Goal: Transaction & Acquisition: Purchase product/service

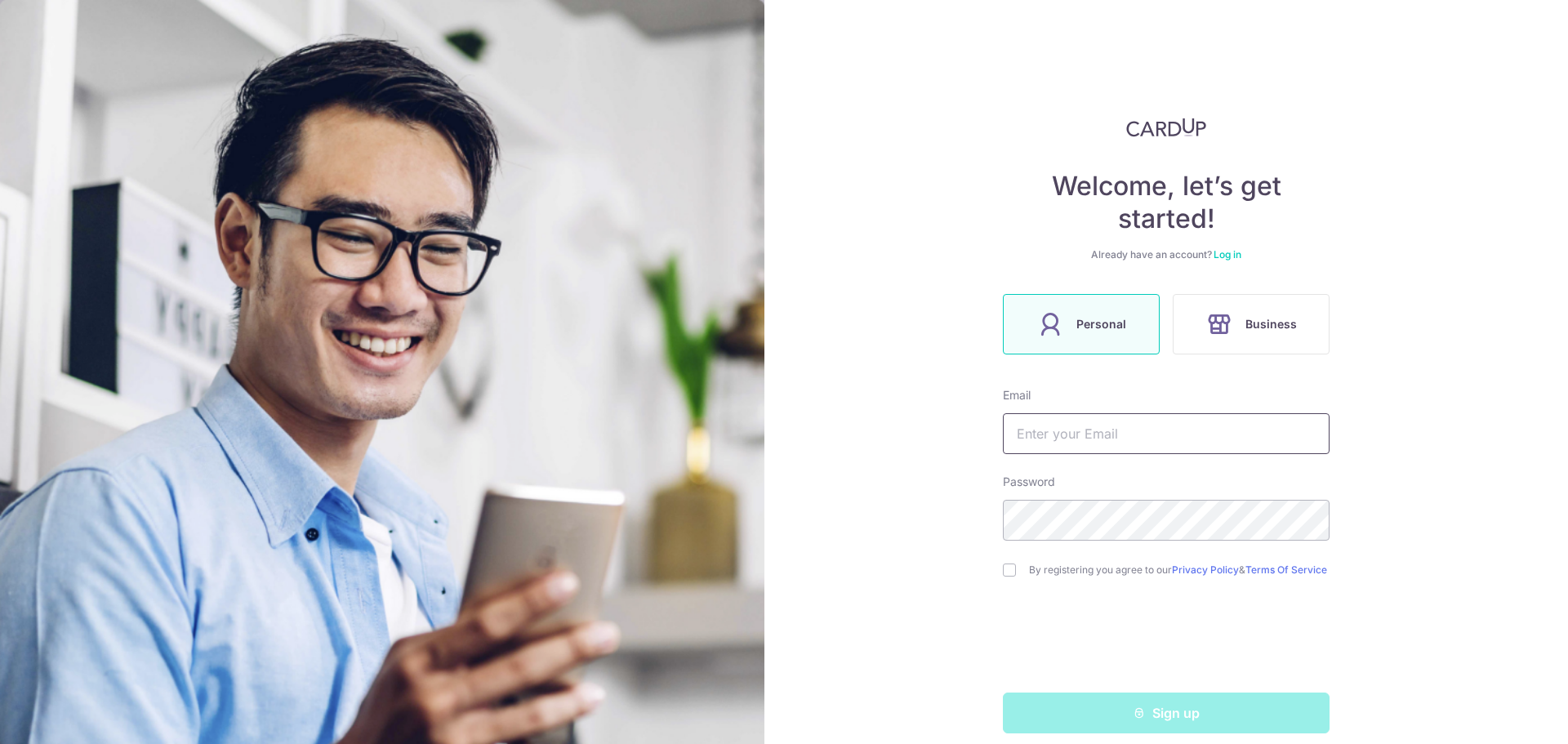
click at [1046, 443] on input "text" at bounding box center [1166, 434] width 326 height 41
type input "[EMAIL_ADDRESS][DOMAIN_NAME]"
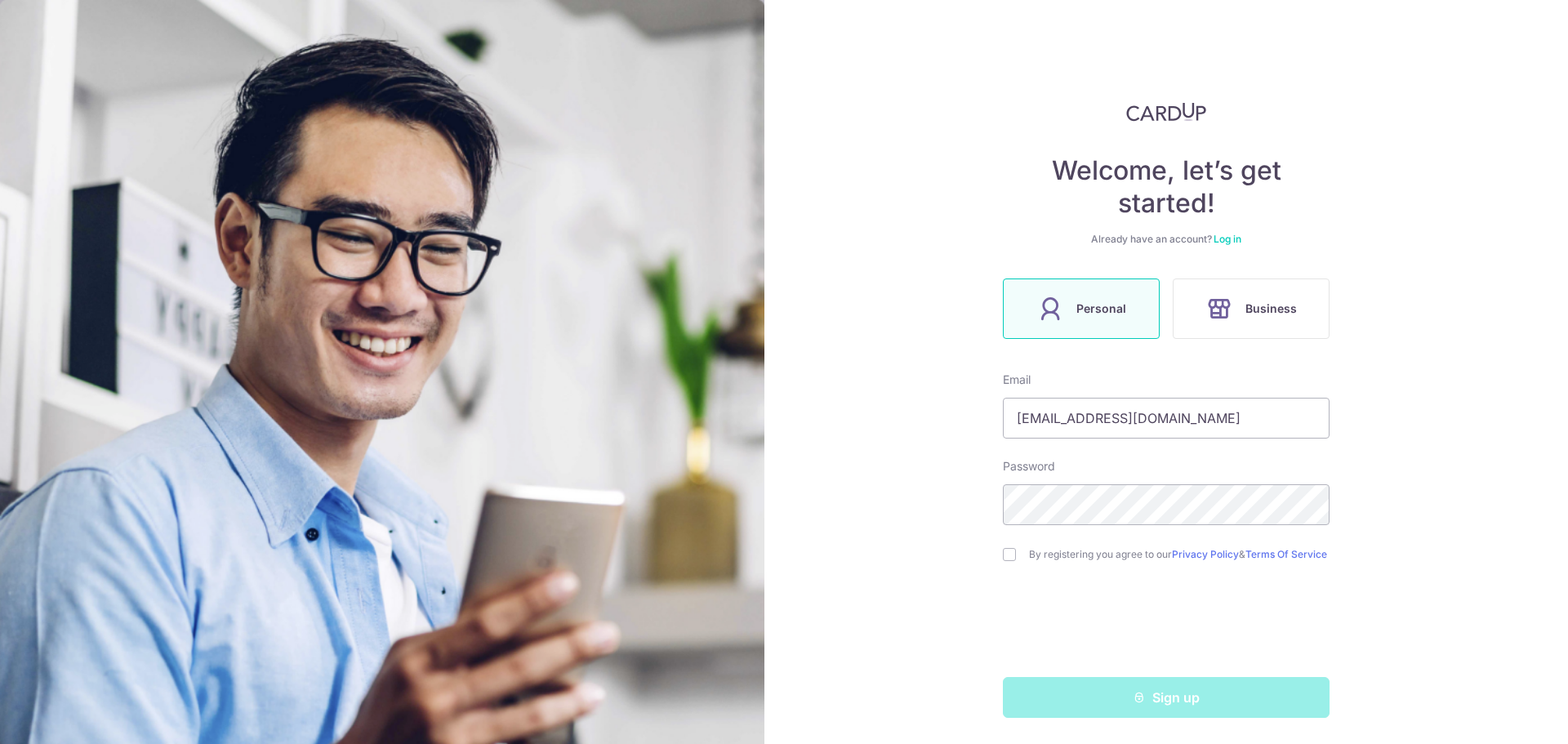
click at [996, 548] on div "Welcome, let’s get started! Already have an account? Log in Personal Business E…" at bounding box center [1166, 372] width 803 height 744
click at [1003, 549] on input "checkbox" at bounding box center [1009, 554] width 13 height 13
checkbox input "true"
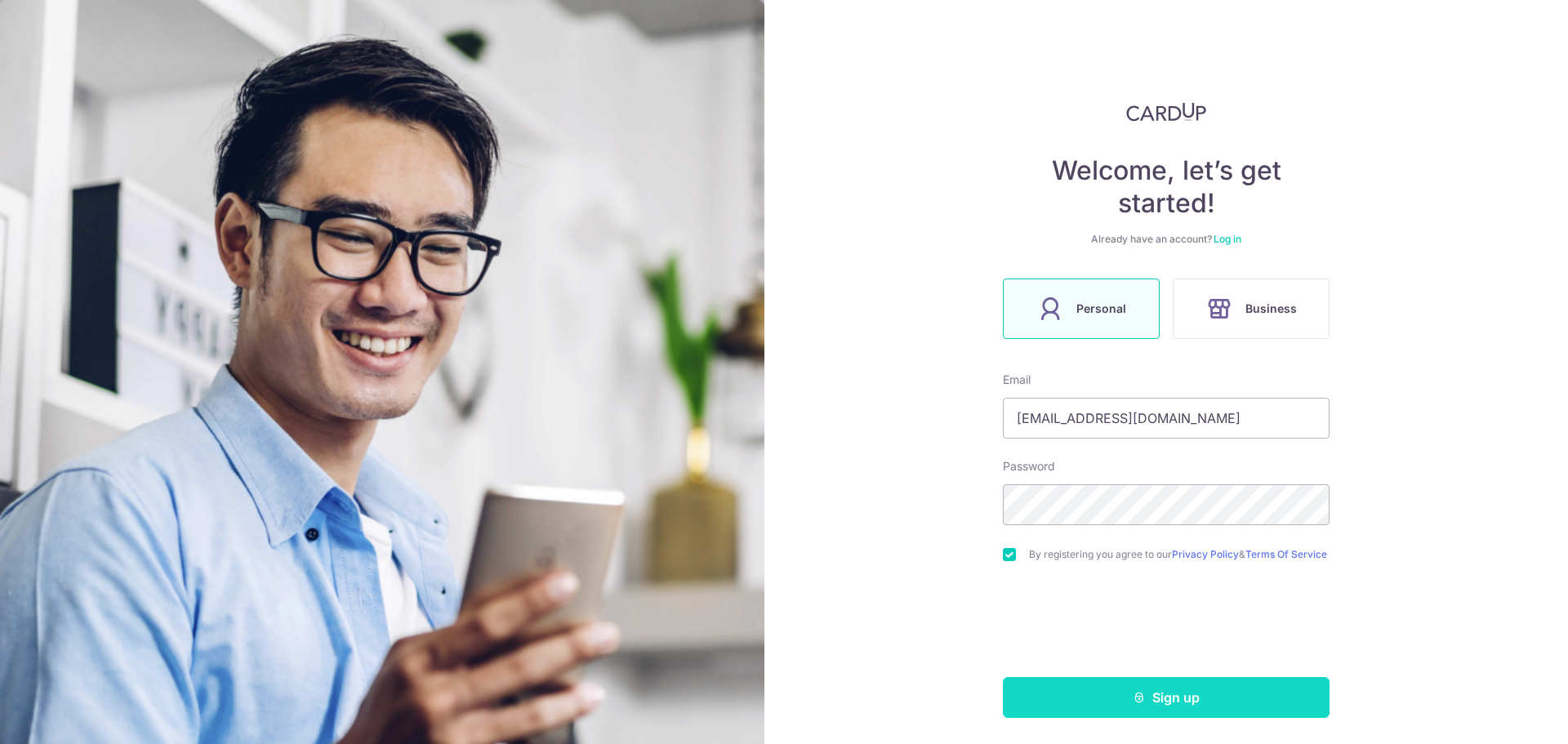
click at [1149, 703] on button "Sign up" at bounding box center [1166, 697] width 326 height 41
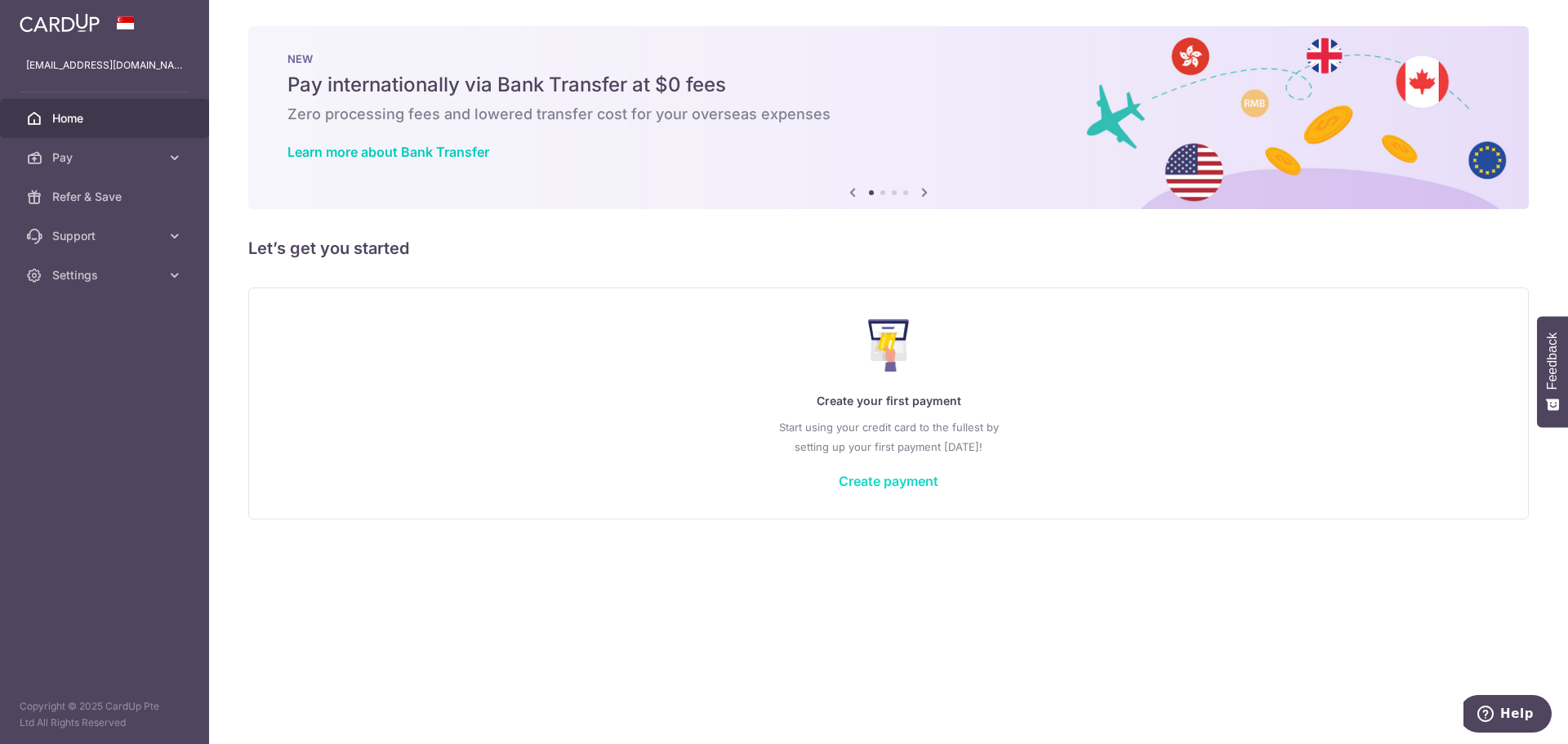
click at [868, 480] on link "Create payment" at bounding box center [888, 481] width 99 height 17
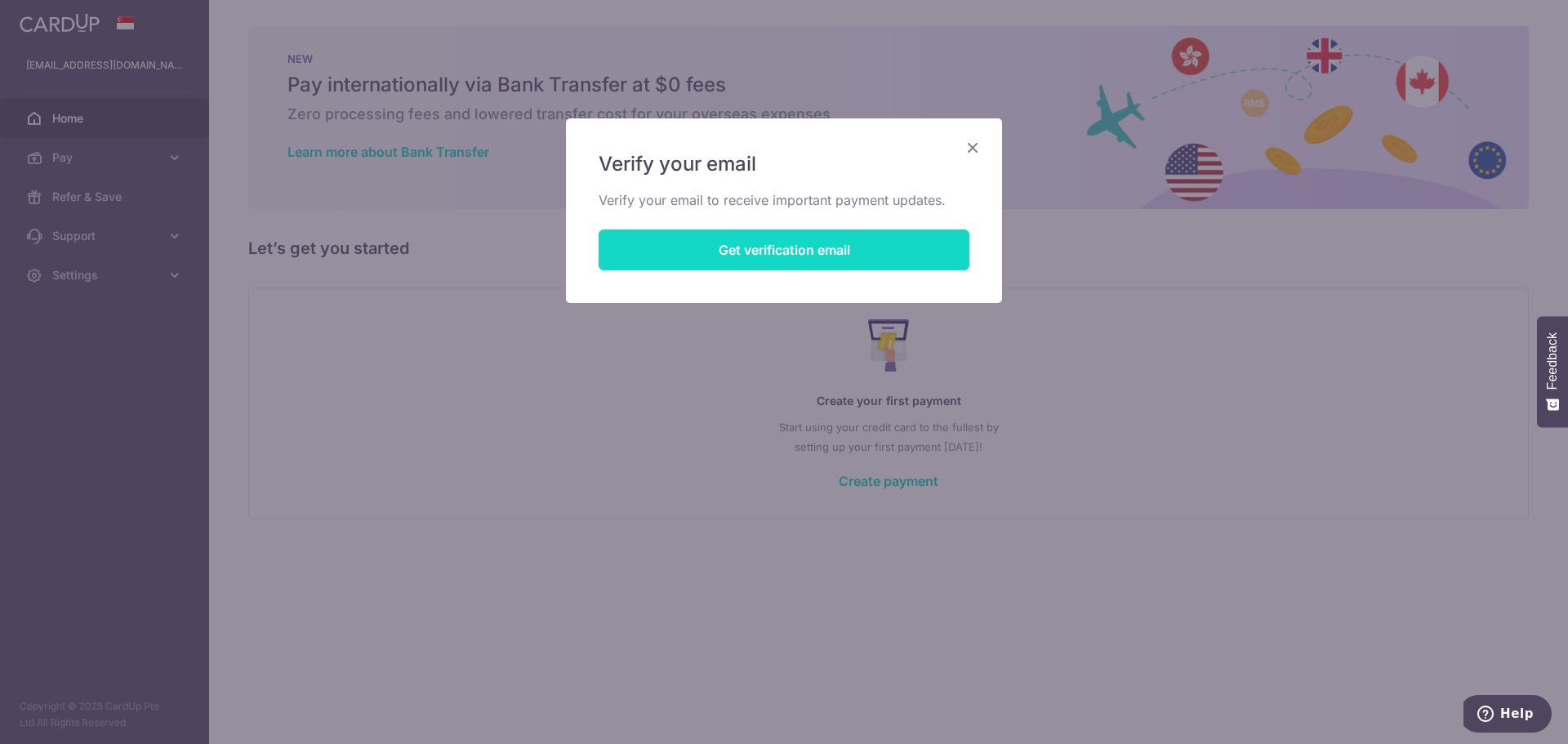
click at [683, 252] on button "Get verification email" at bounding box center [784, 250] width 371 height 41
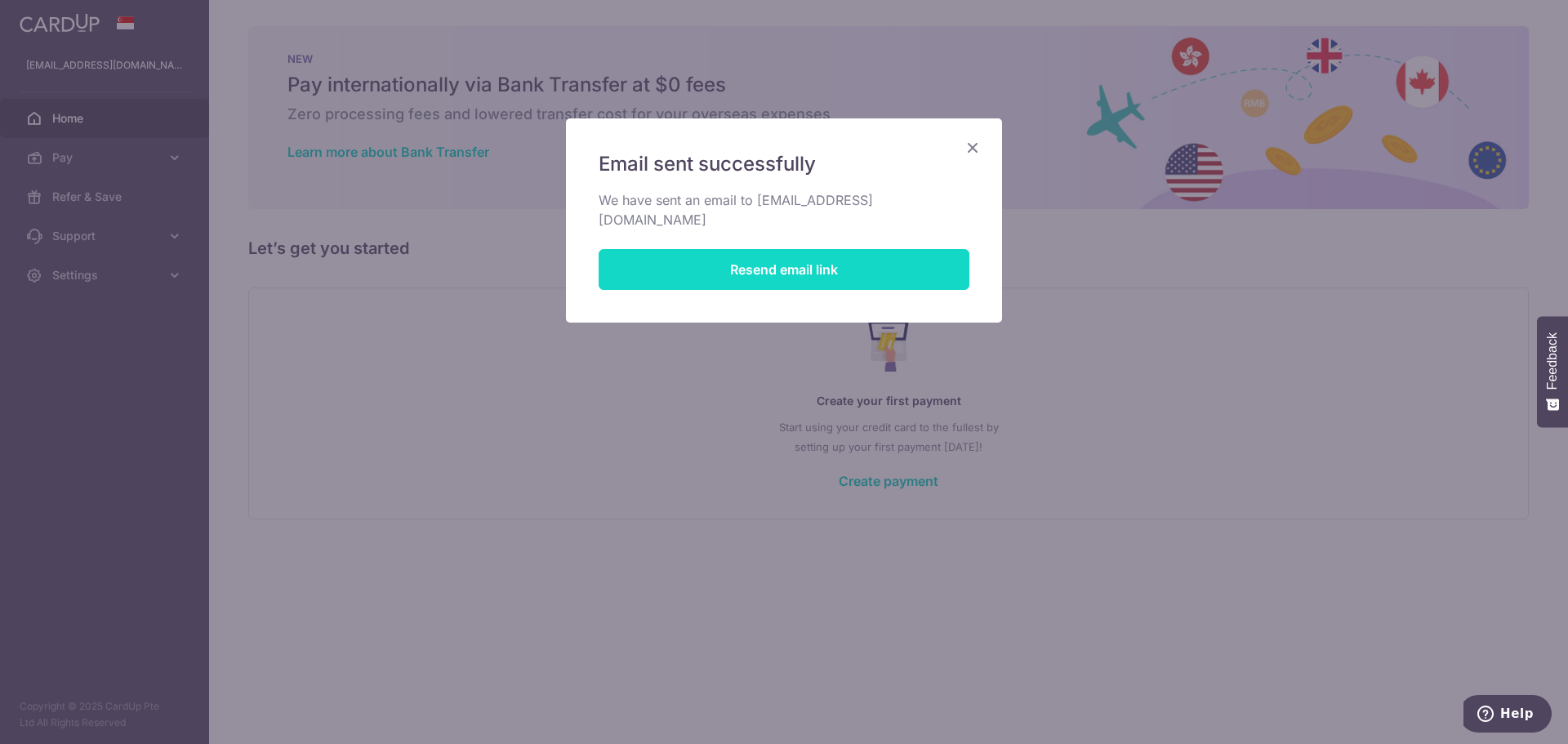
click at [683, 252] on button "Resend email link" at bounding box center [784, 270] width 371 height 41
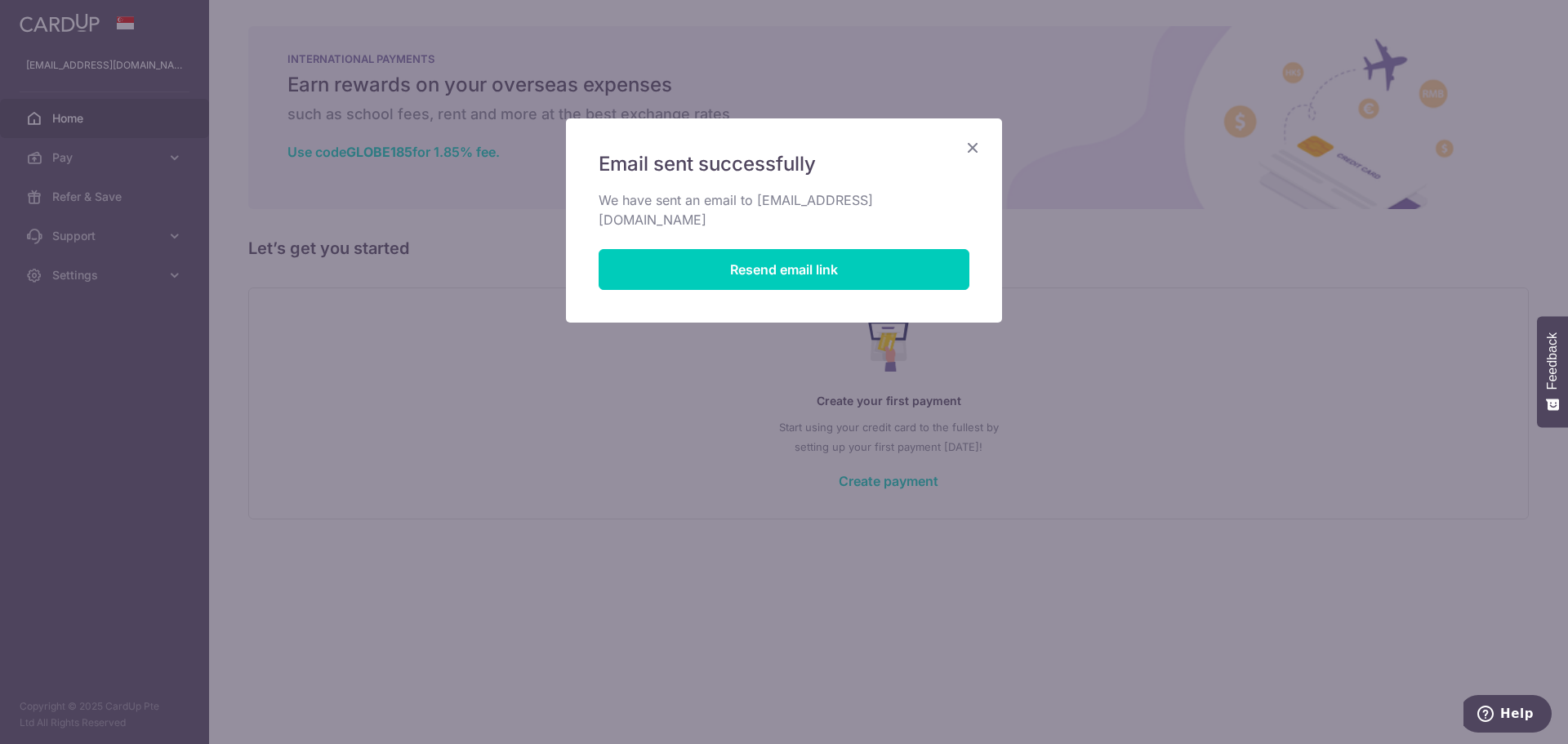
click at [955, 147] on div "Email sent successfully We have sent an email to amosgoh85@gmail.com Resend ema…" at bounding box center [784, 221] width 436 height 204
click at [979, 143] on icon "Close" at bounding box center [972, 147] width 19 height 20
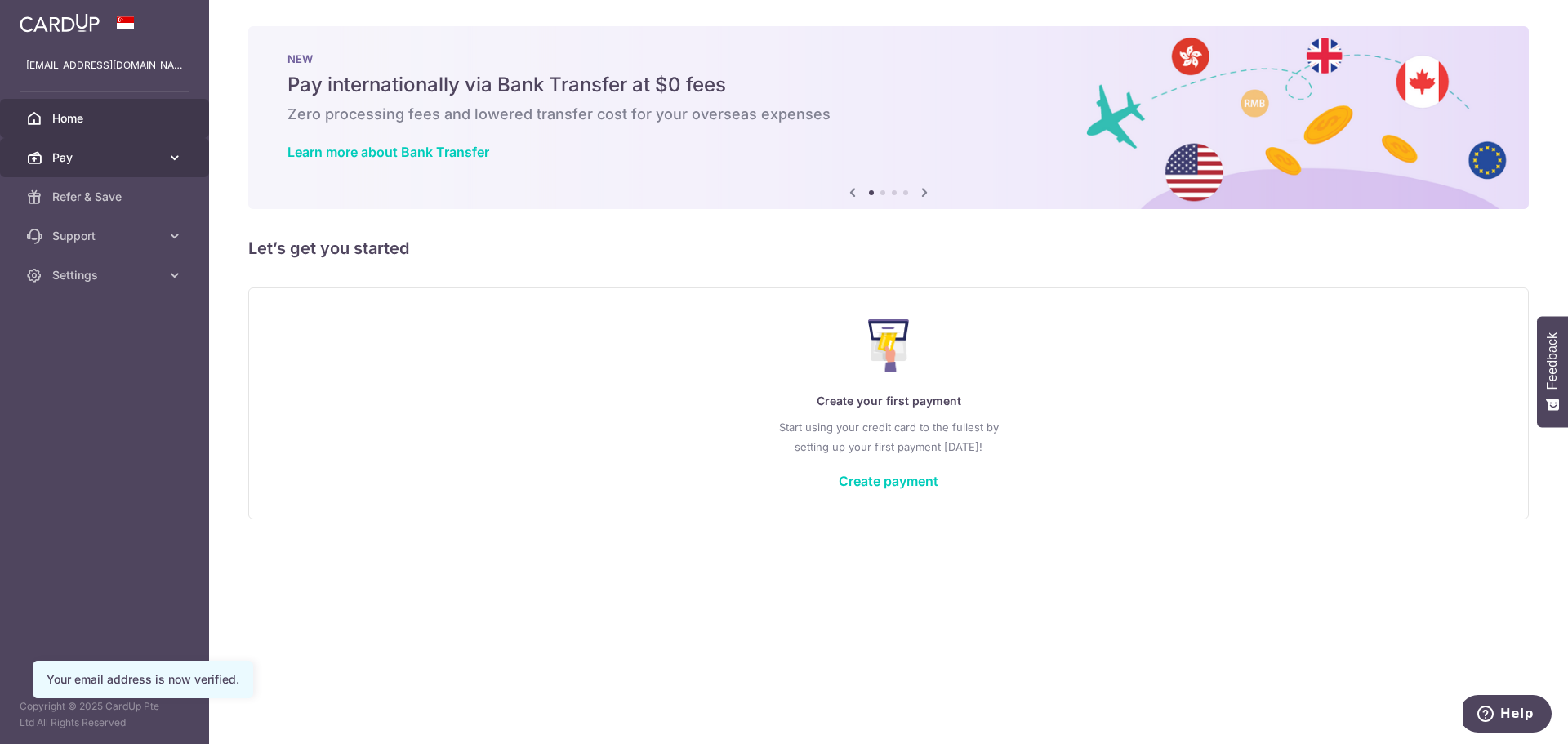
click at [54, 164] on span "Pay" at bounding box center [106, 158] width 107 height 17
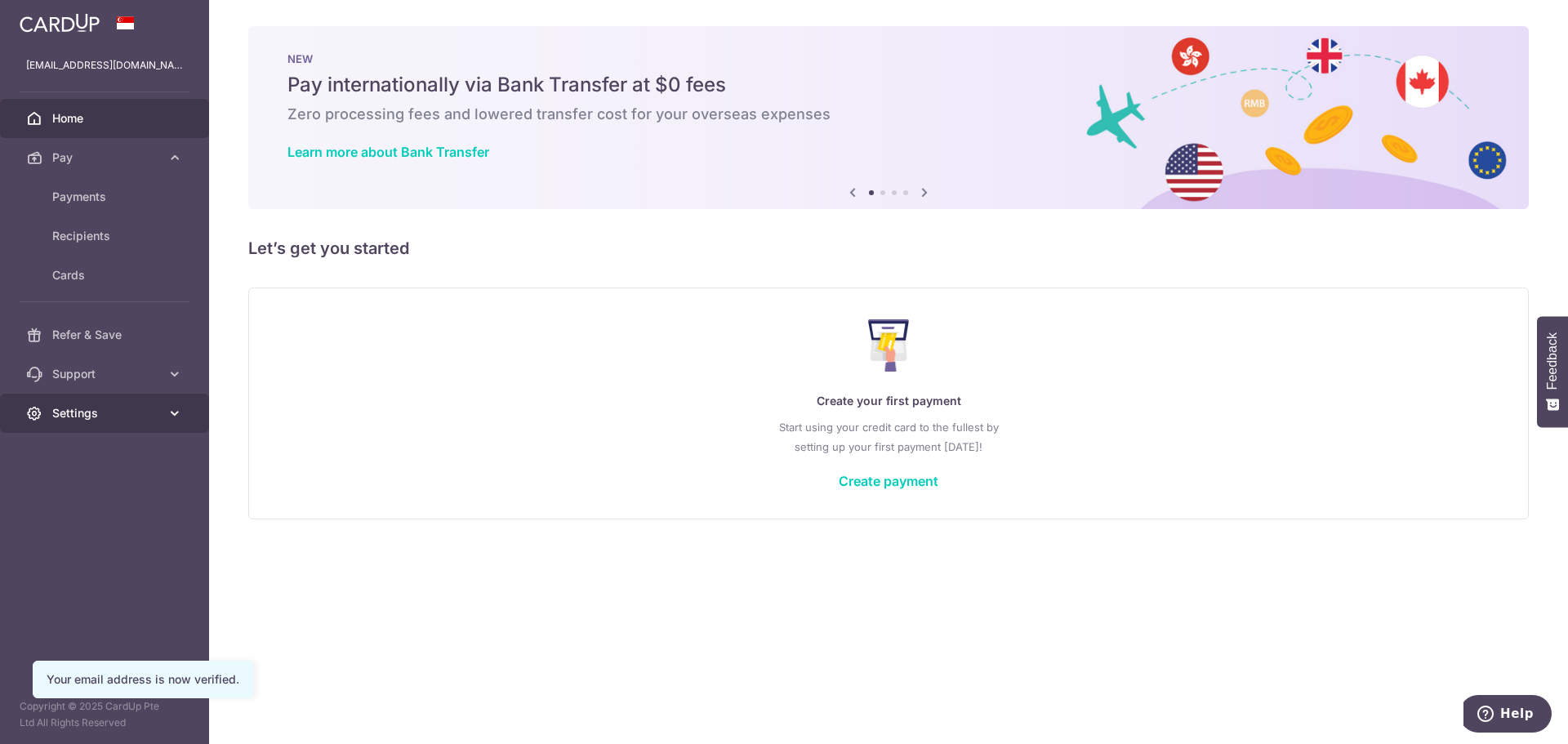
click at [88, 421] on span "Settings" at bounding box center [106, 413] width 107 height 17
click at [76, 460] on span "Account" at bounding box center [106, 452] width 107 height 17
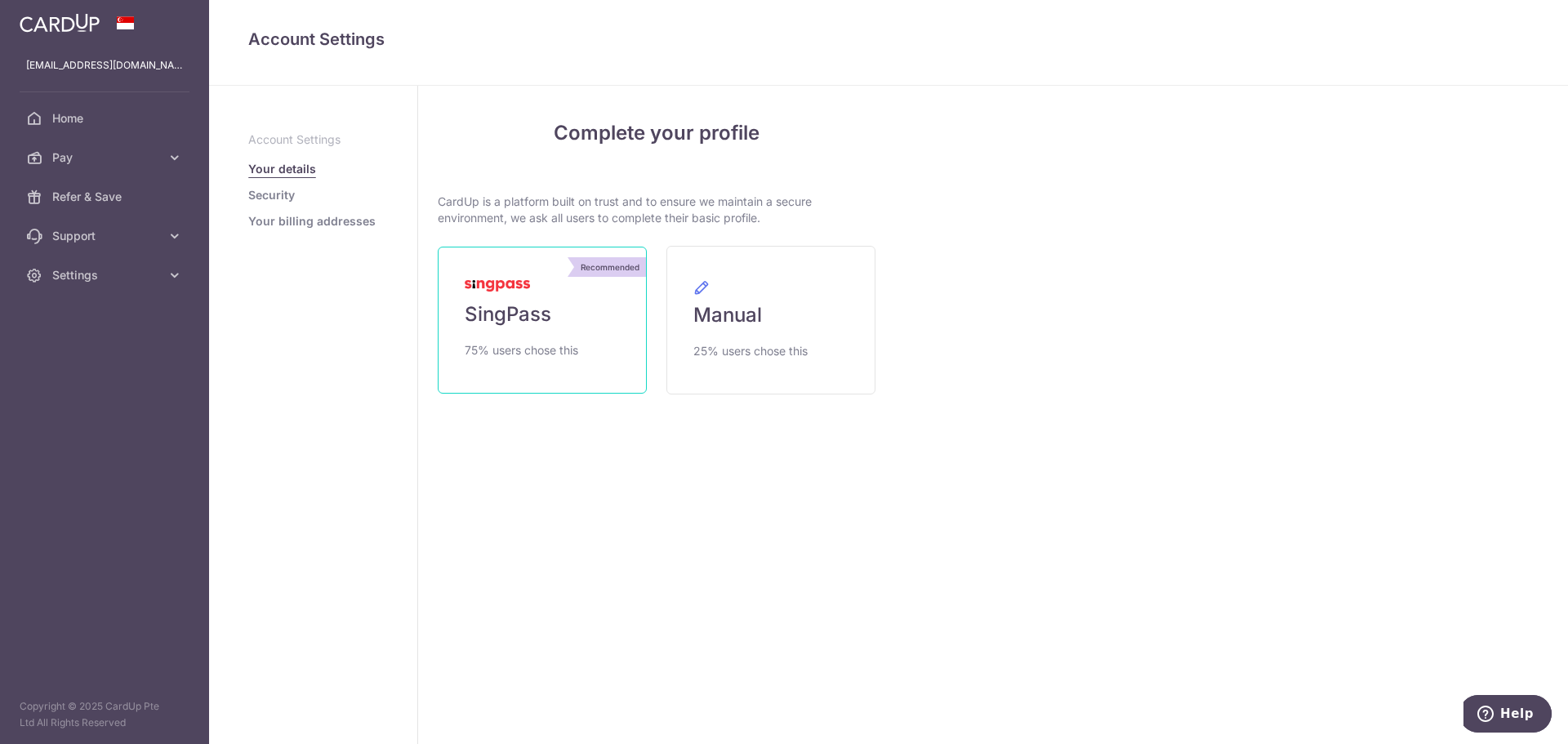
click at [512, 293] on link "Recommended SingPass 75% users chose this" at bounding box center [542, 320] width 209 height 147
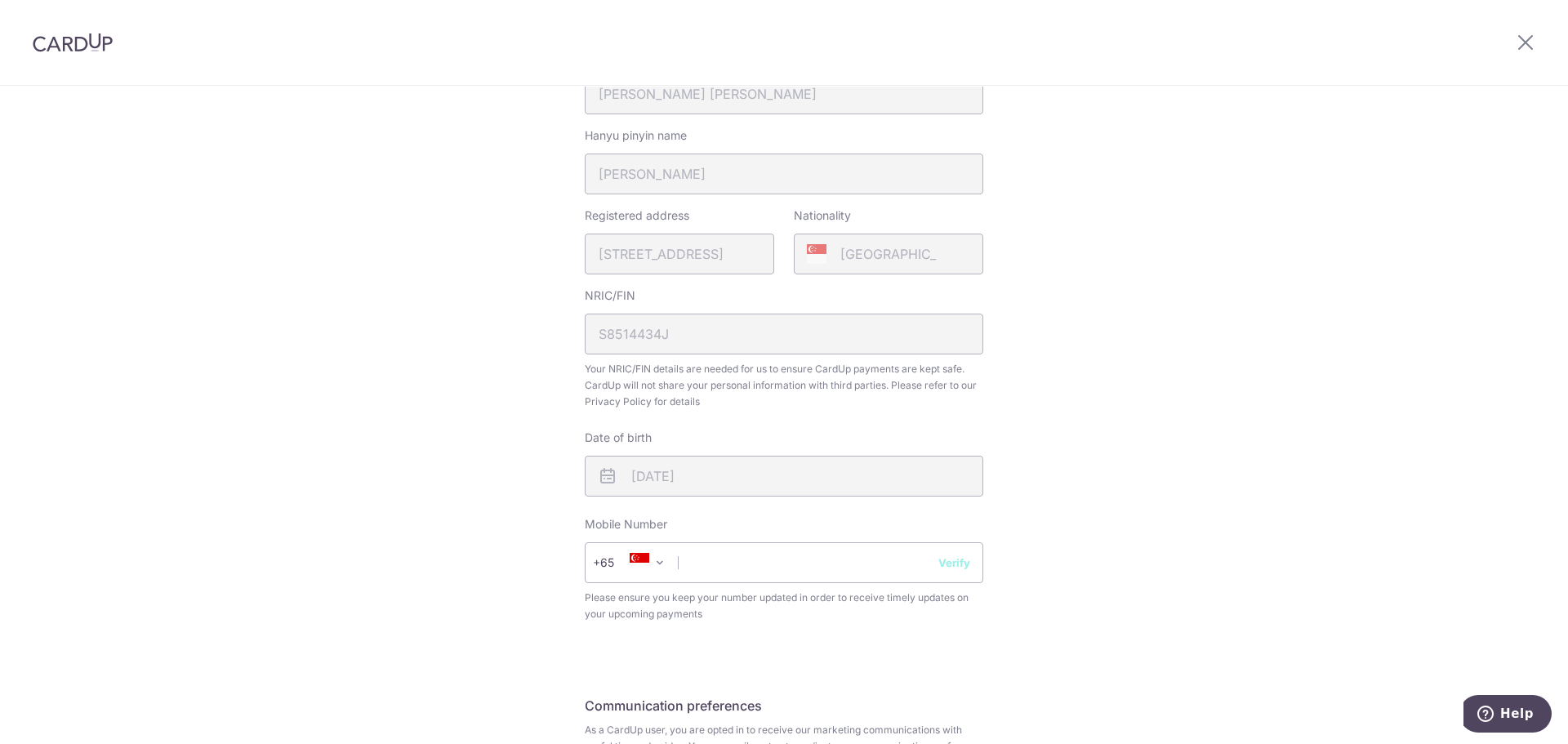
scroll to position [356, 0]
click at [704, 561] on input "text" at bounding box center [784, 562] width 398 height 41
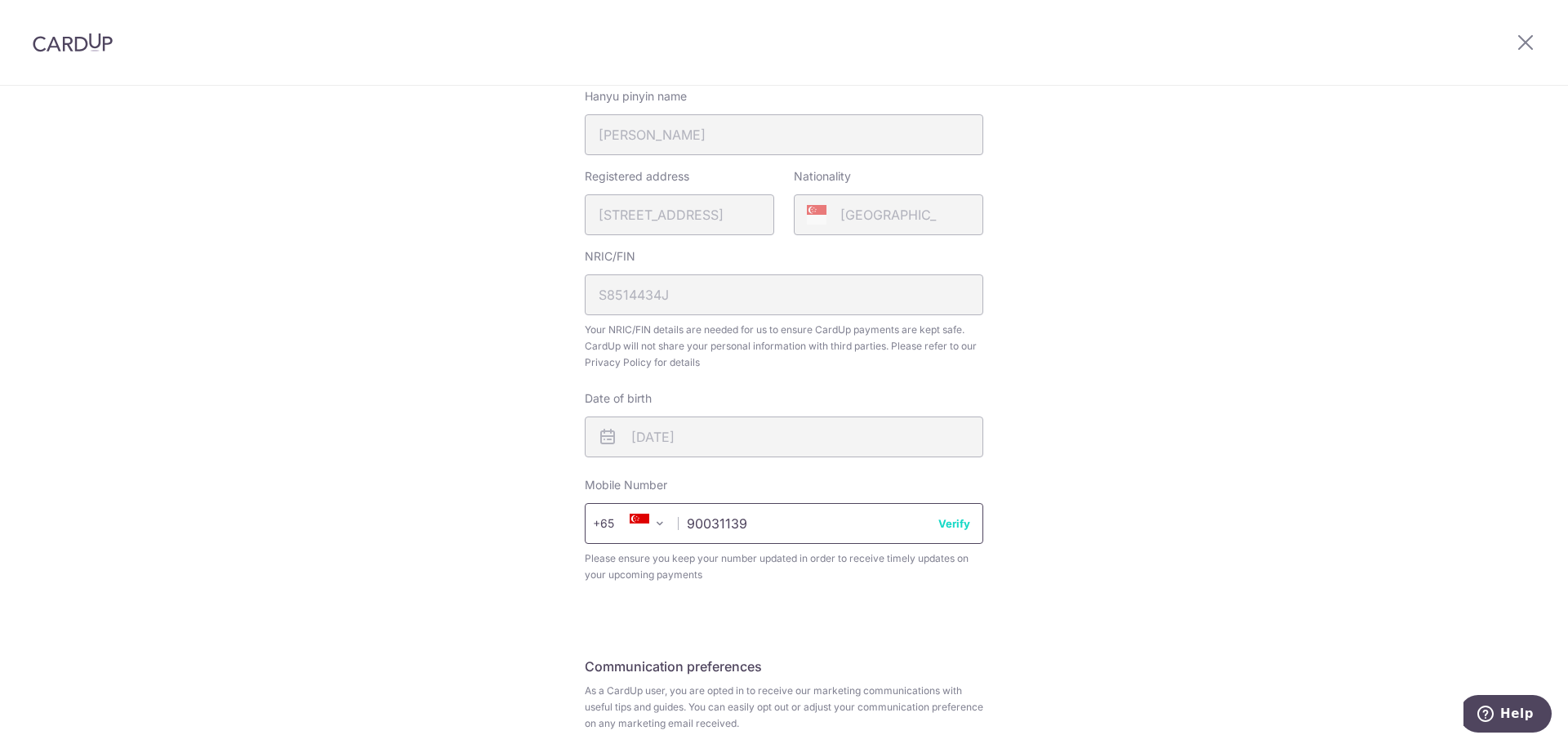
type input "90031139"
click at [945, 525] on button "Verify" at bounding box center [954, 523] width 32 height 17
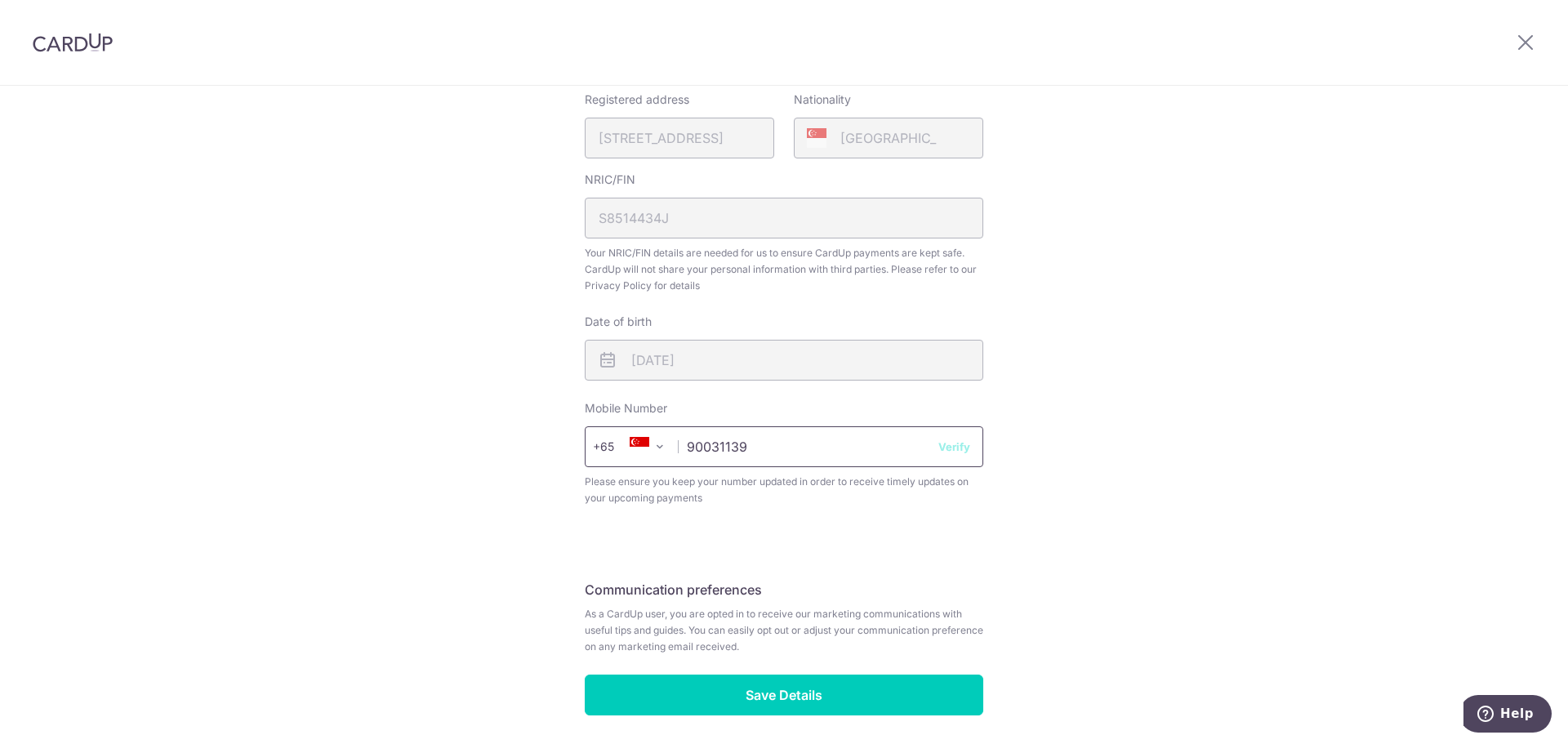
scroll to position [532, 0]
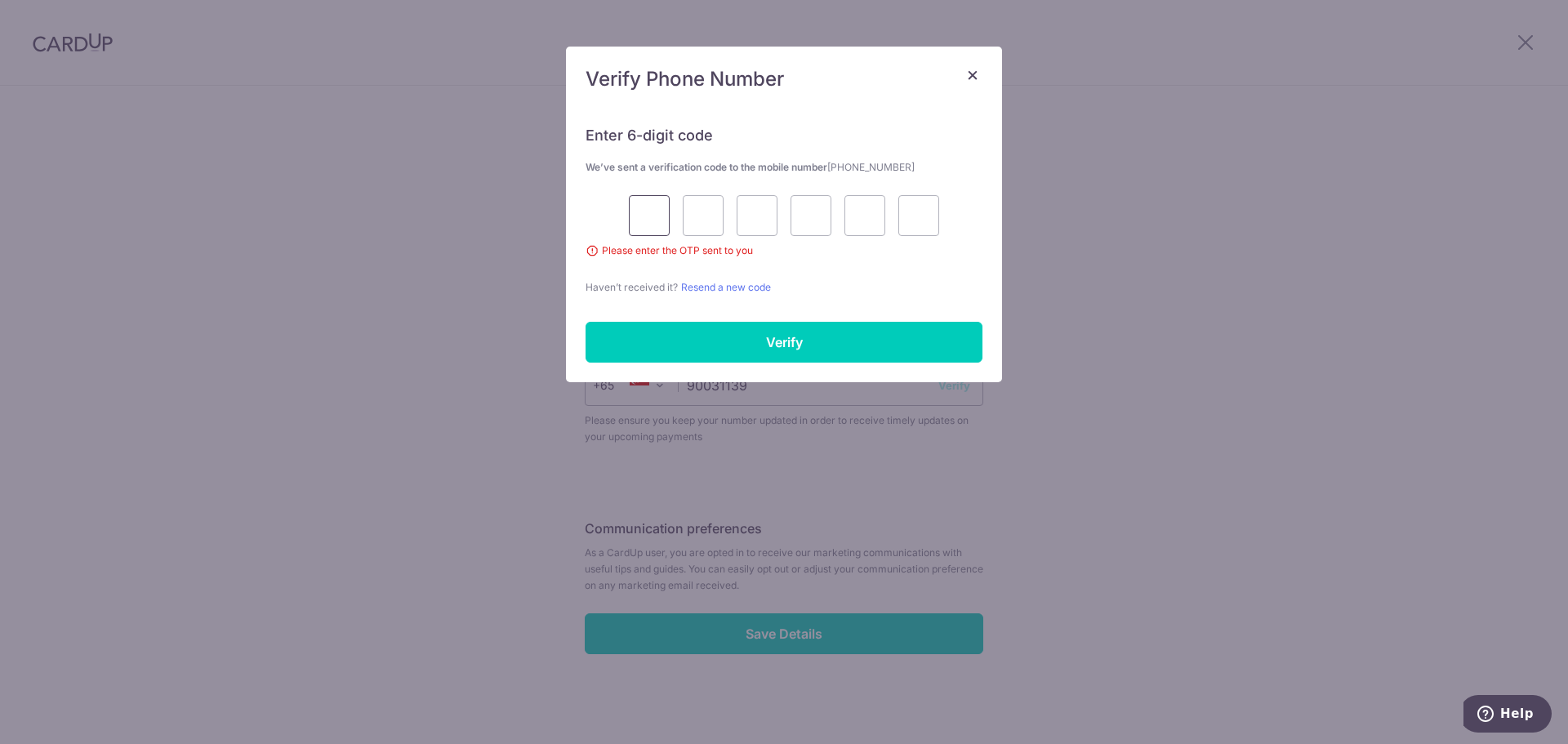
click at [658, 218] on input "text" at bounding box center [649, 216] width 41 height 41
type input "8"
type input "4"
type input "8"
type input "5"
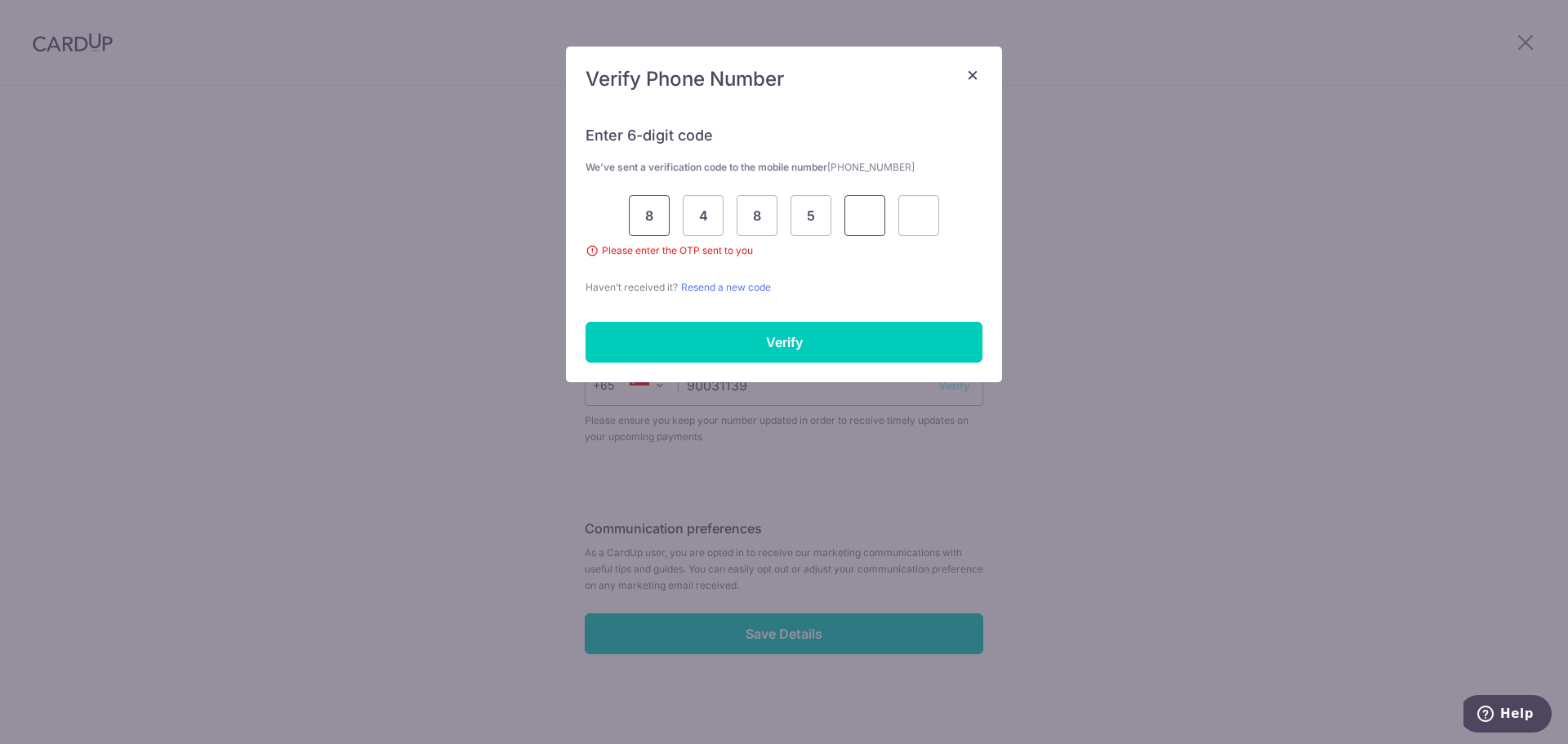
type input "2"
type input "6"
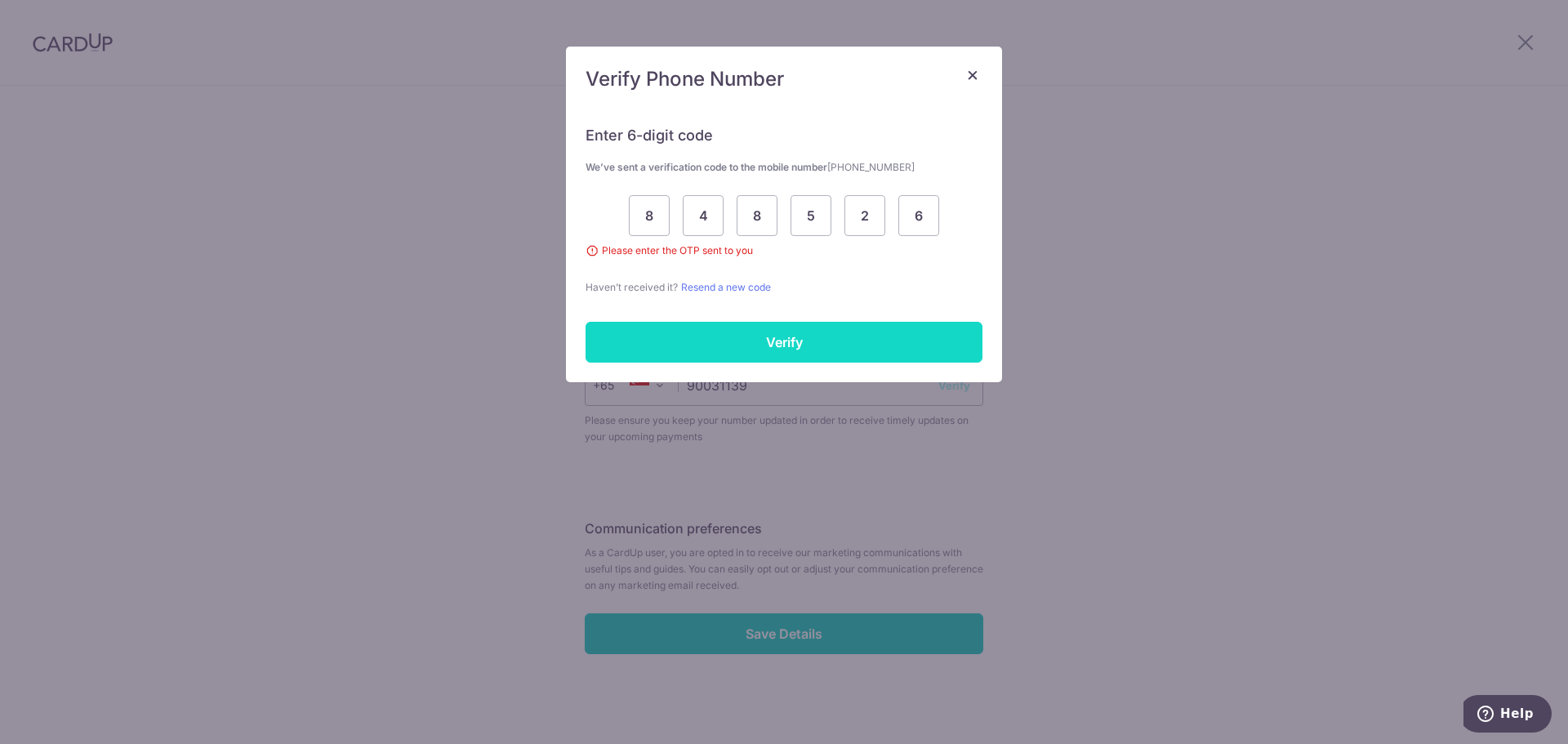
click at [767, 334] on input "Verify" at bounding box center [784, 342] width 397 height 41
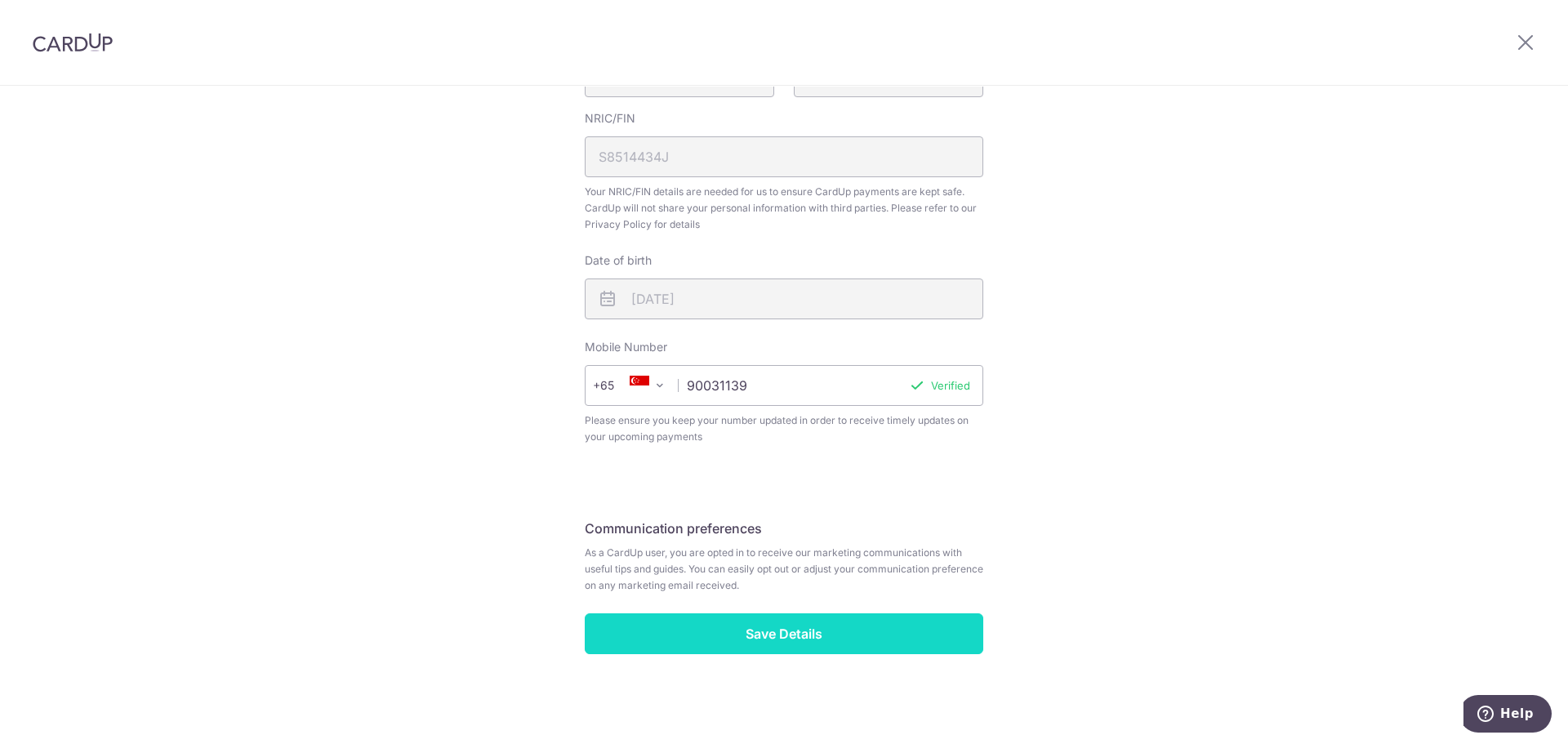
click at [759, 635] on input "Save Details" at bounding box center [784, 634] width 398 height 41
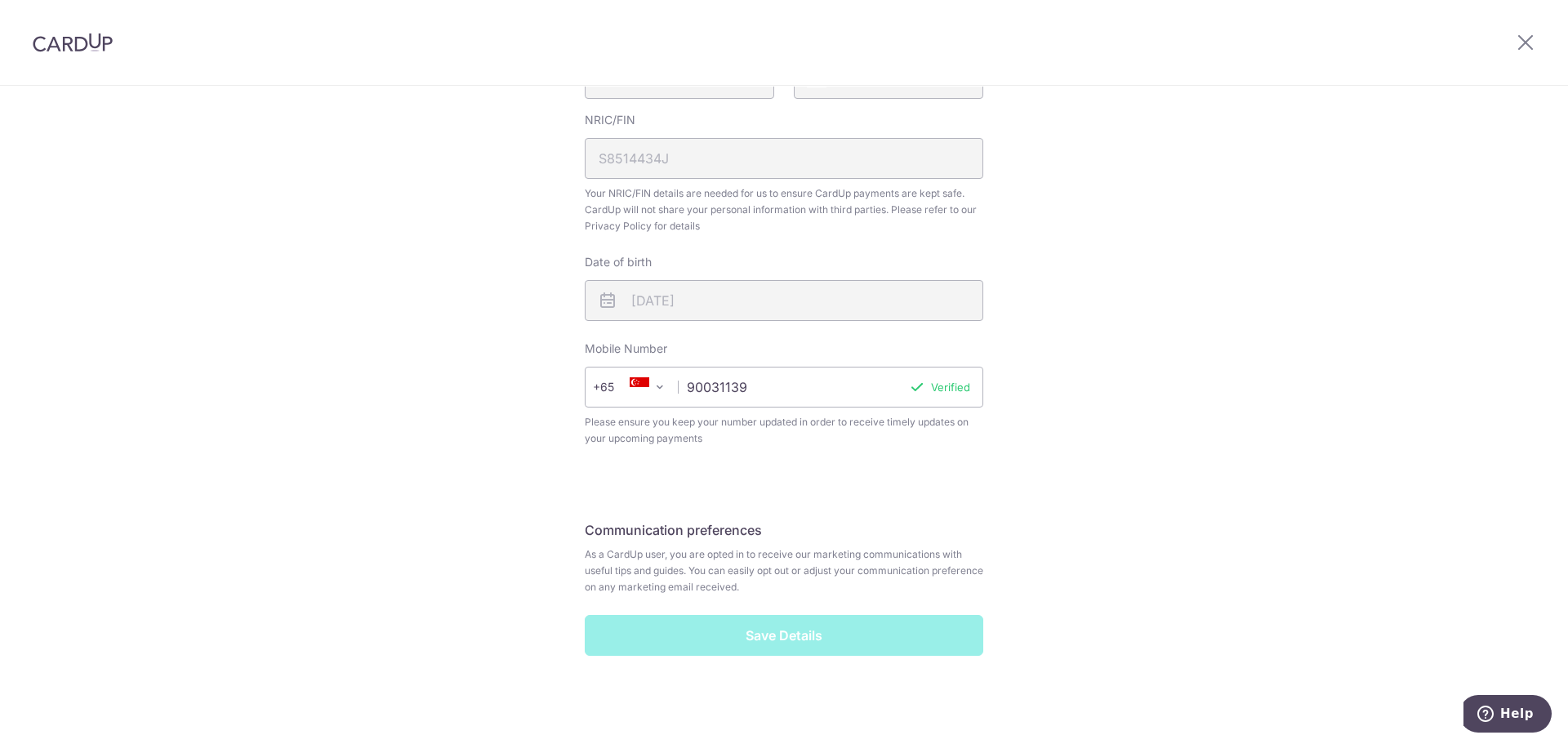
scroll to position [530, 0]
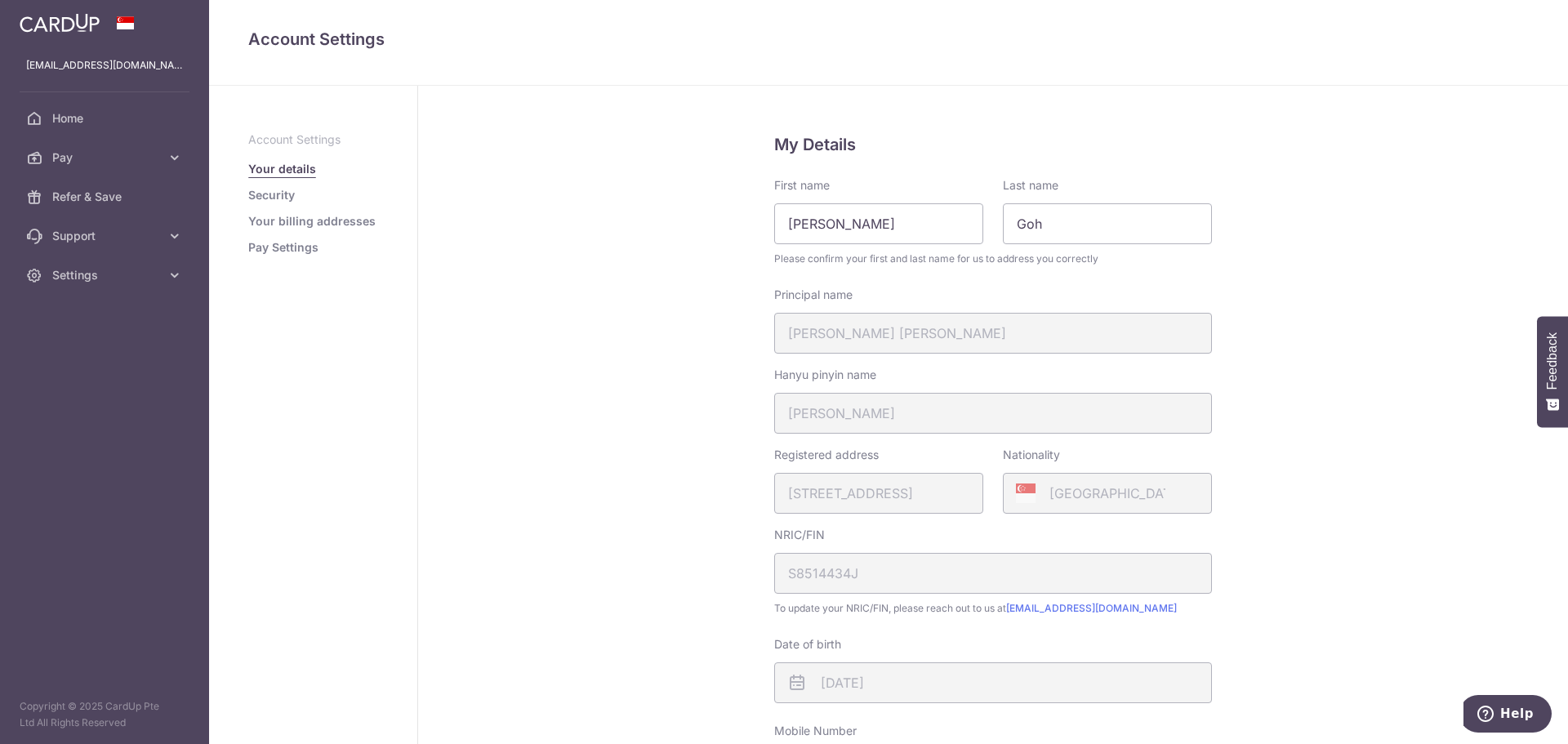
click at [256, 255] on link "Pay Settings" at bounding box center [284, 247] width 70 height 17
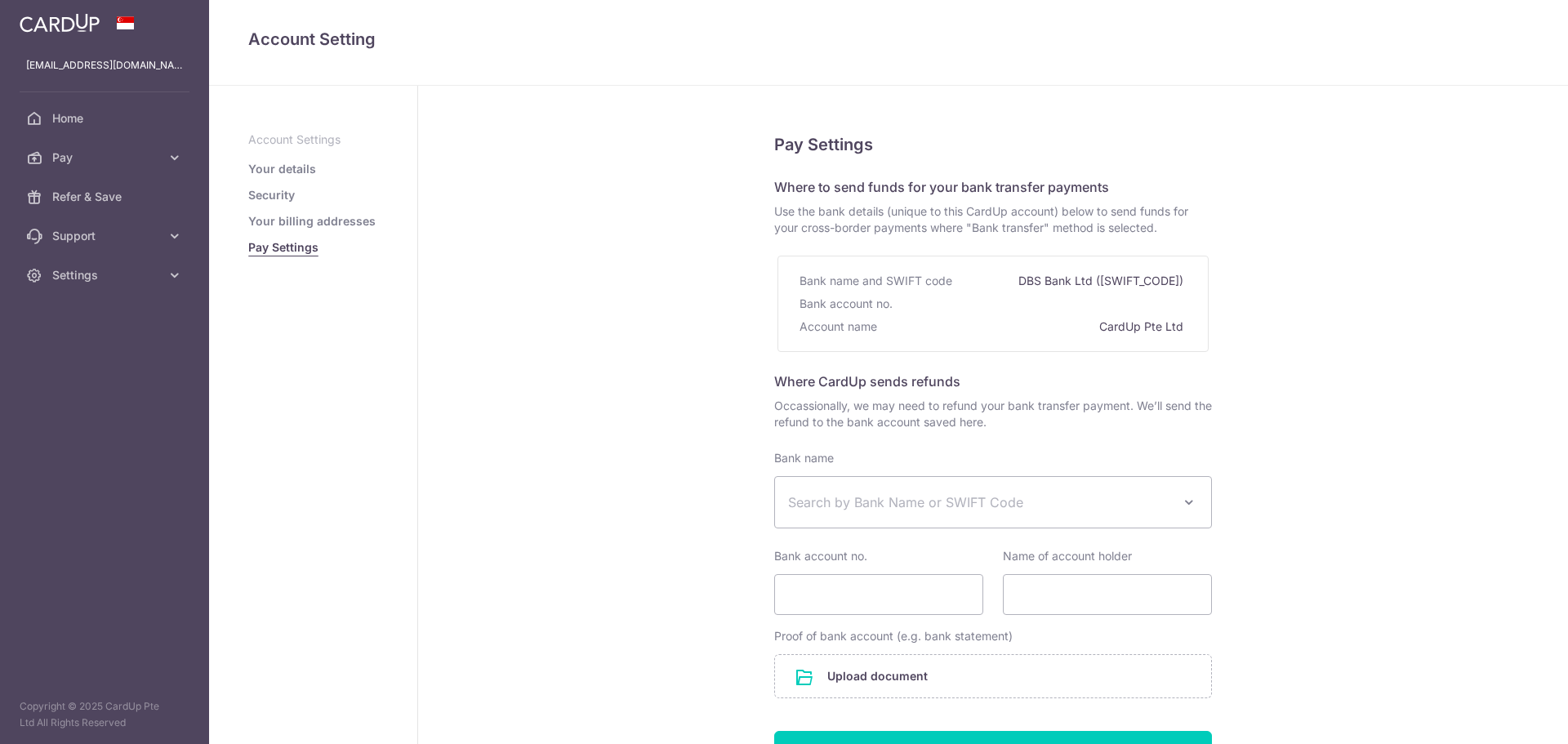
select select
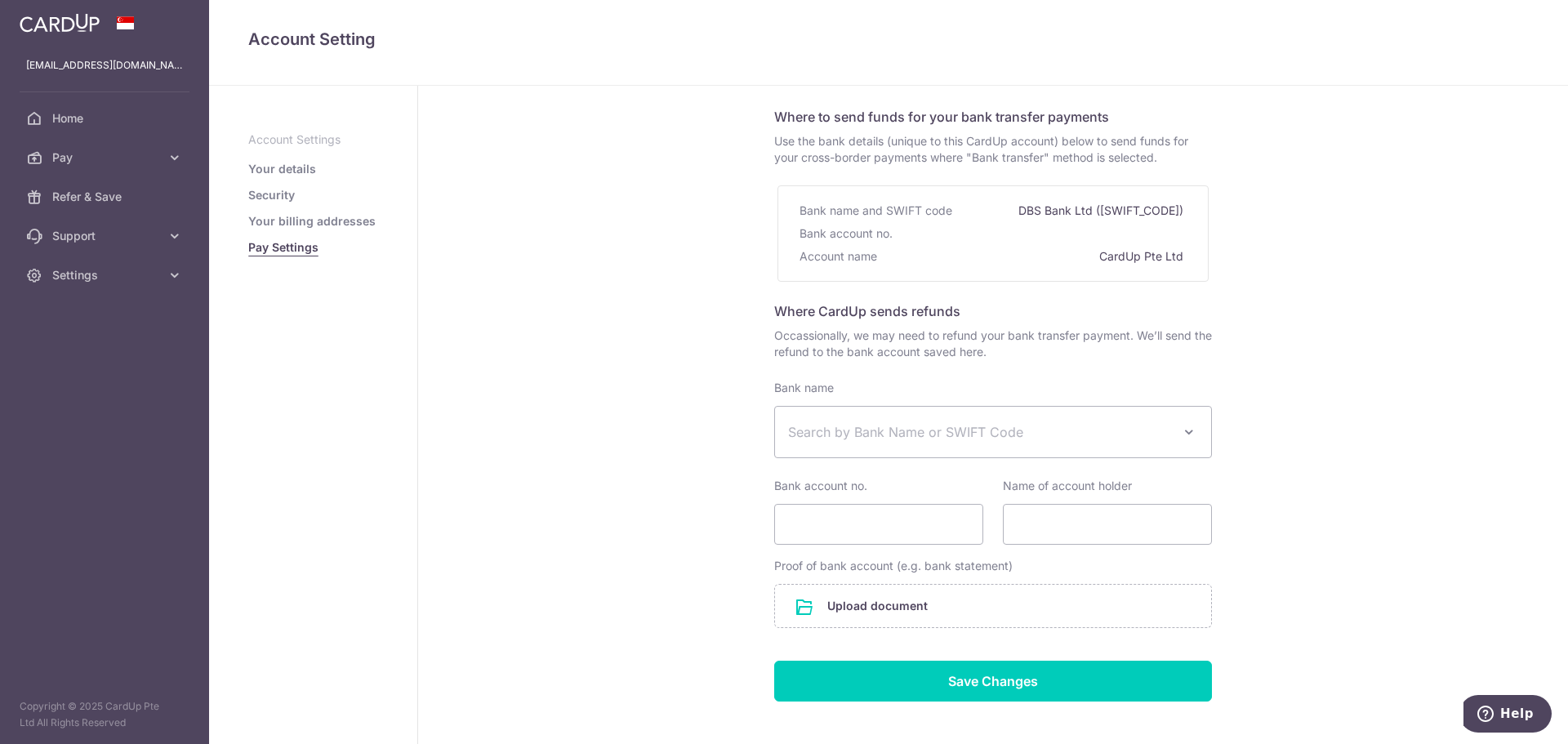
scroll to position [150, 0]
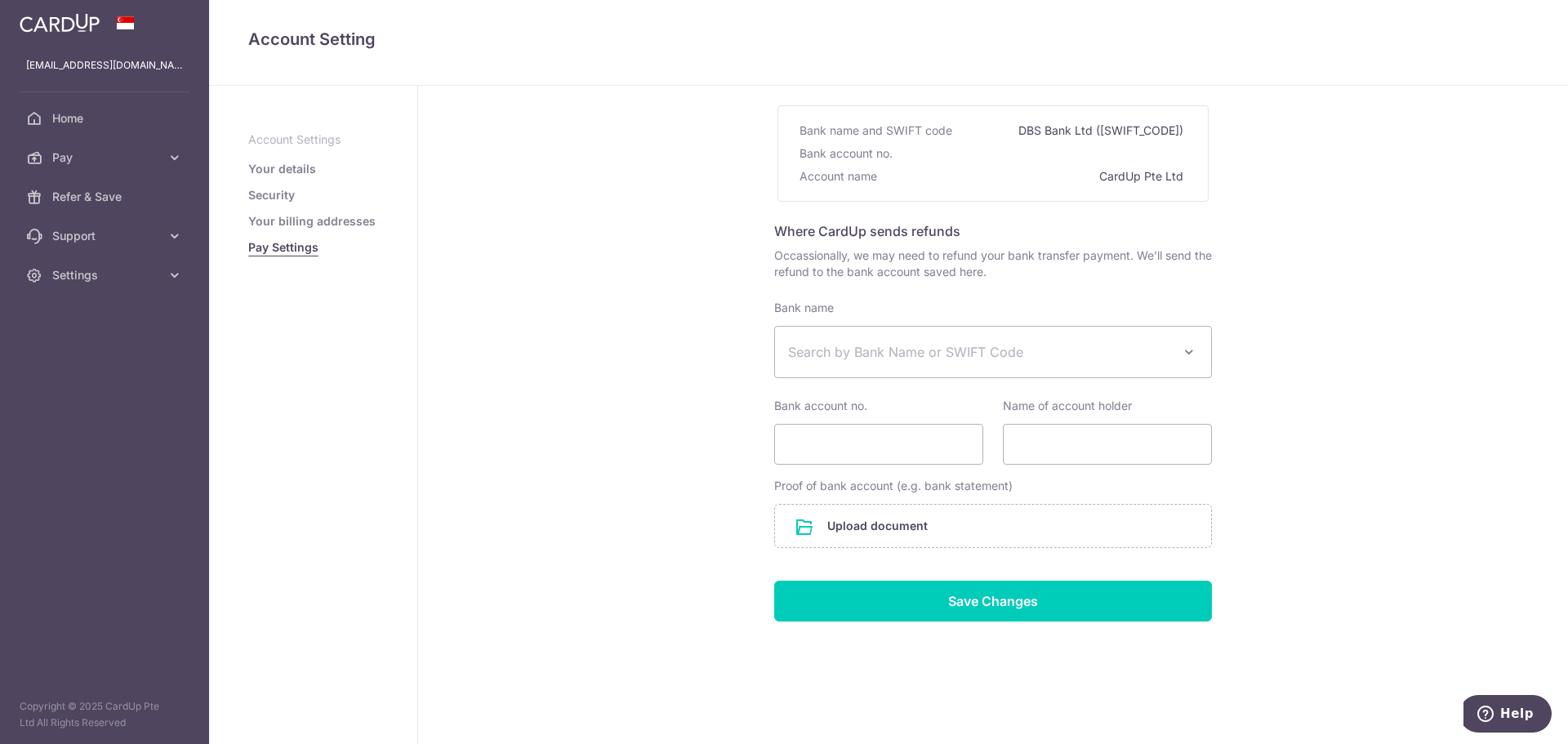
click at [858, 381] on div "Bank name UBS AG ANEXT BANK PTE LTD Australia & New Zealand Banking Group BANGK…" at bounding box center [993, 382] width 437 height 165
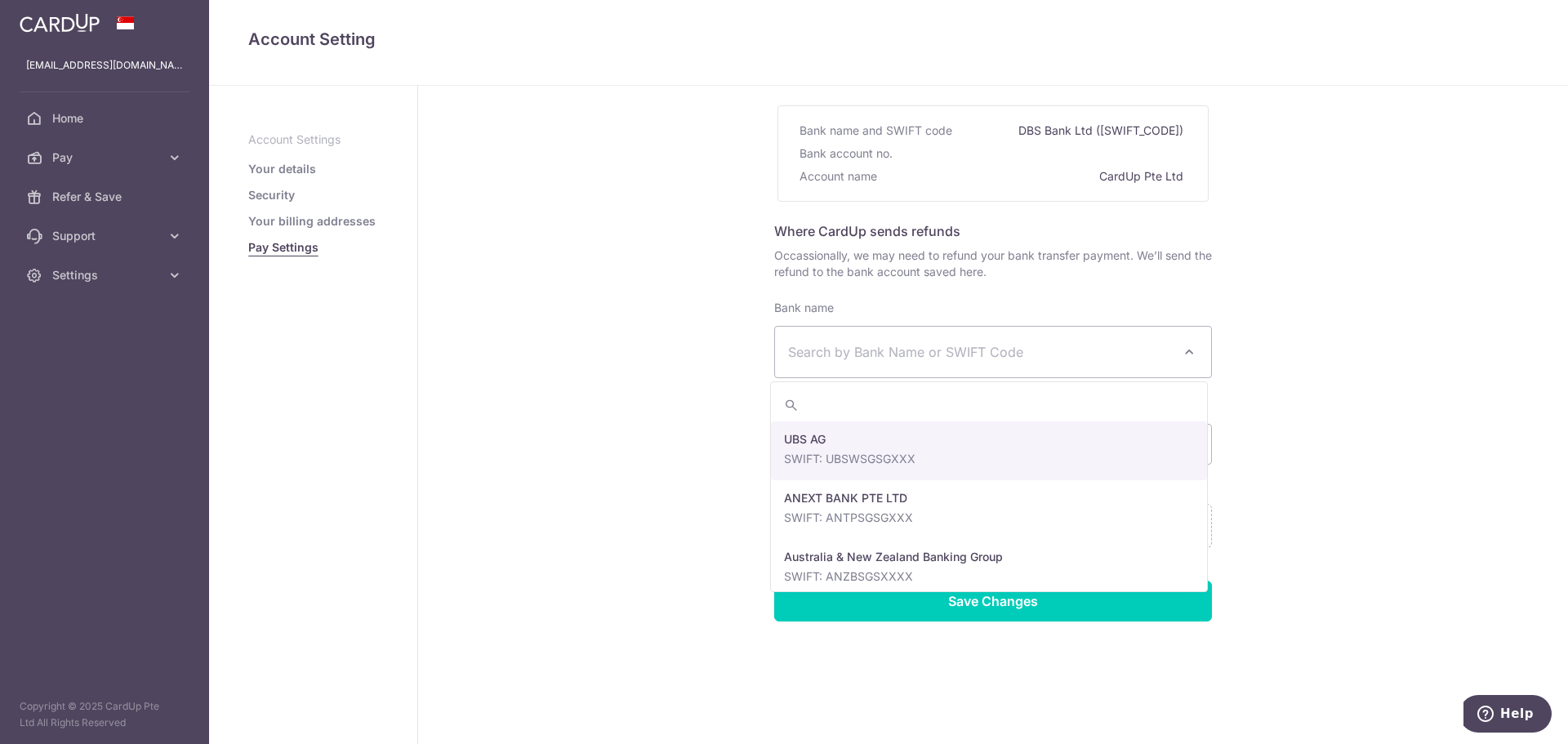
click at [864, 366] on span "Search by Bank Name or SWIFT Code" at bounding box center [993, 351] width 436 height 51
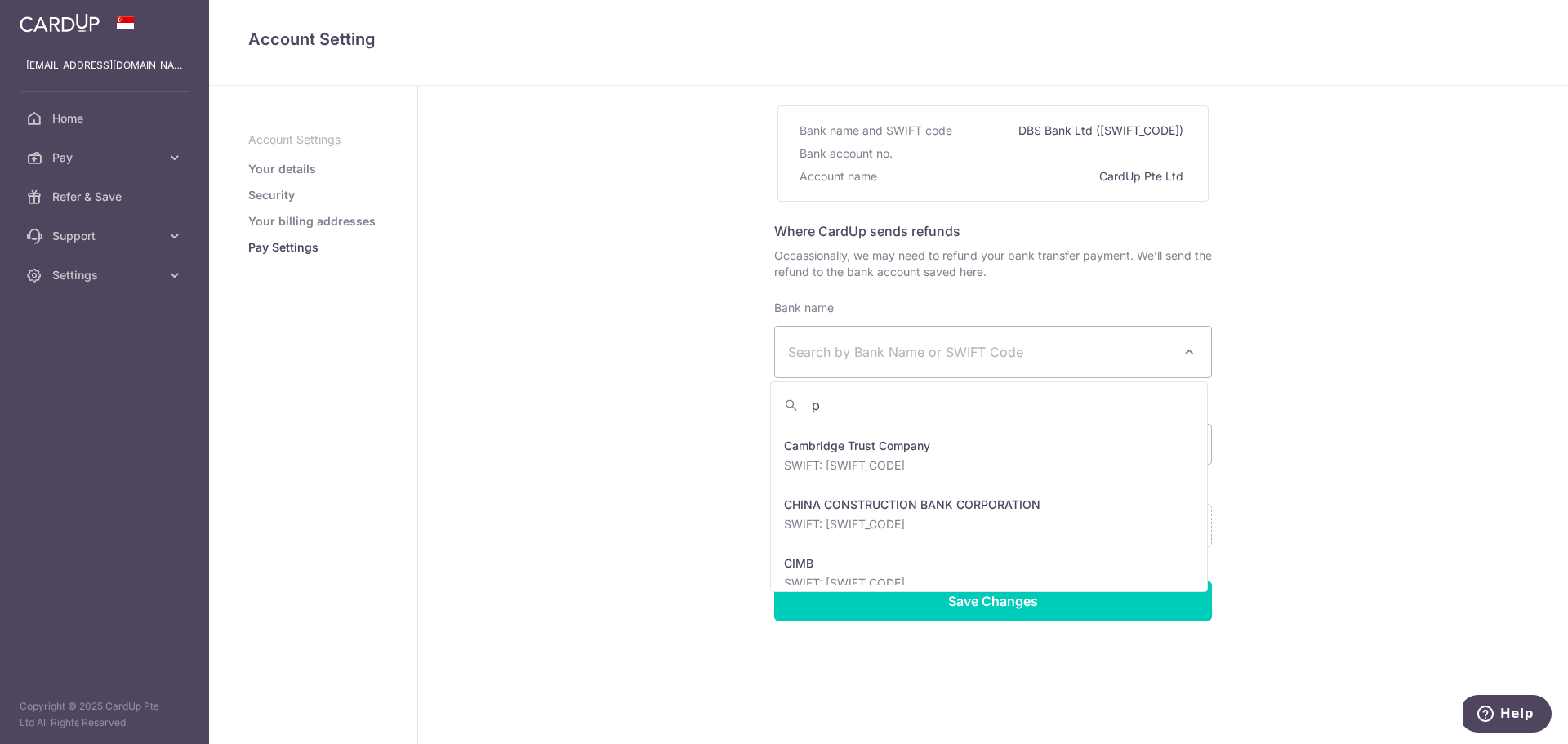
scroll to position [0, 0]
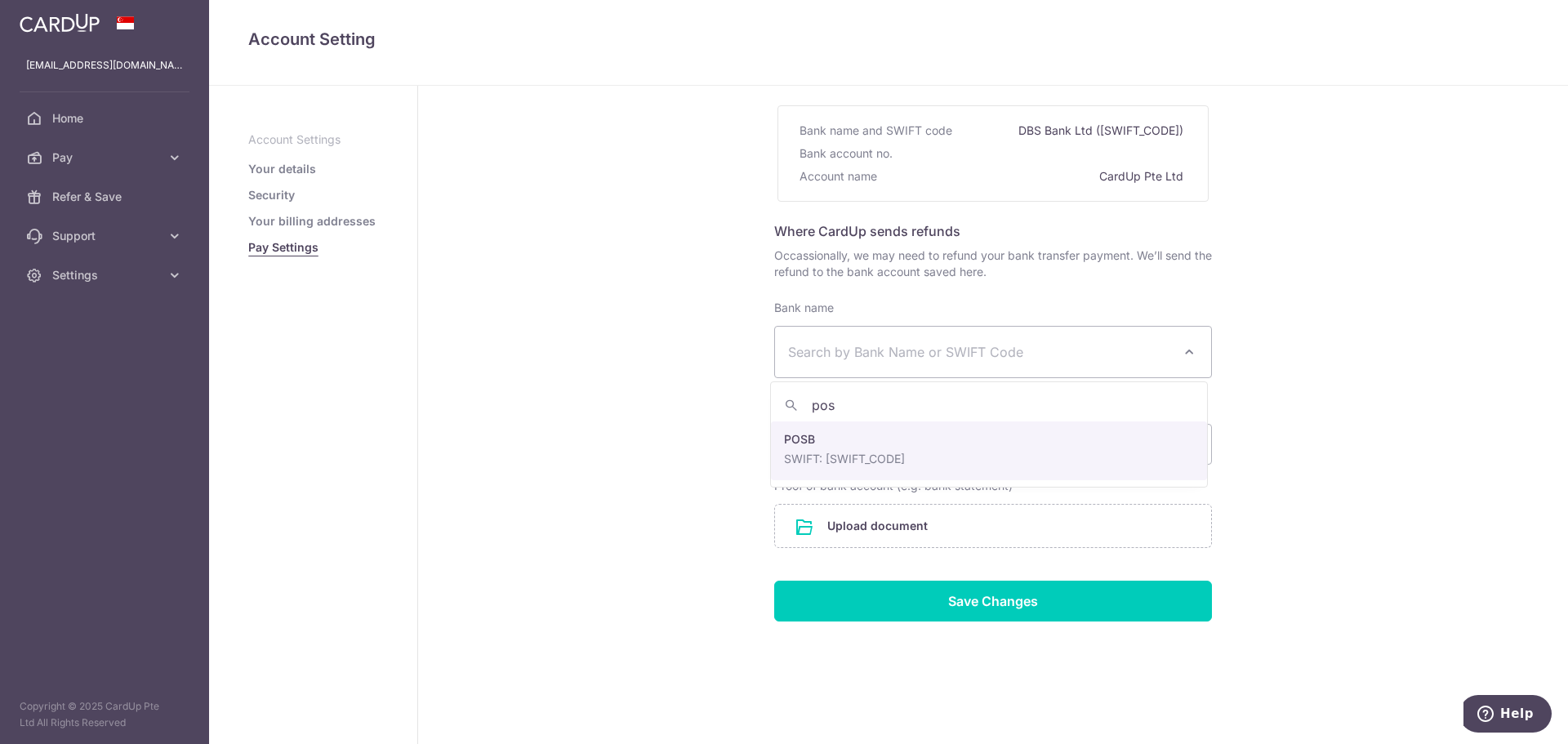
type input "posb"
select select "19"
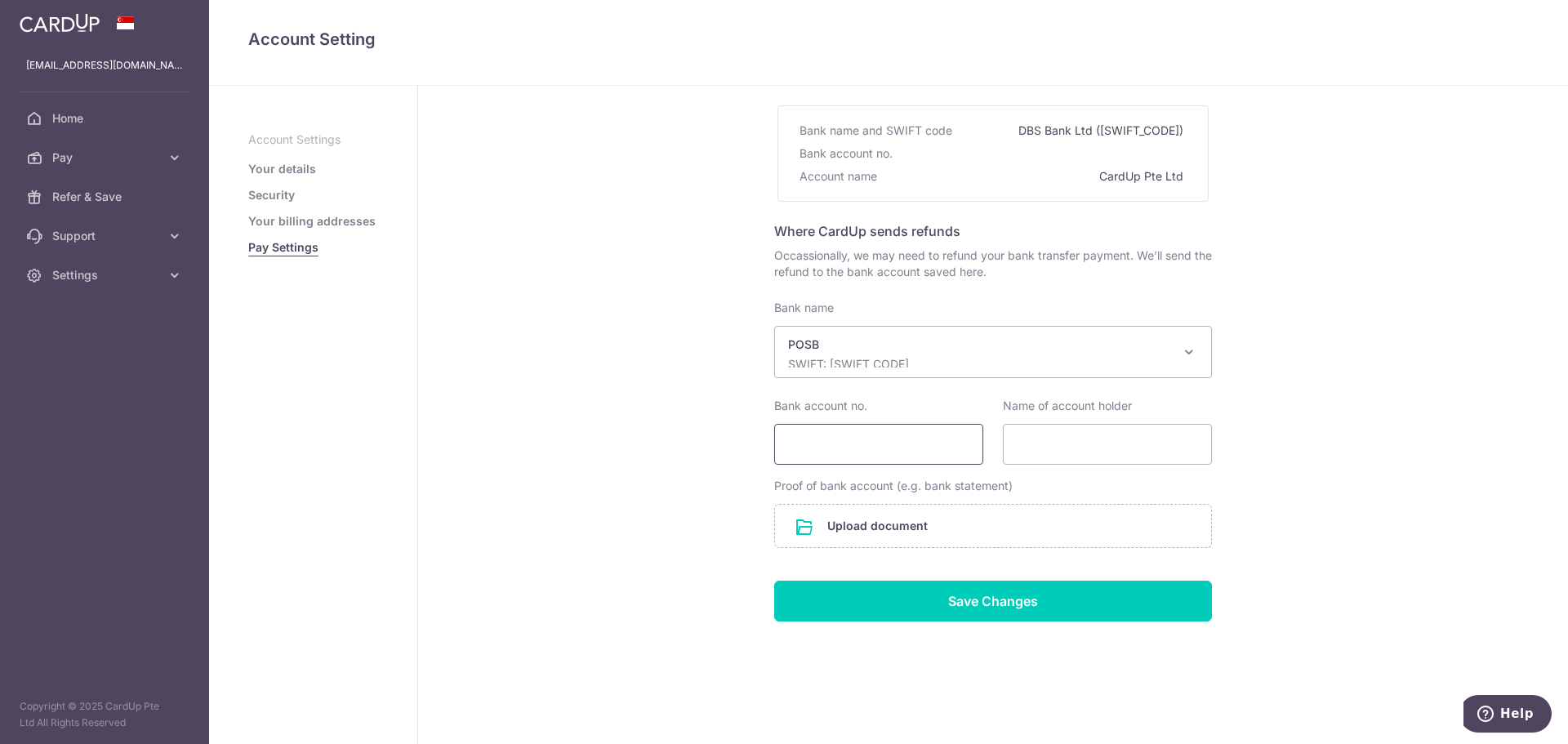
click at [866, 448] on input "Bank account no." at bounding box center [879, 444] width 209 height 41
type input "010427614"
click at [1055, 438] on input "Name of account holder" at bounding box center [1107, 444] width 209 height 41
type input "GOH JI DIAN, AMOS"
click at [896, 532] on input "file" at bounding box center [993, 526] width 436 height 43
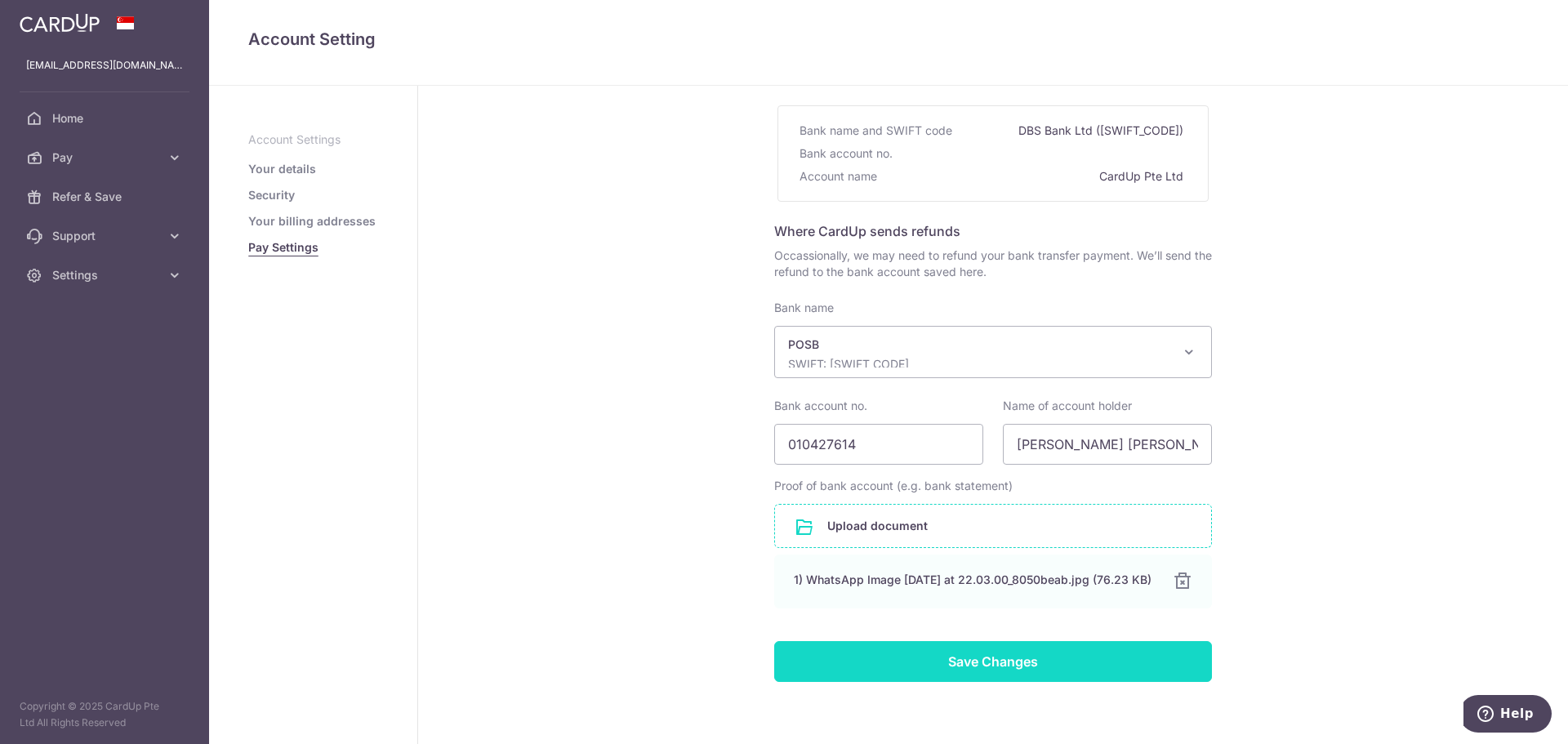
click at [1017, 677] on input "Save Changes" at bounding box center [993, 662] width 437 height 41
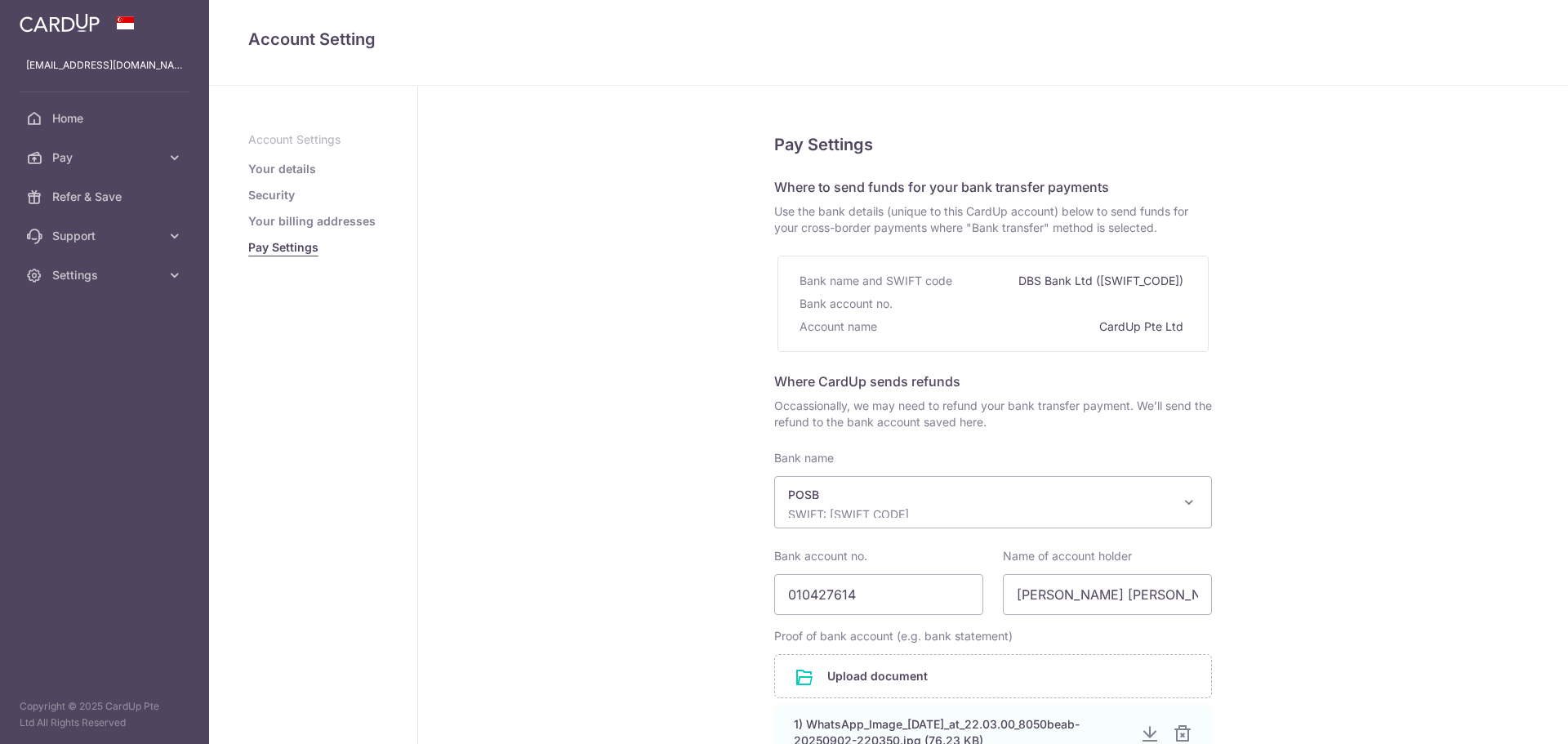
select select "19"
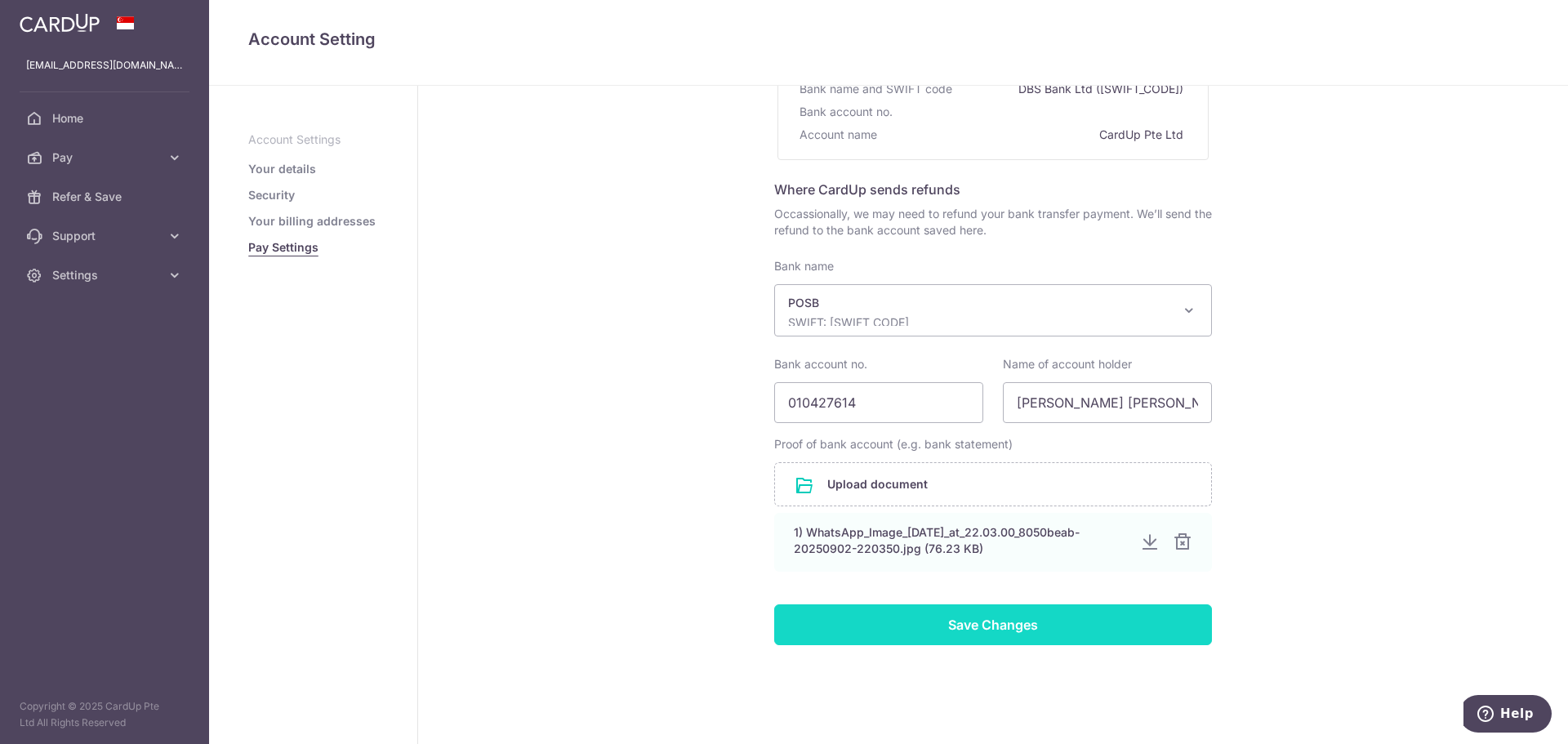
scroll to position [216, 0]
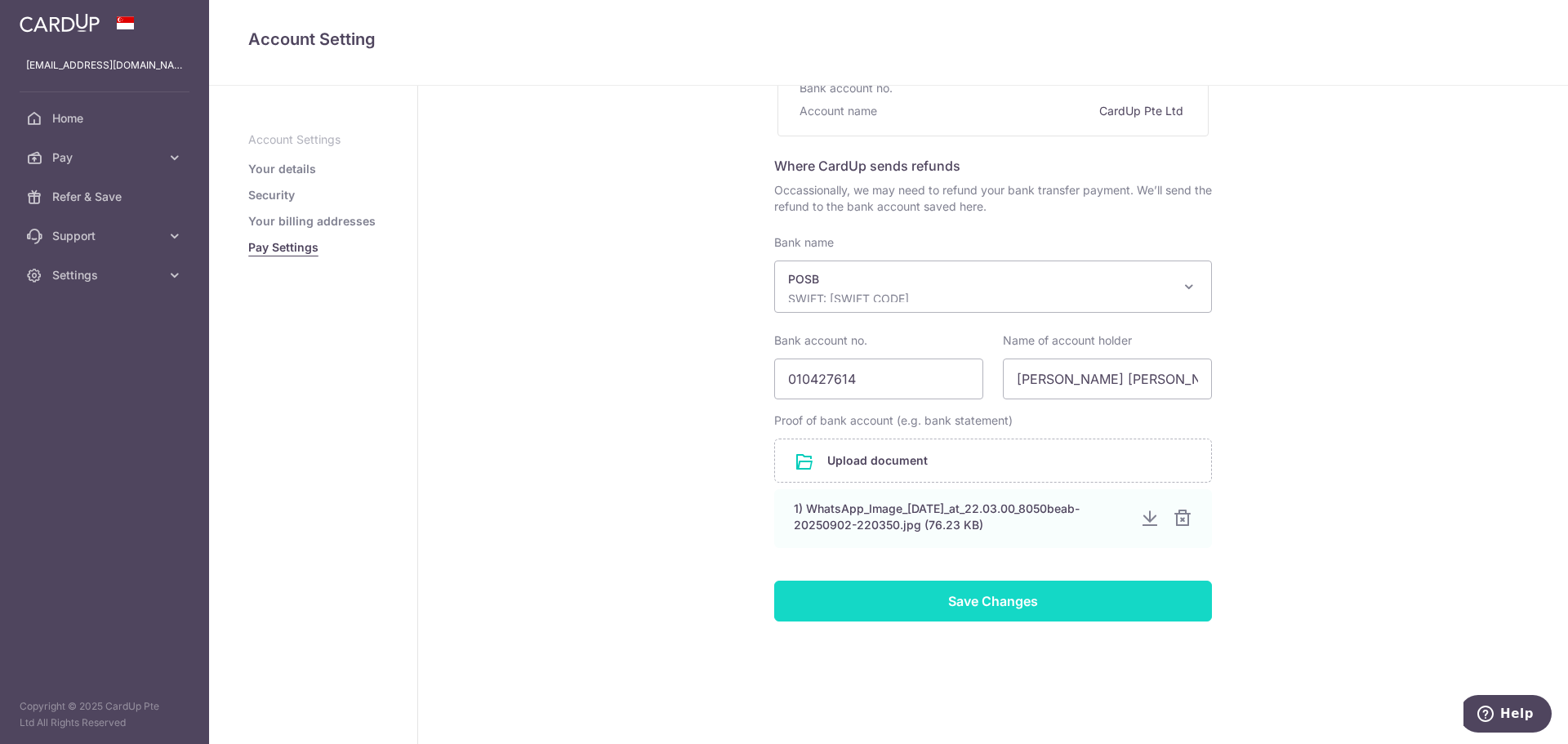
click at [1017, 610] on input "Save Changes" at bounding box center [993, 600] width 437 height 41
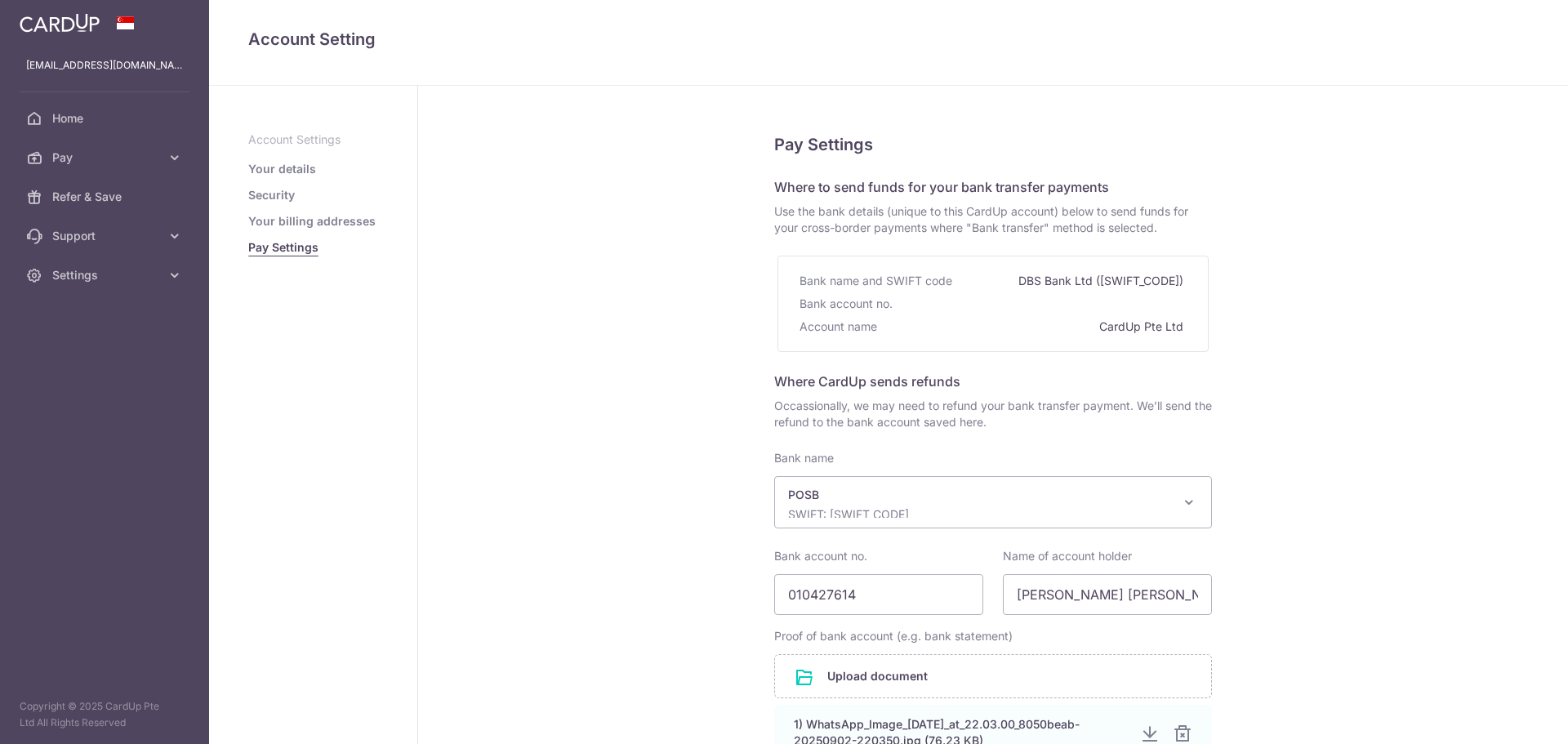
select select "19"
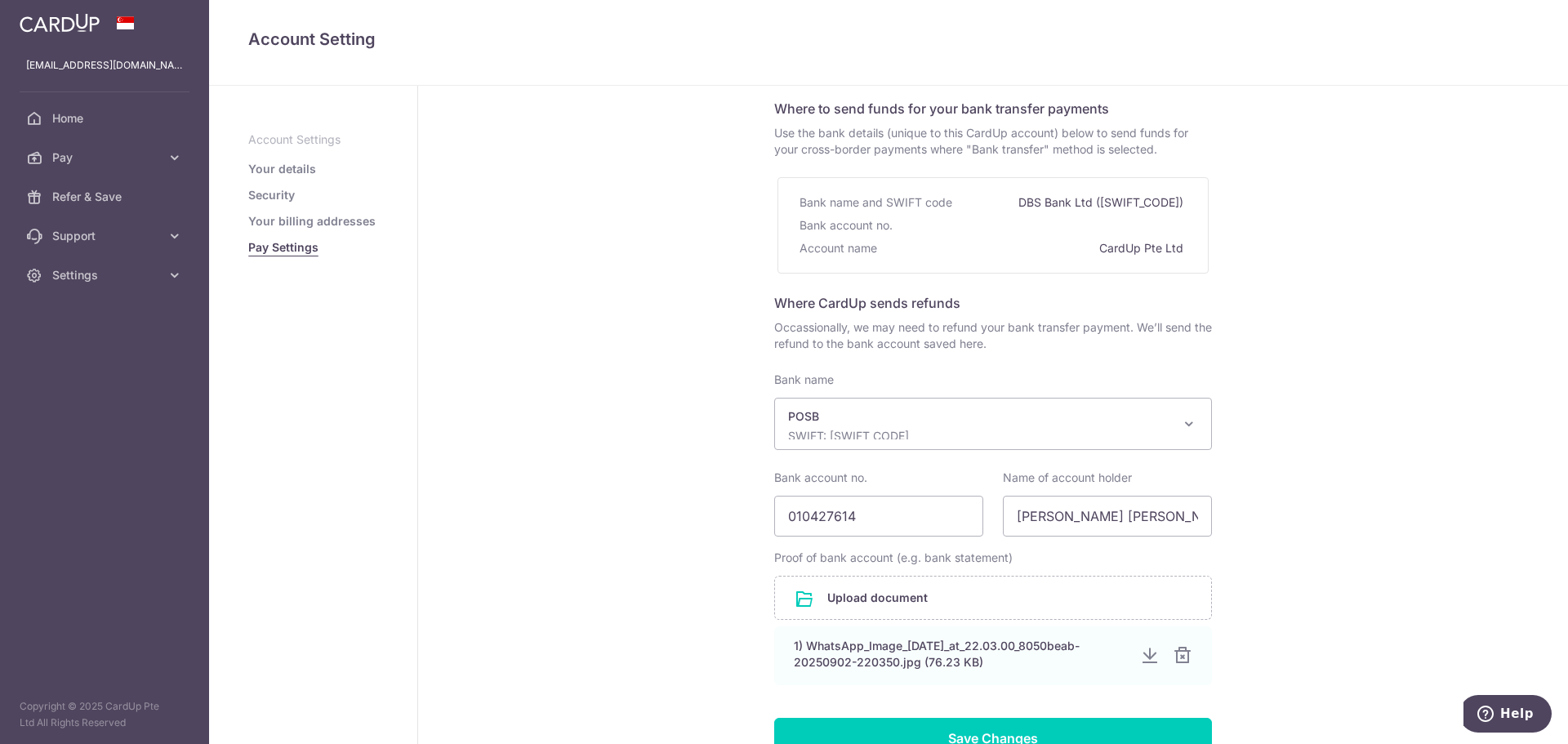
scroll to position [216, 0]
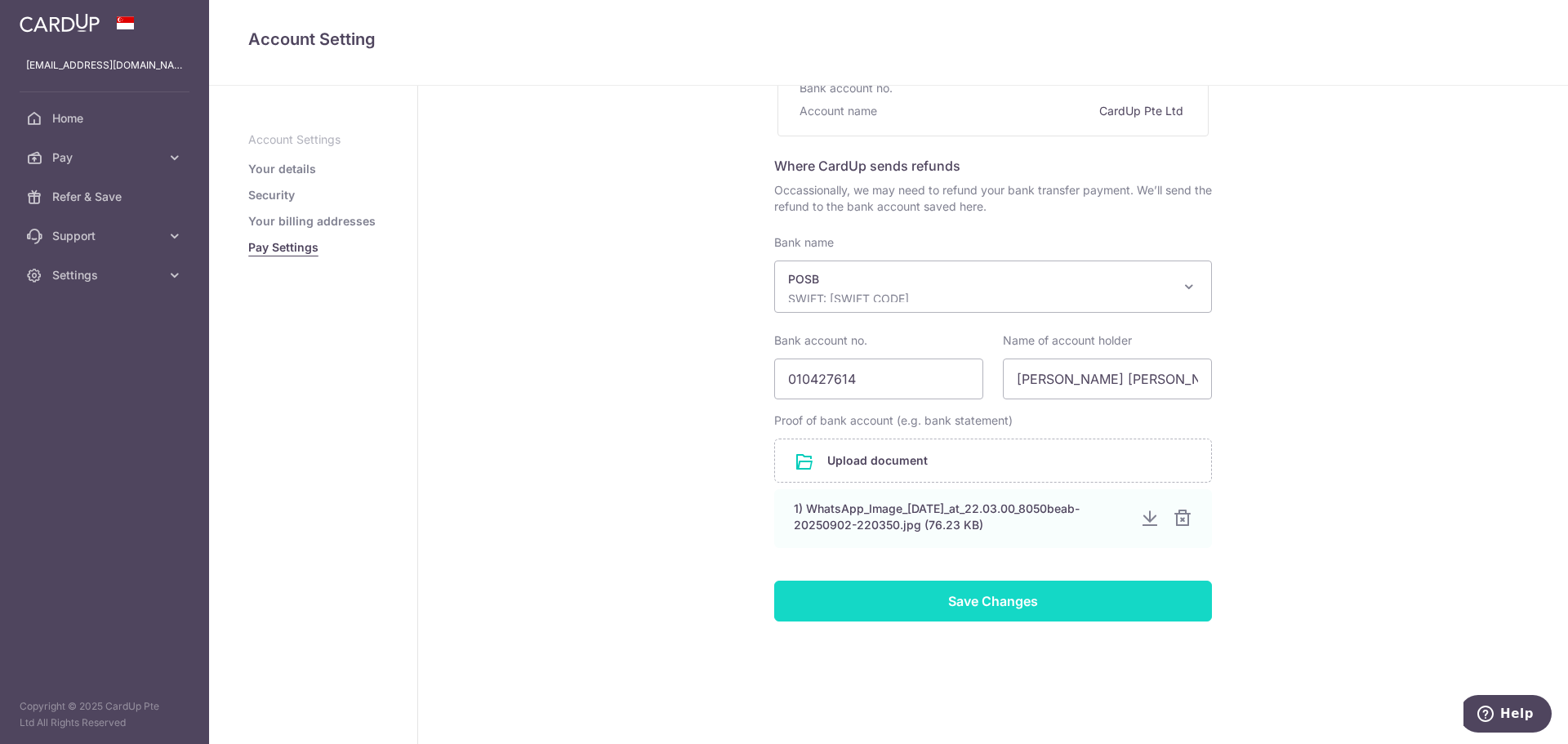
click at [986, 606] on input "Save Changes" at bounding box center [993, 600] width 437 height 41
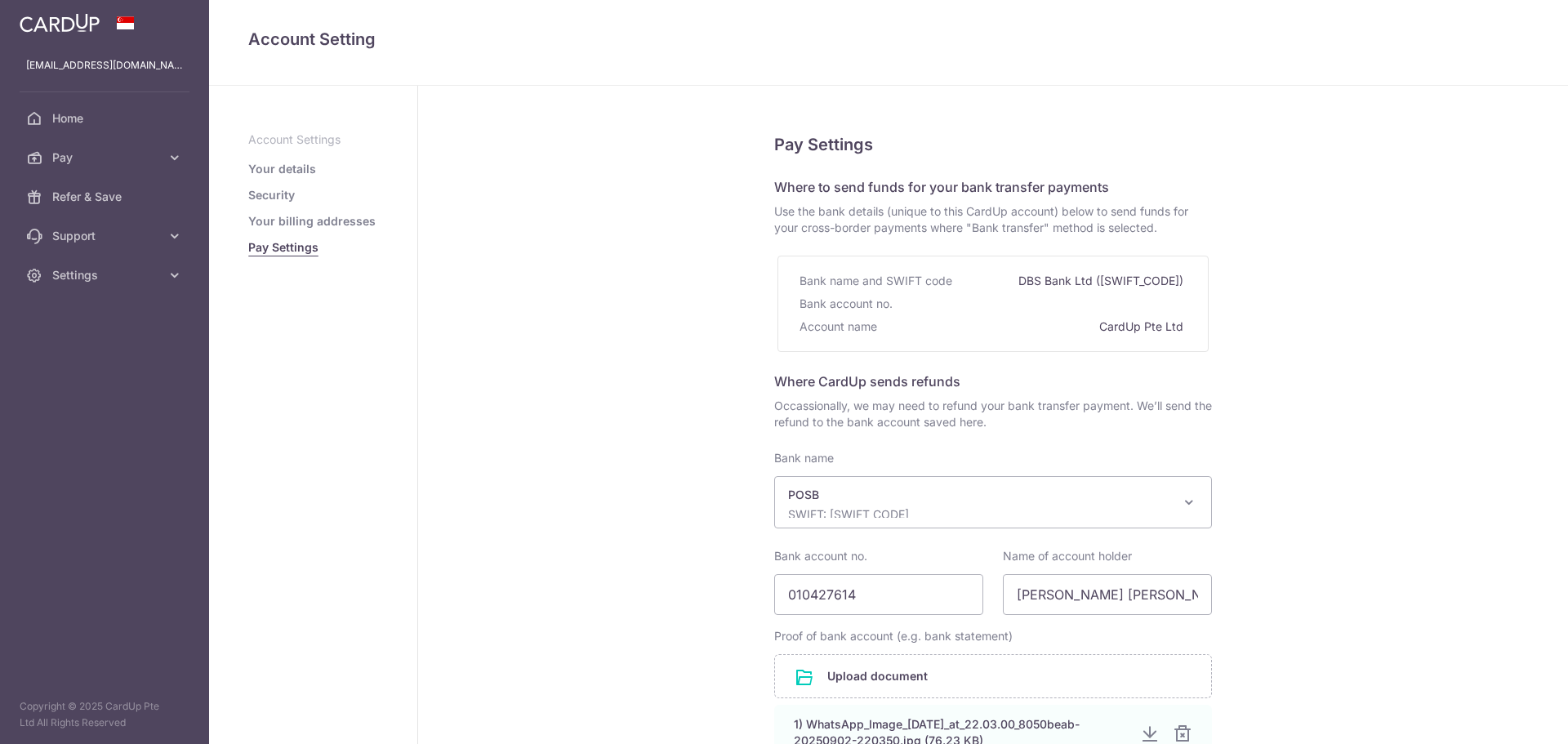
select select "19"
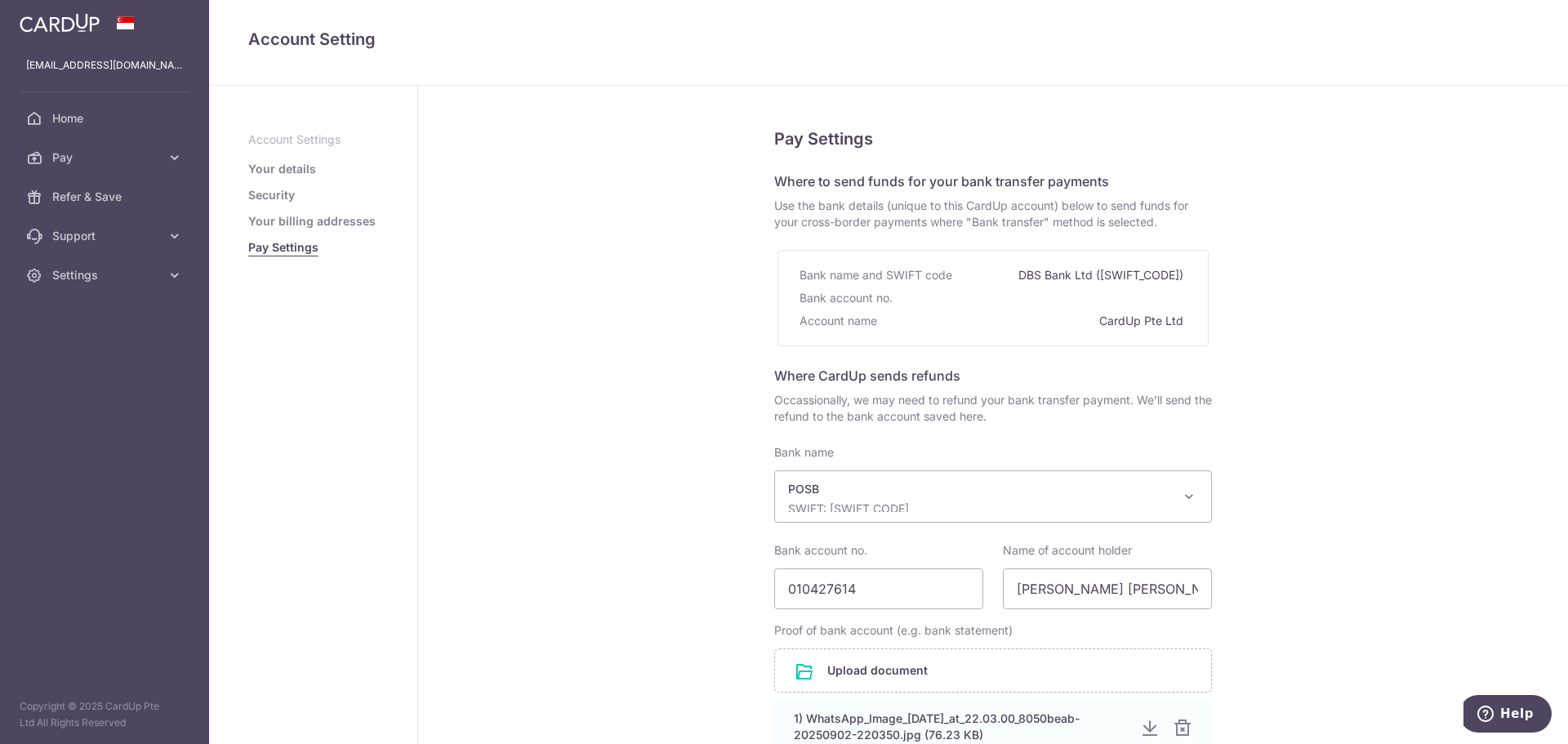
click at [281, 203] on ul "Account Settings Your details Security Your billing addresses Pay Settings" at bounding box center [313, 194] width 130 height 124
click at [281, 198] on link "Security" at bounding box center [272, 195] width 46 height 17
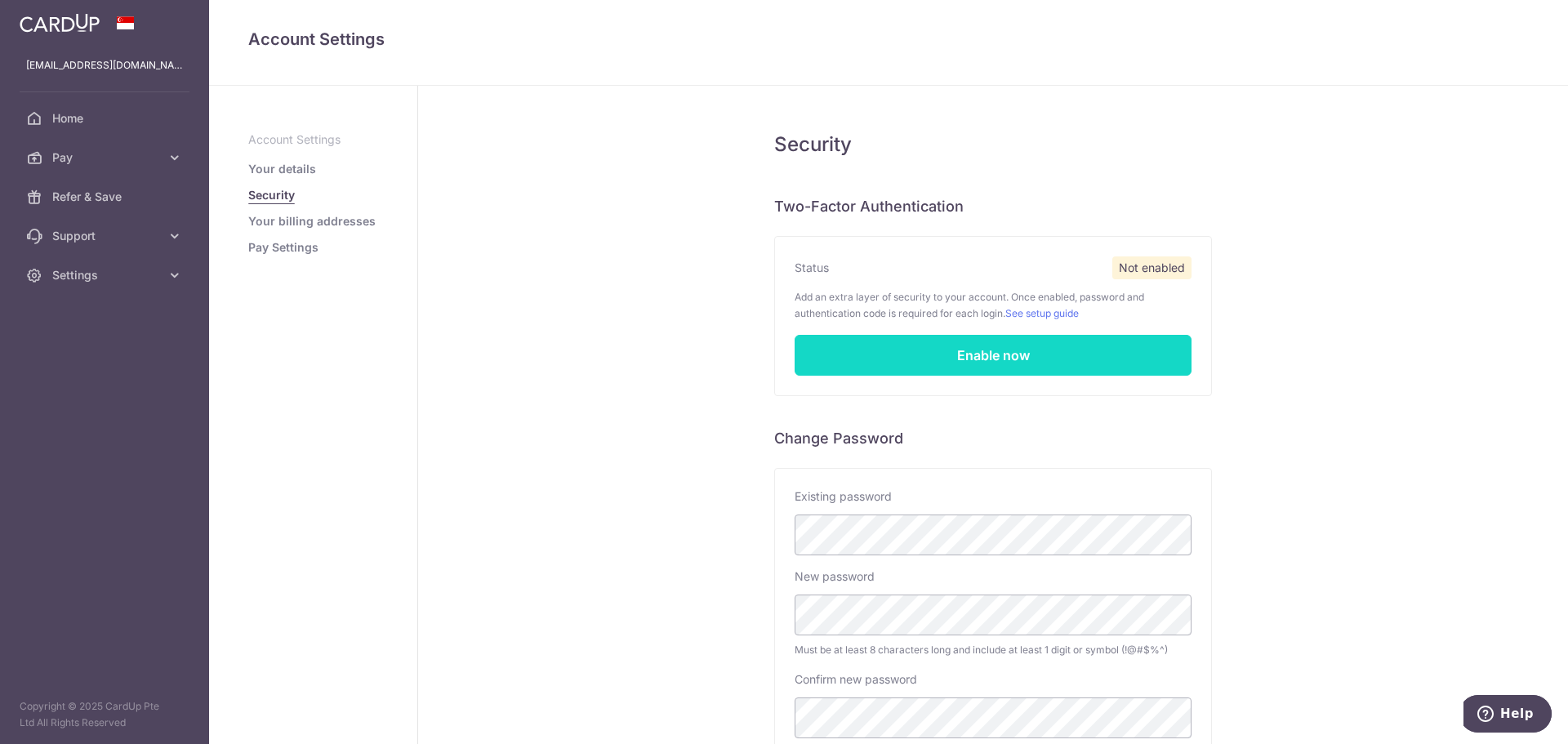
click at [940, 355] on link "Enable now" at bounding box center [993, 355] width 397 height 41
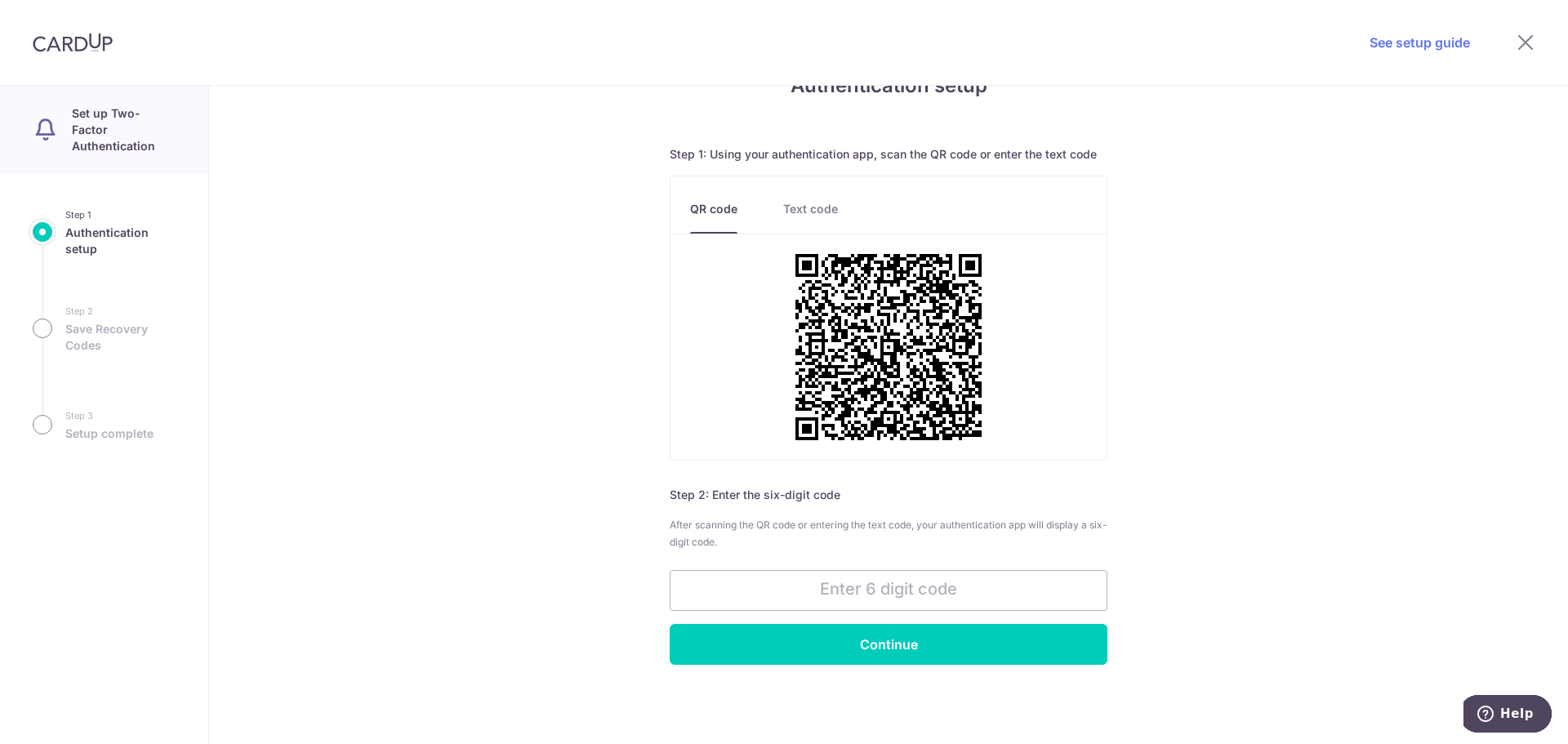
scroll to position [49, 0]
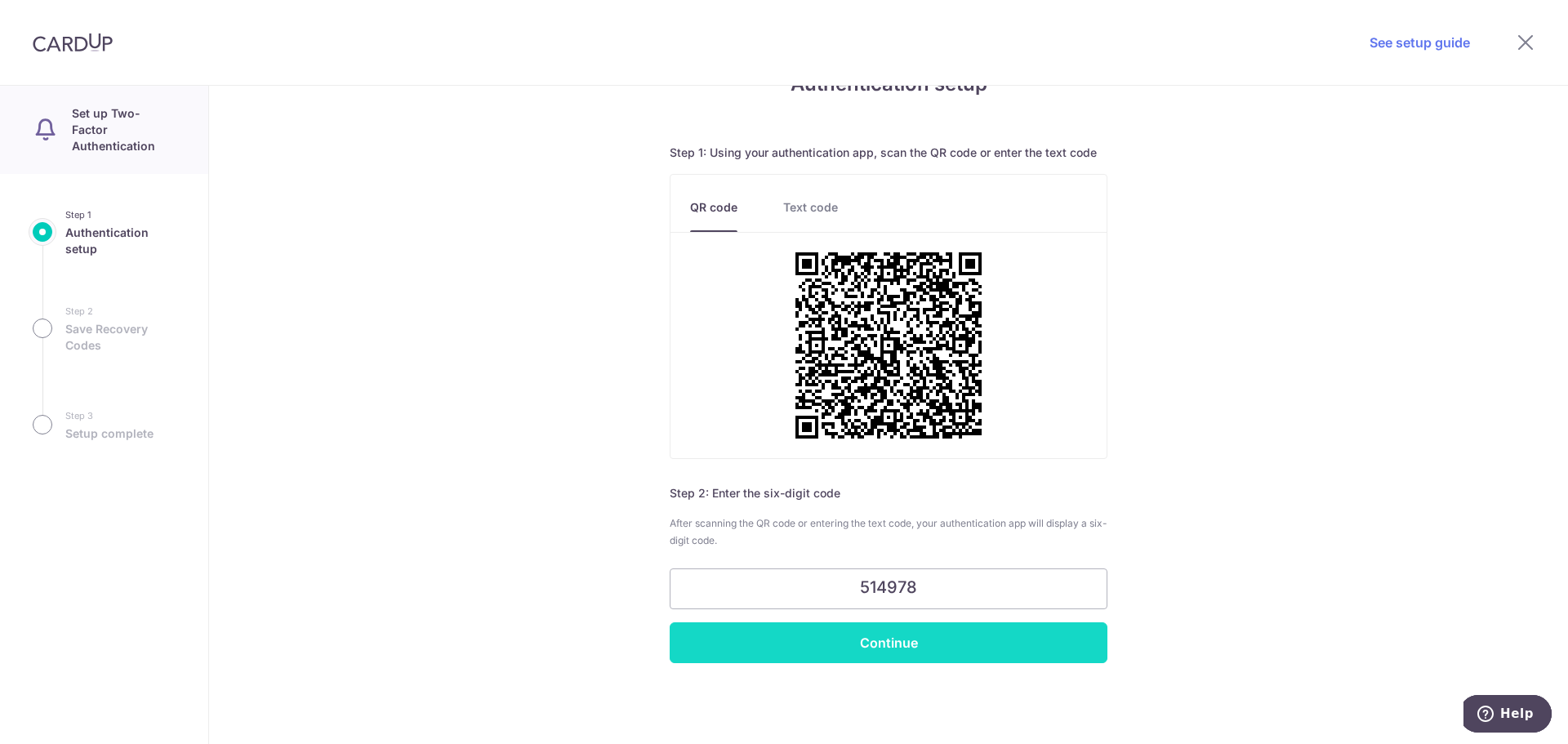
type input "514978"
click at [928, 639] on input "Continue" at bounding box center [888, 642] width 437 height 41
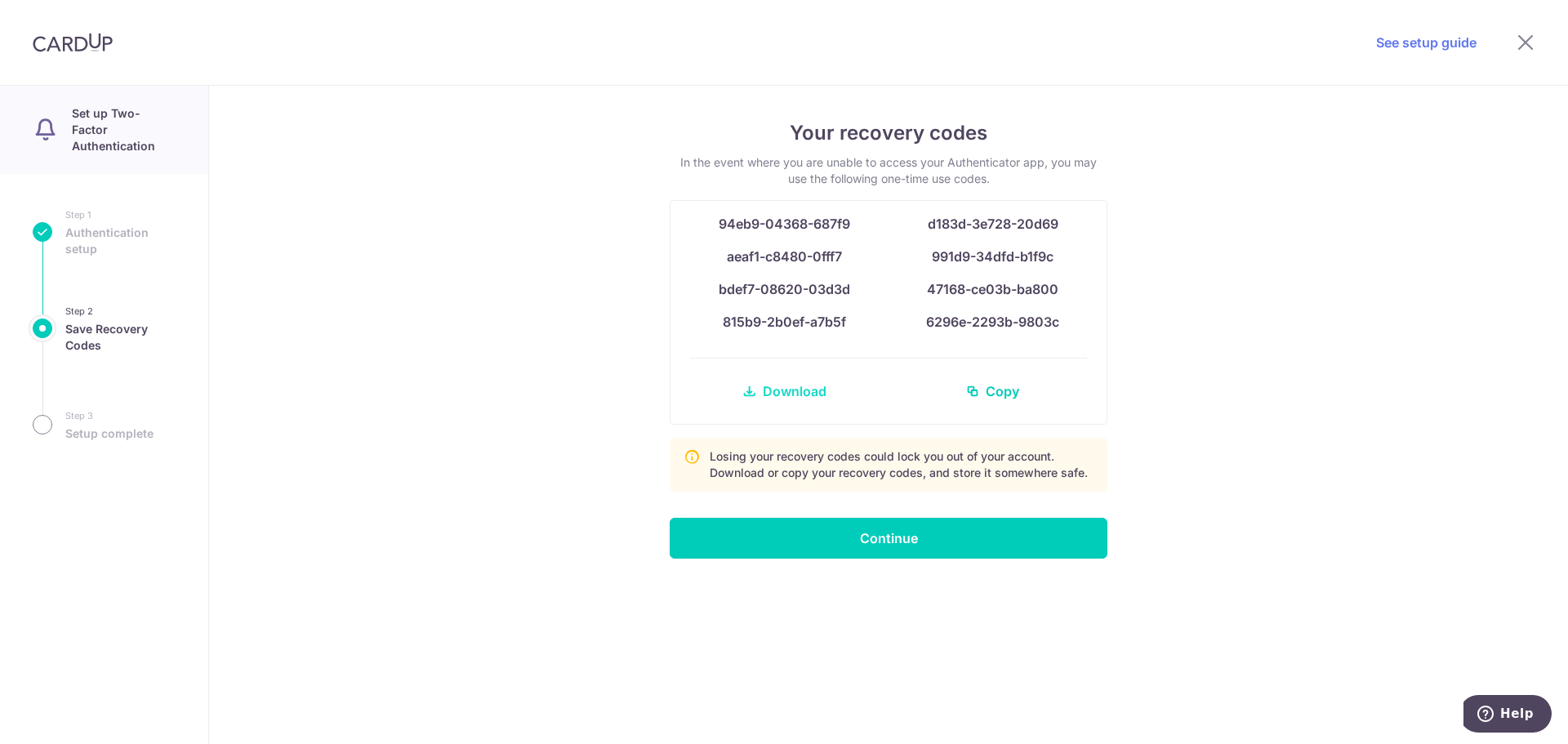
click at [820, 390] on span "Download" at bounding box center [794, 390] width 64 height 19
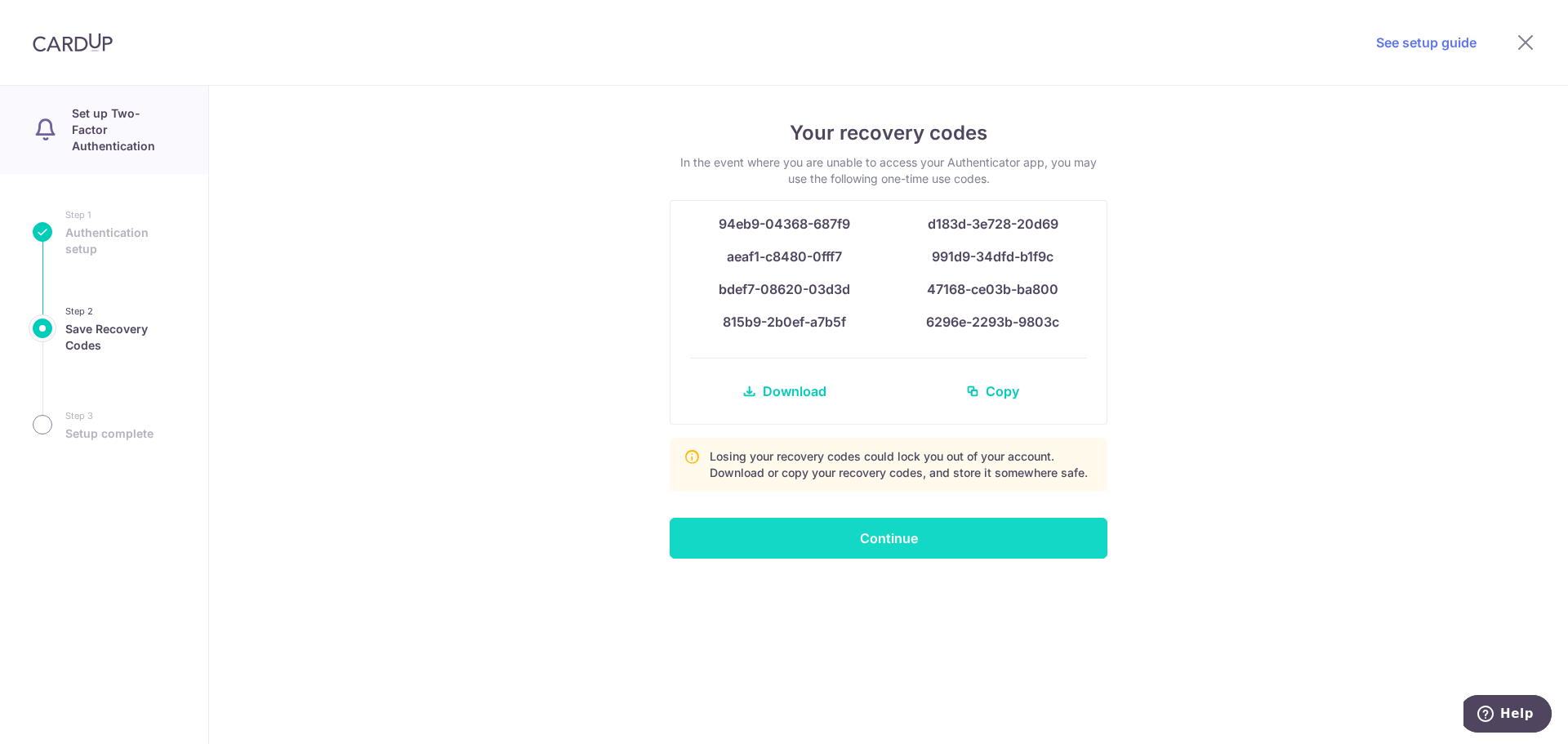
click at [894, 537] on input "Continue" at bounding box center [888, 538] width 437 height 41
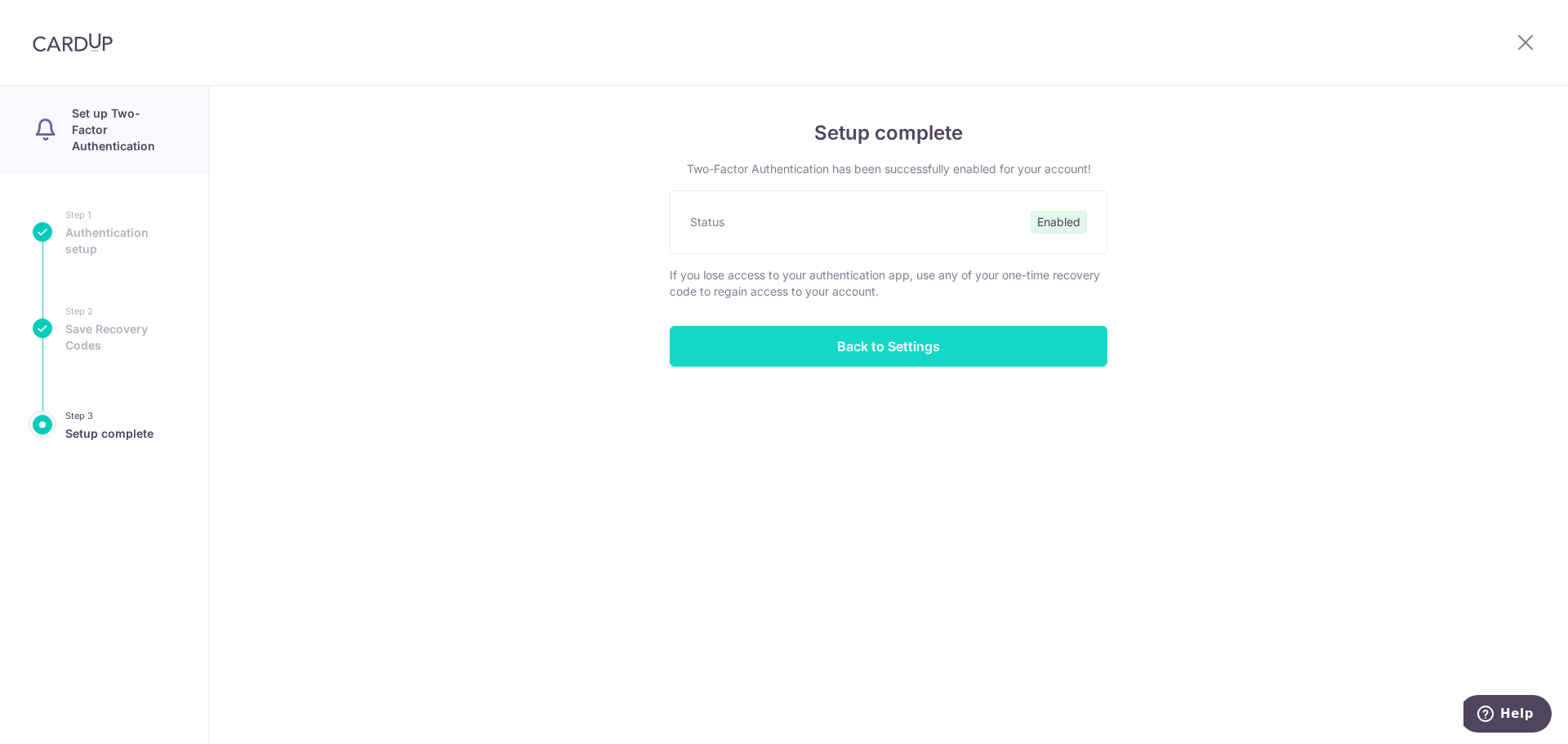
click at [915, 352] on input "Back to Settings" at bounding box center [888, 347] width 437 height 41
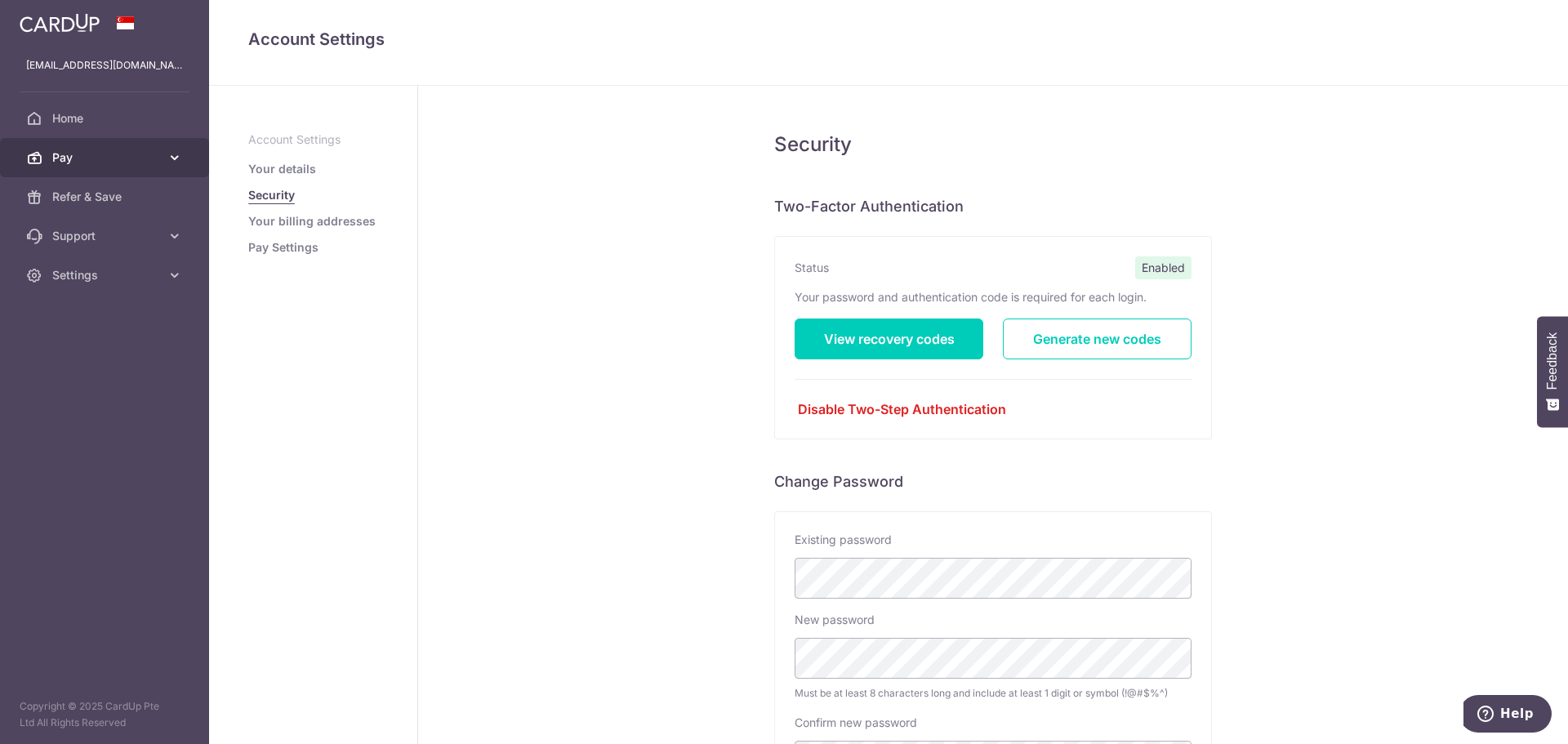
click at [98, 170] on link "Pay" at bounding box center [105, 158] width 209 height 39
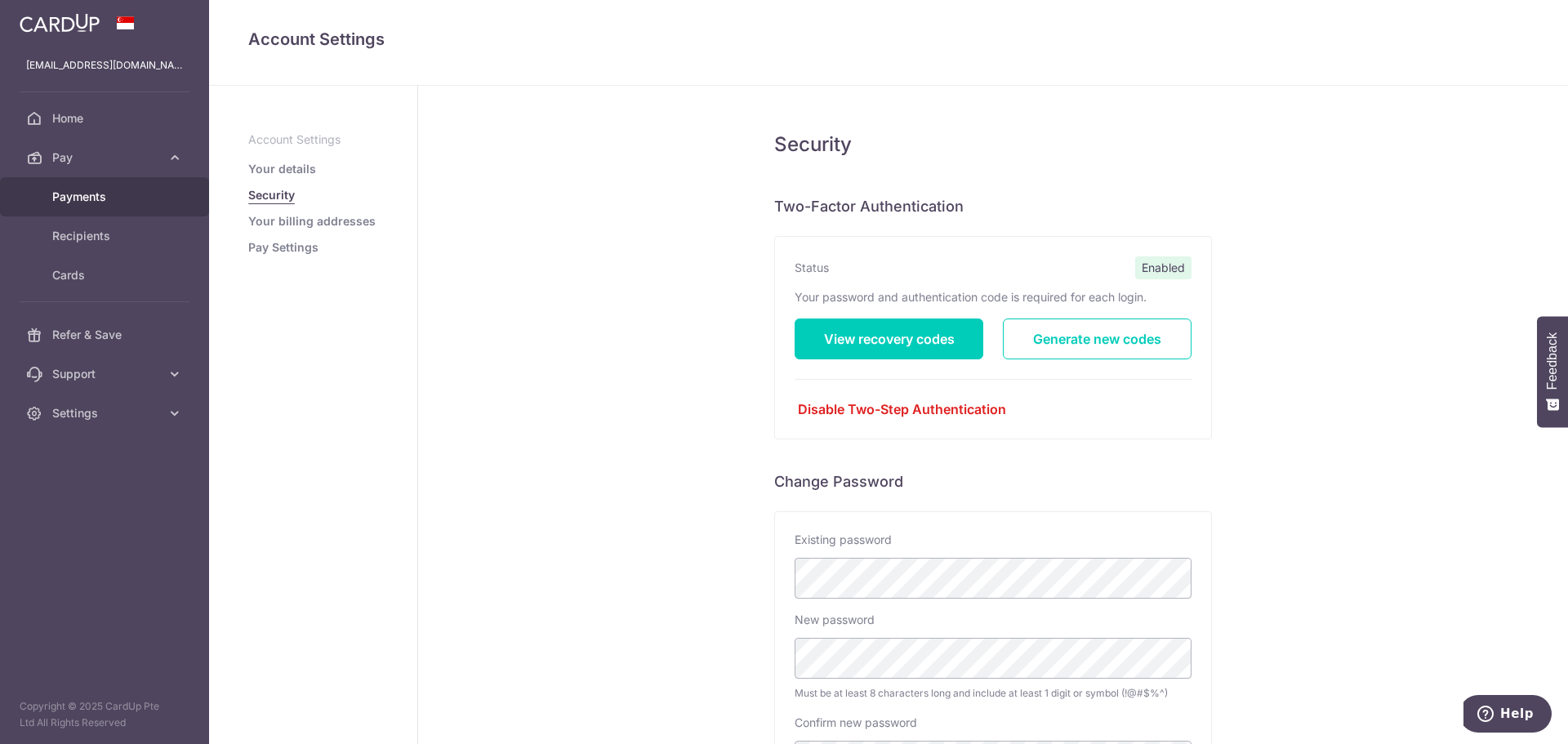
click at [95, 195] on span "Payments" at bounding box center [106, 197] width 107 height 17
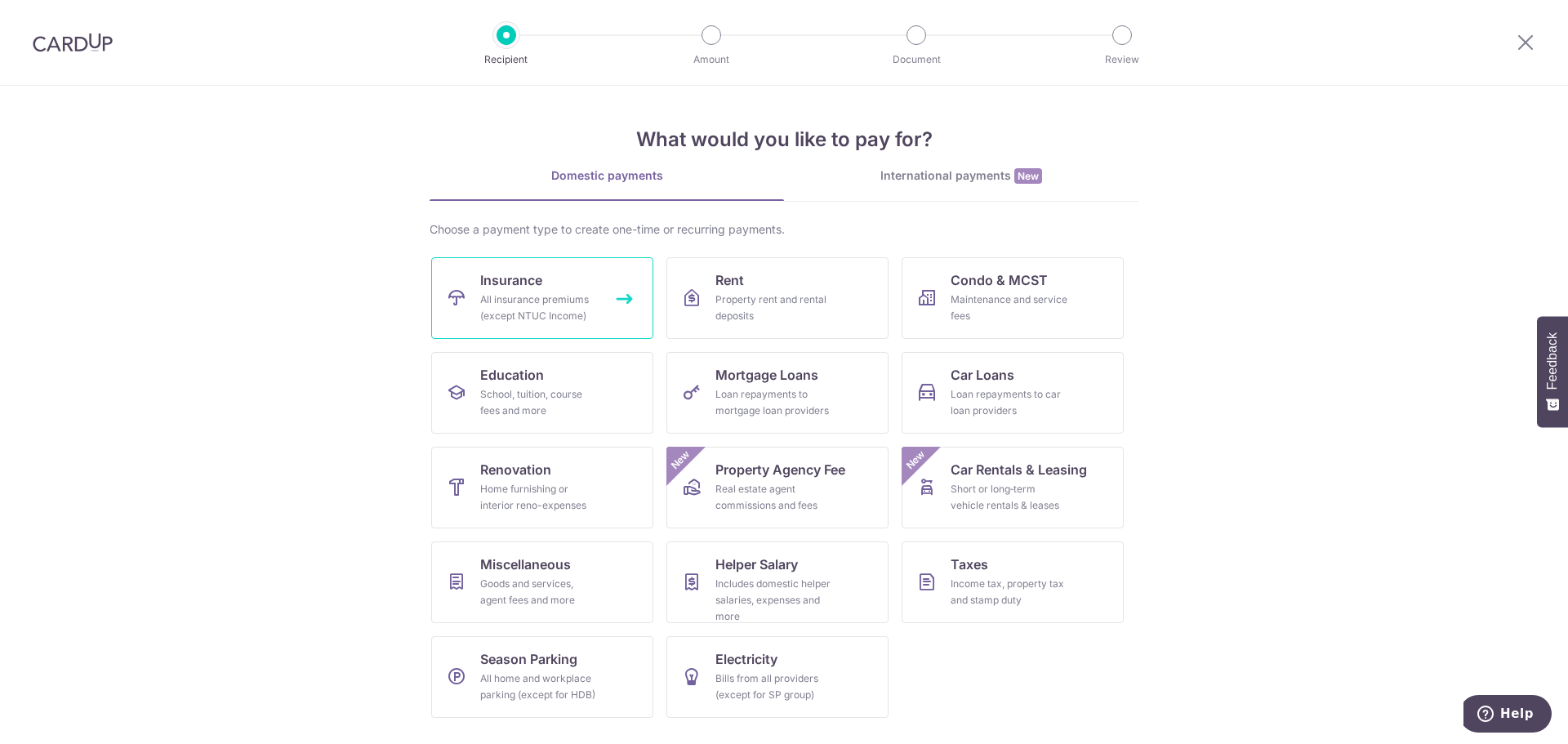
click at [575, 308] on div "All insurance premiums (except NTUC Income)" at bounding box center [538, 308] width 118 height 32
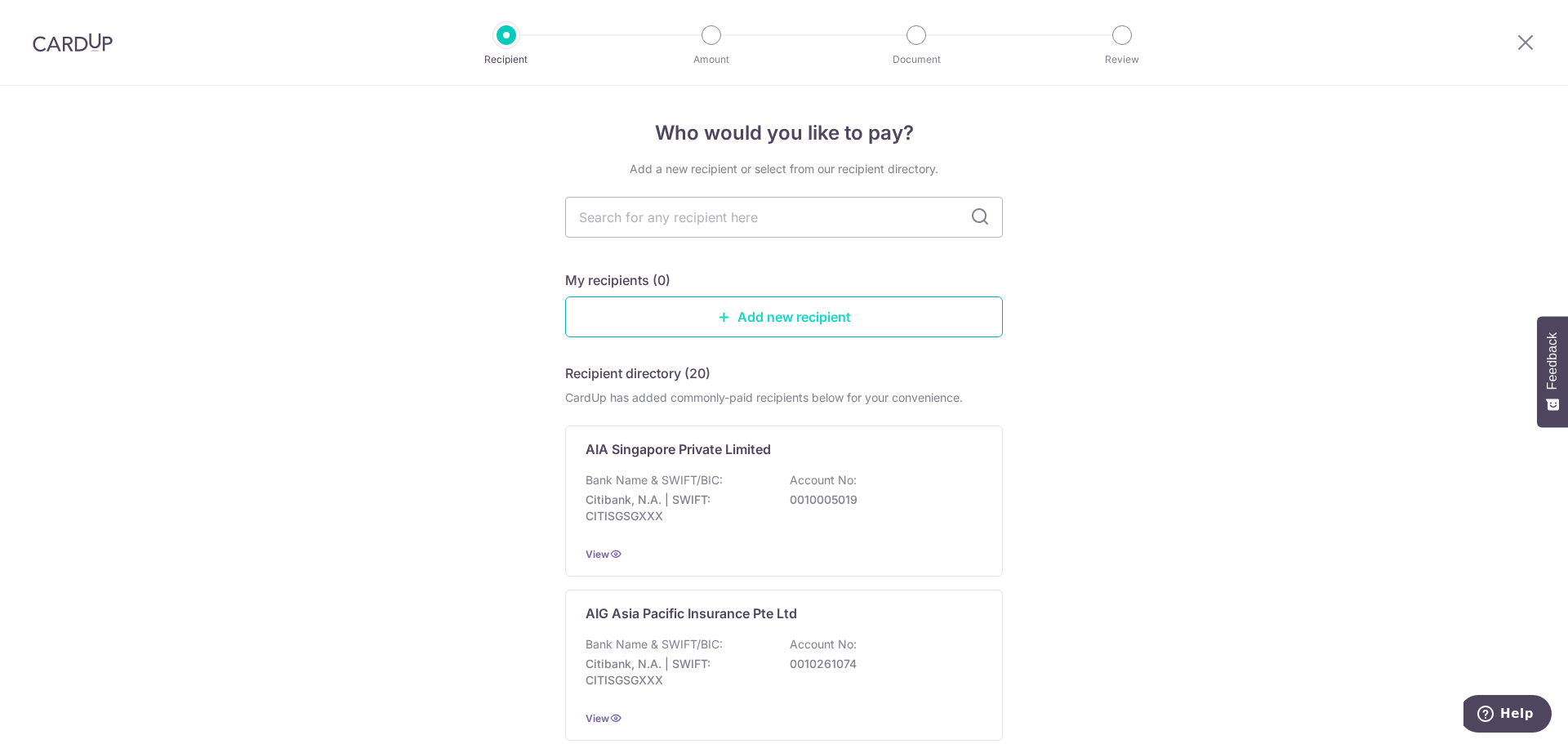
click at [731, 326] on link "Add new recipient" at bounding box center [784, 317] width 437 height 41
click at [82, 43] on img at bounding box center [72, 42] width 80 height 19
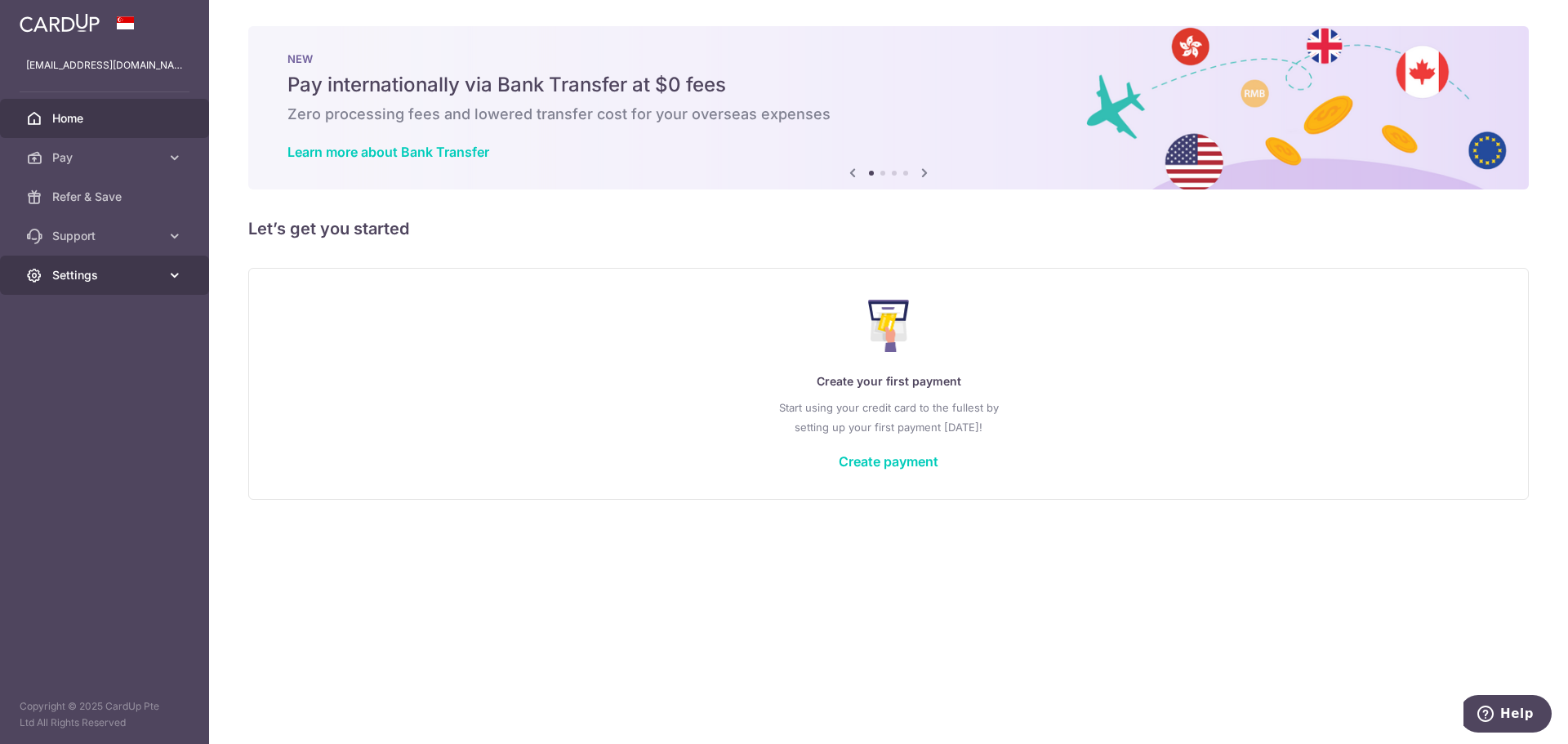
click at [135, 271] on span "Settings" at bounding box center [106, 275] width 107 height 17
click at [145, 233] on span "Support" at bounding box center [106, 236] width 107 height 17
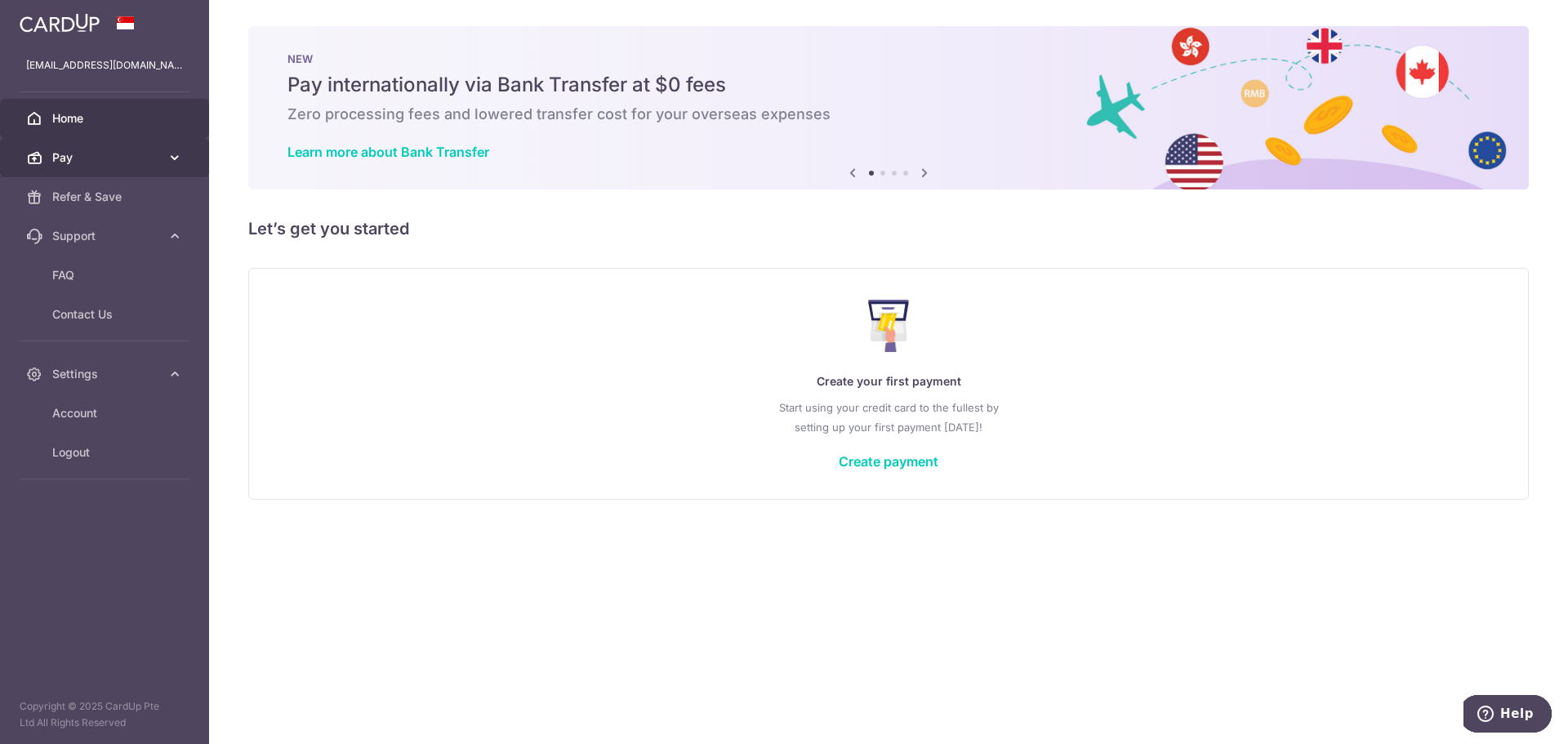
click at [176, 163] on icon at bounding box center [175, 158] width 17 height 17
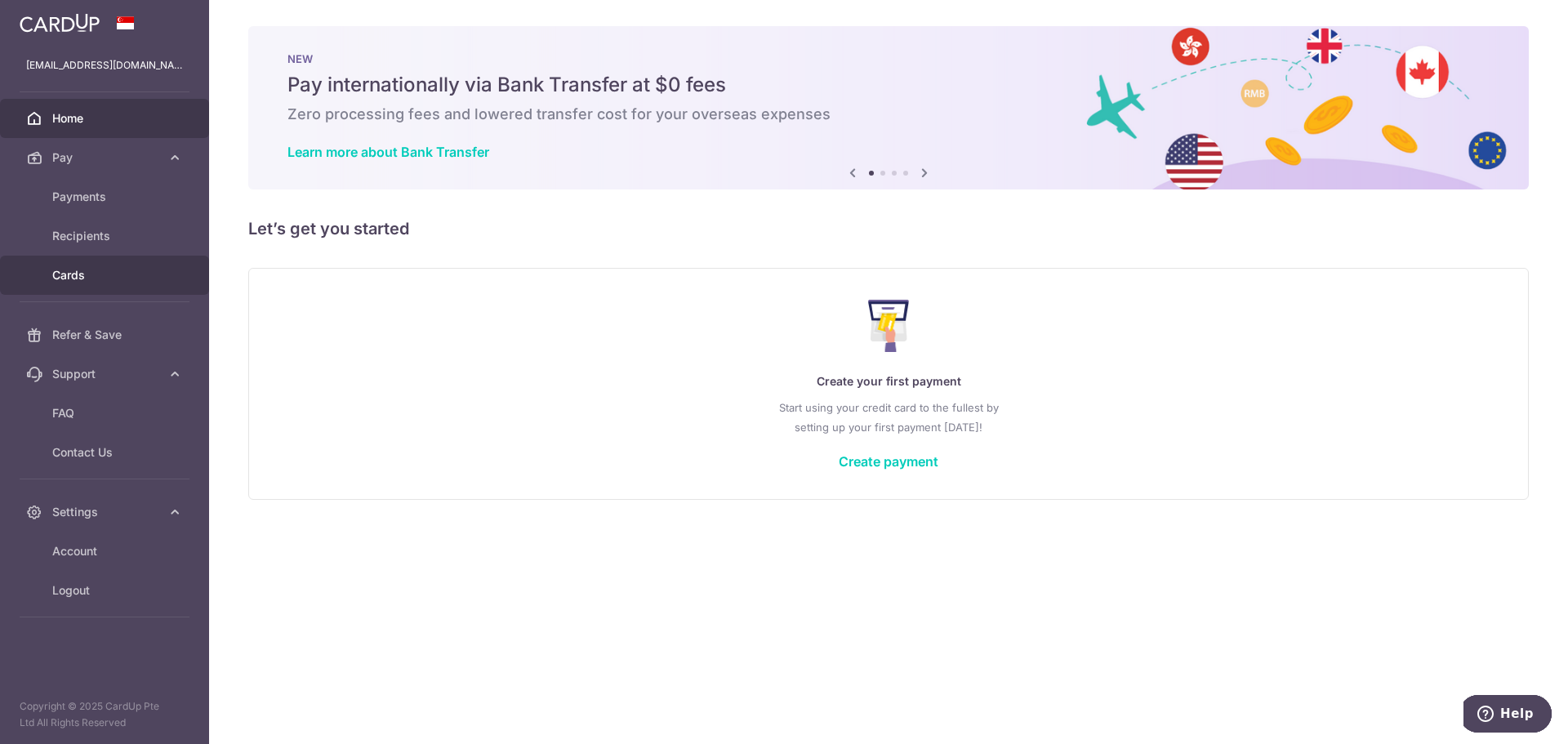
click at [93, 278] on span "Cards" at bounding box center [106, 275] width 107 height 17
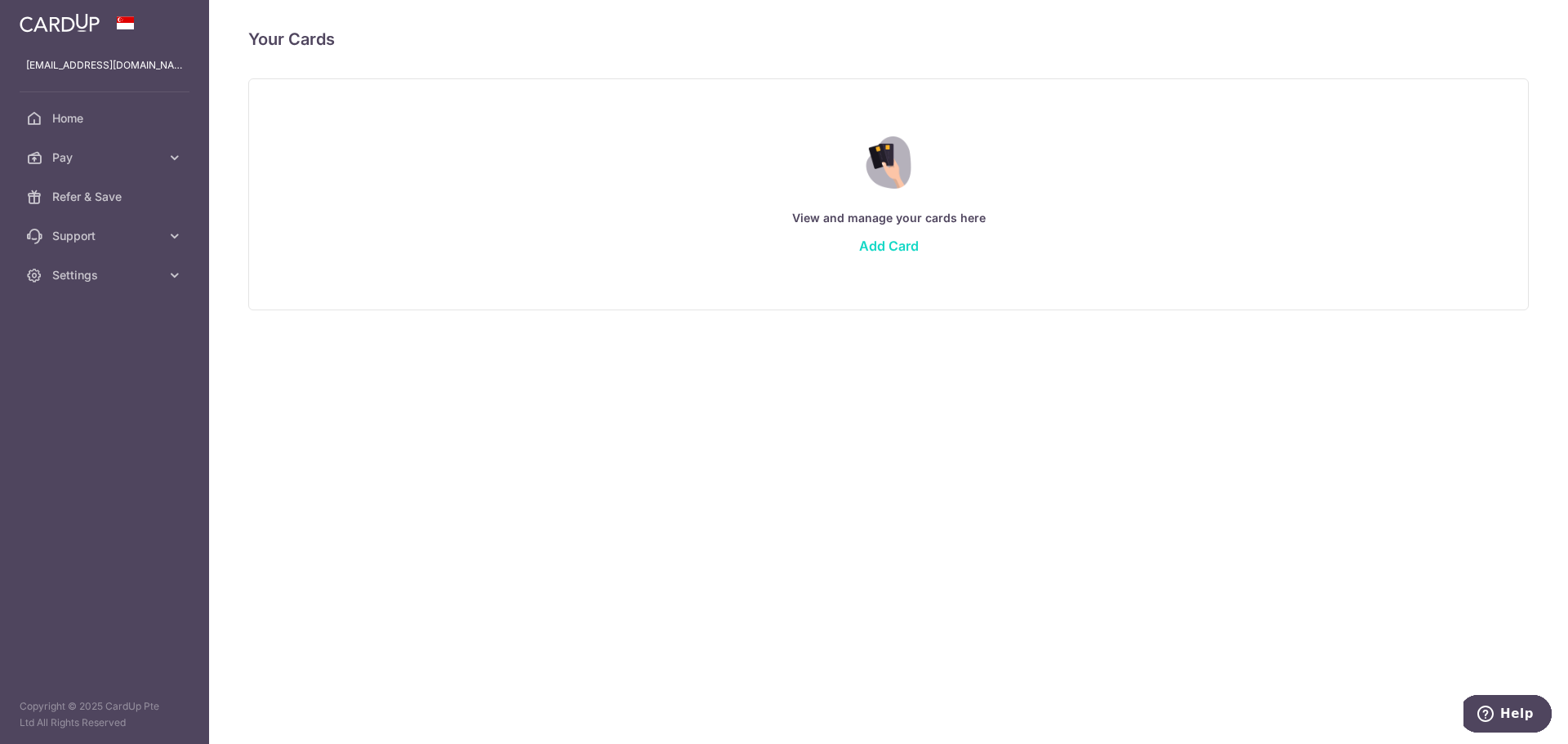
click at [902, 246] on link "Add Card" at bounding box center [889, 246] width 59 height 17
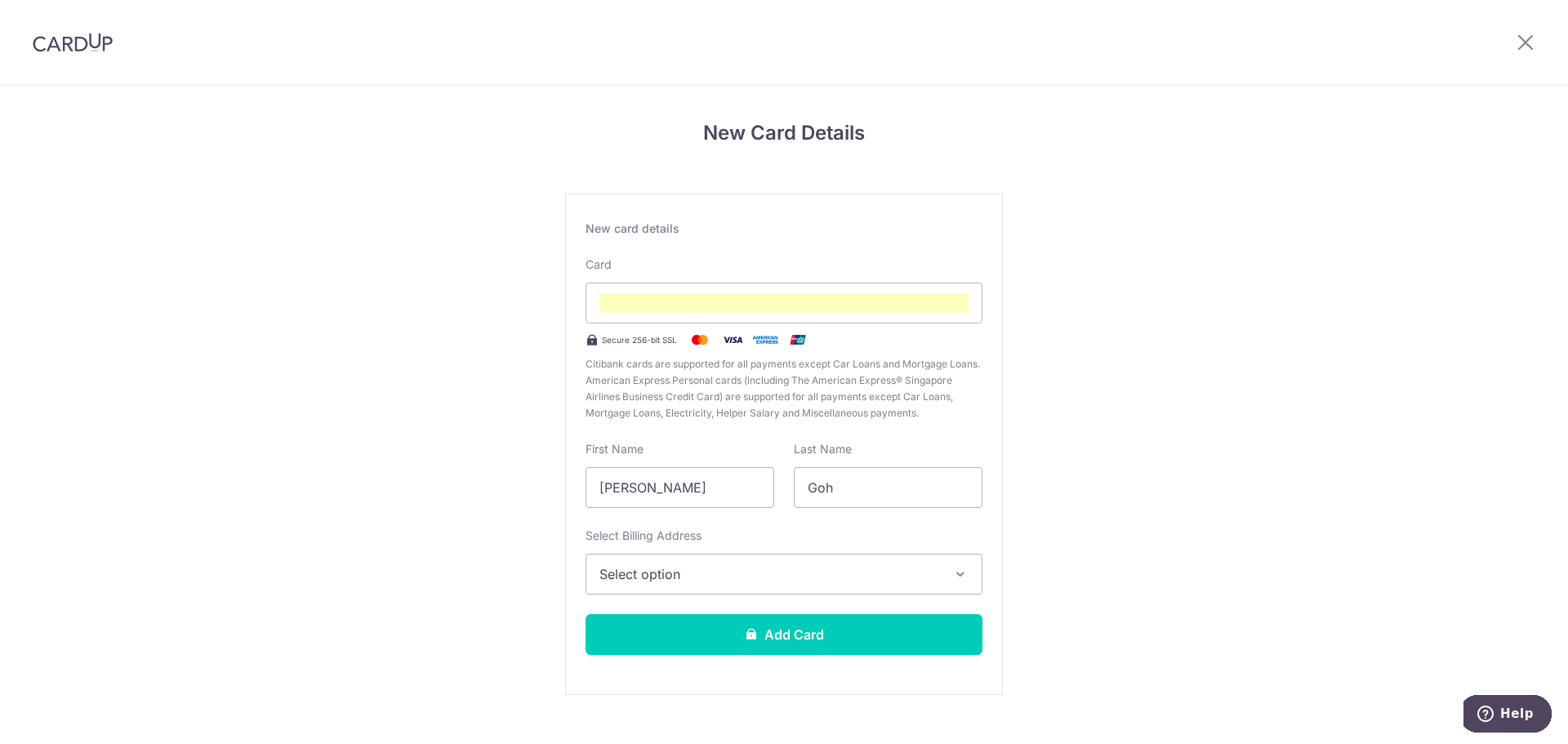
click at [830, 582] on span "Select option" at bounding box center [769, 574] width 340 height 19
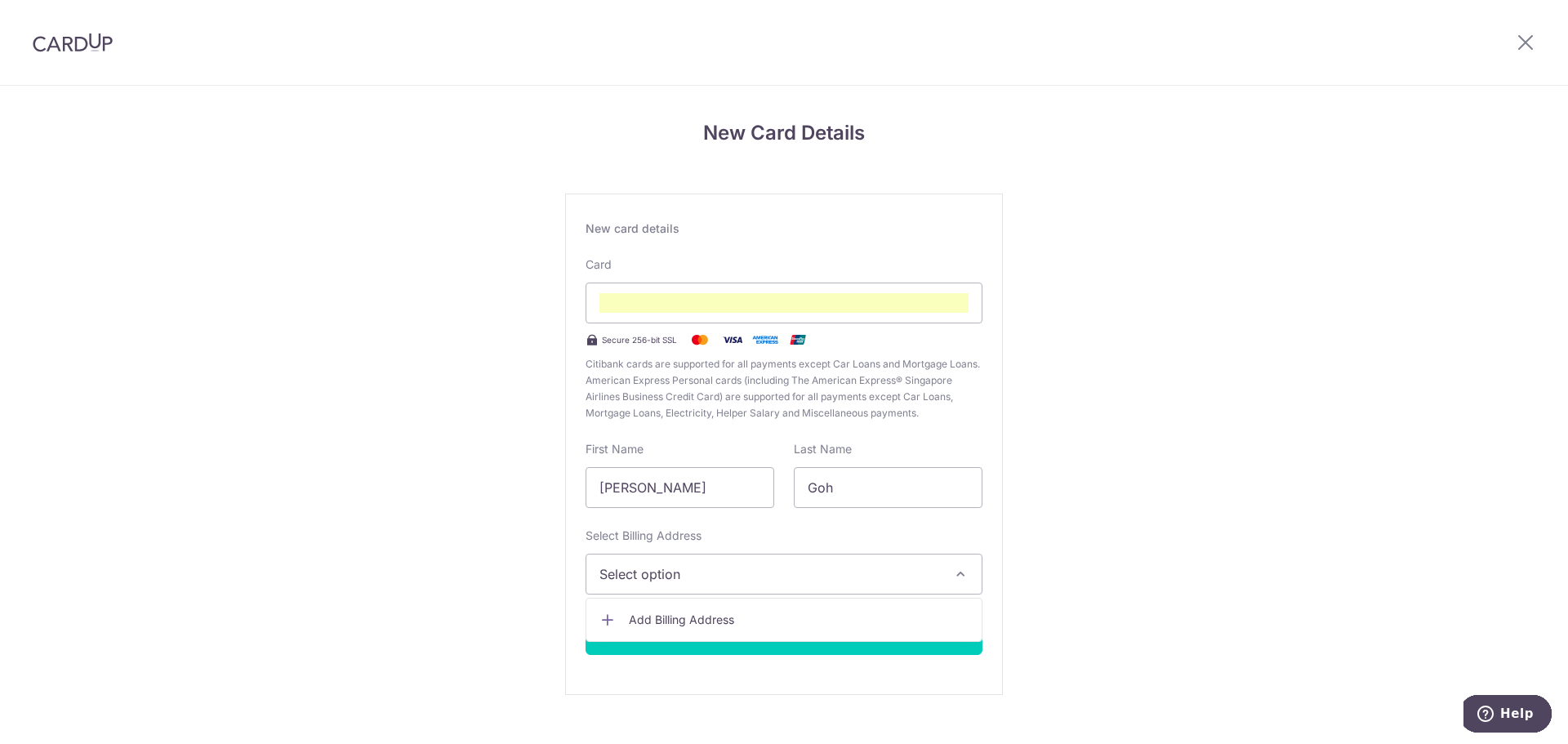
click at [785, 631] on link "Add Billing Address" at bounding box center [784, 620] width 395 height 30
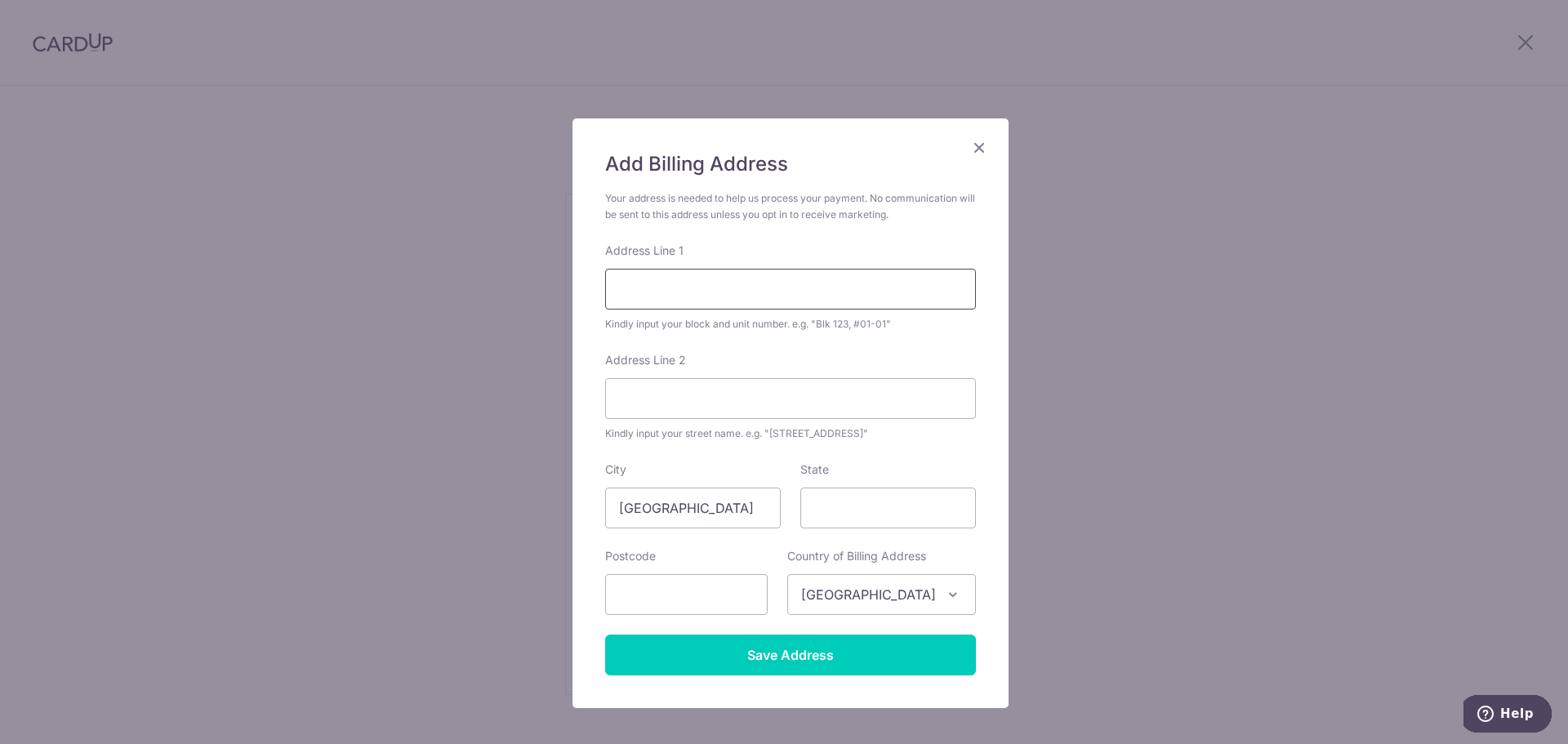
click at [669, 292] on input "Address Line 1" at bounding box center [790, 289] width 371 height 41
type input "Blk 453B Bukit Batok West Ave 6"
type input "#13-773"
type input "652453"
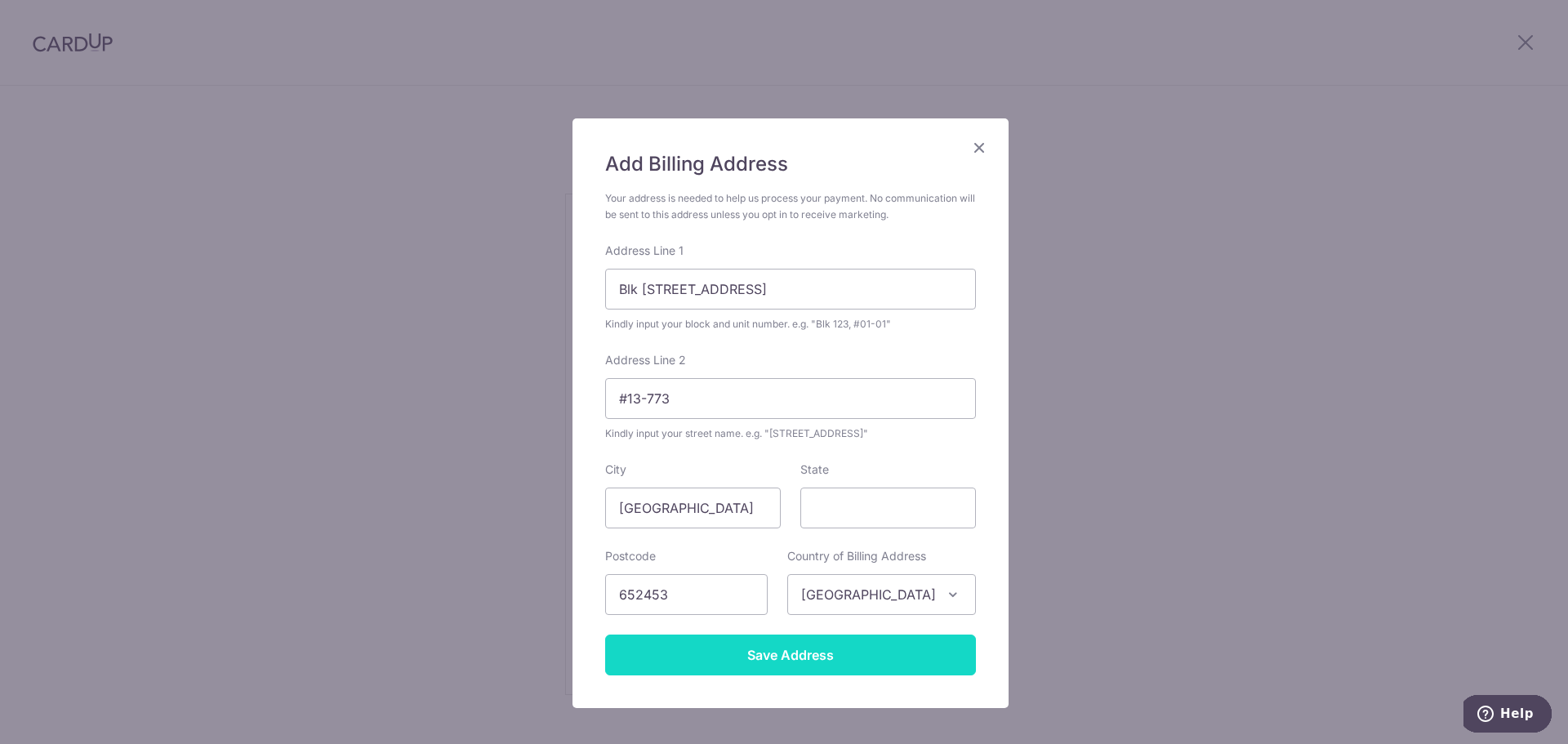
click at [839, 656] on input "Save Address" at bounding box center [790, 655] width 371 height 41
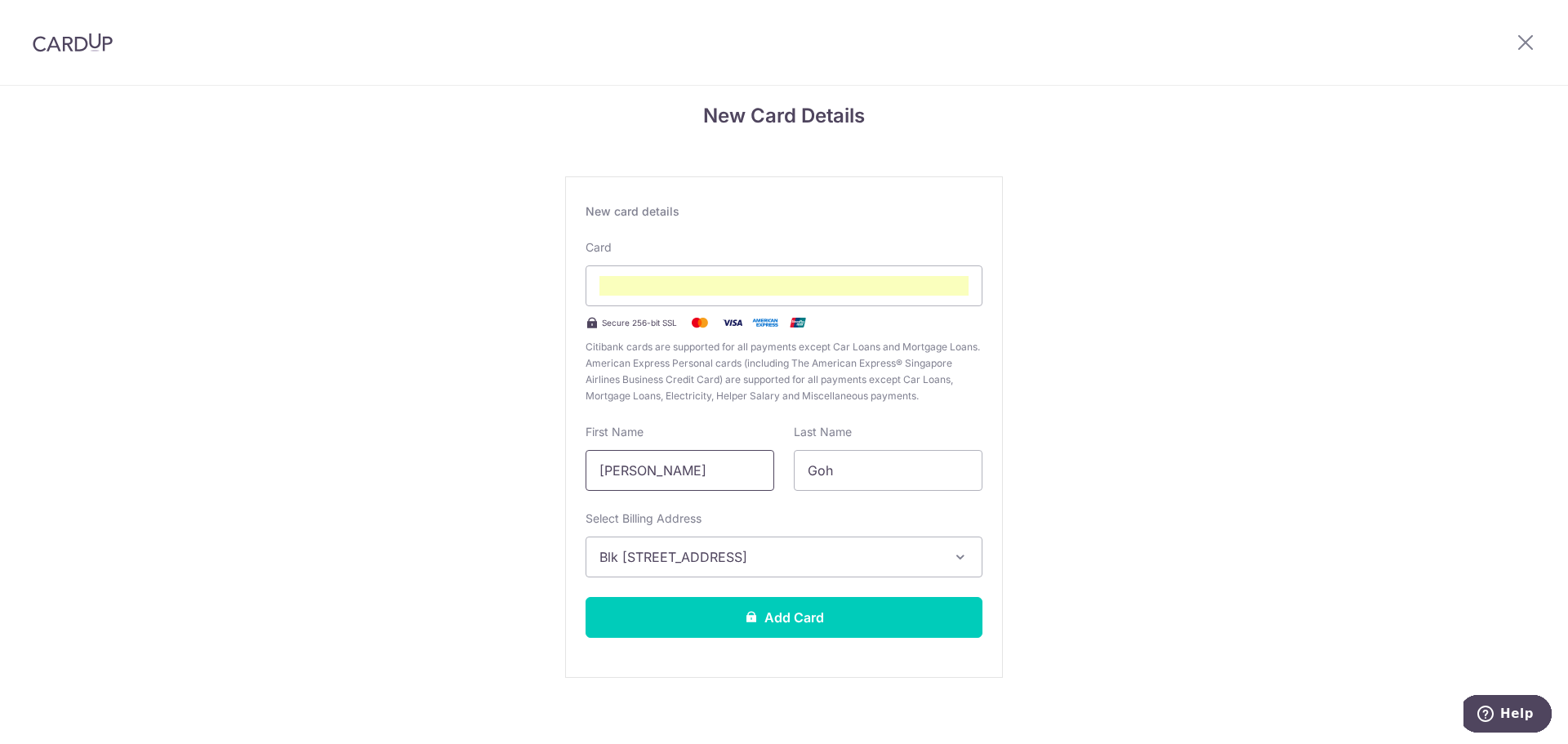
scroll to position [28, 0]
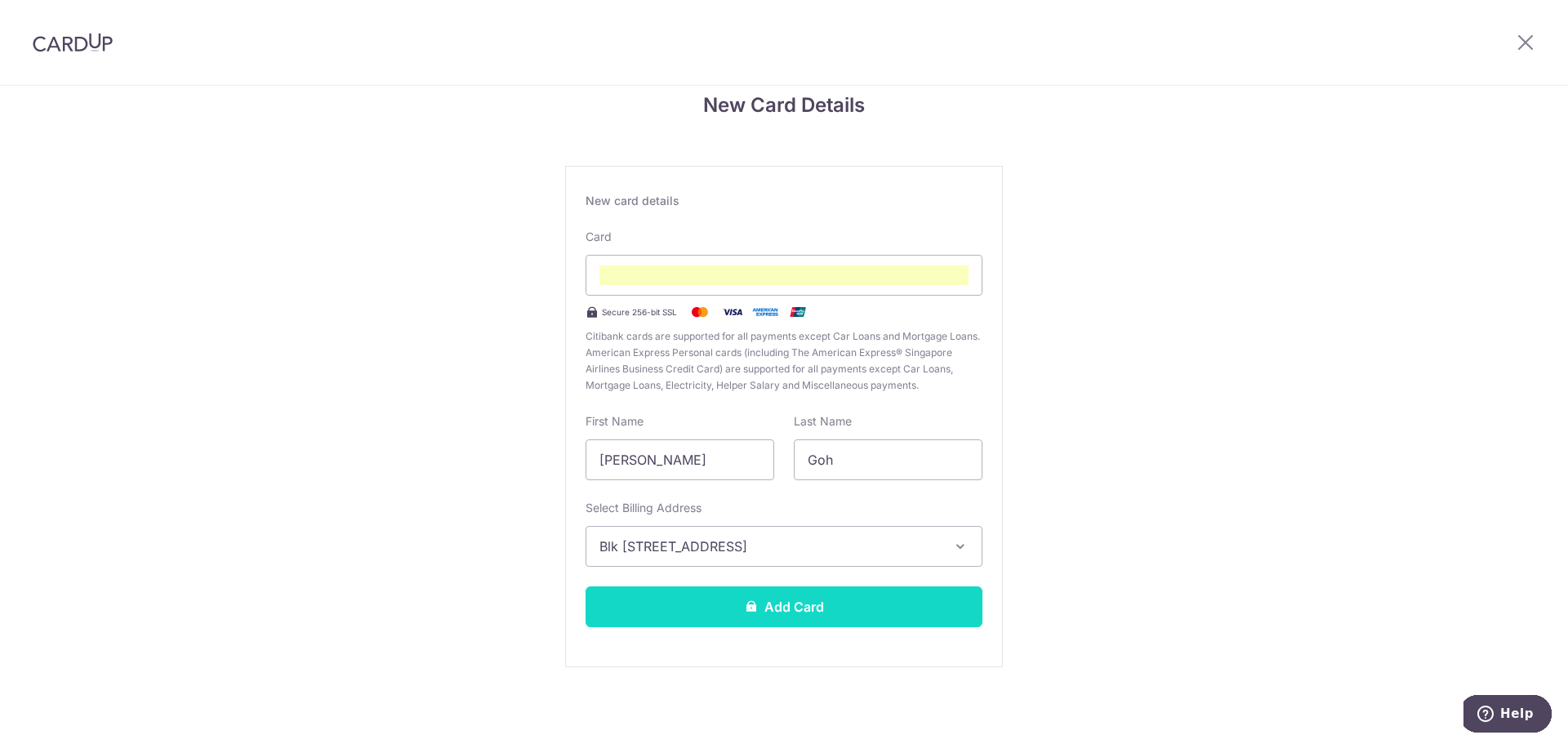
click at [776, 614] on button "Add Card" at bounding box center [784, 607] width 397 height 41
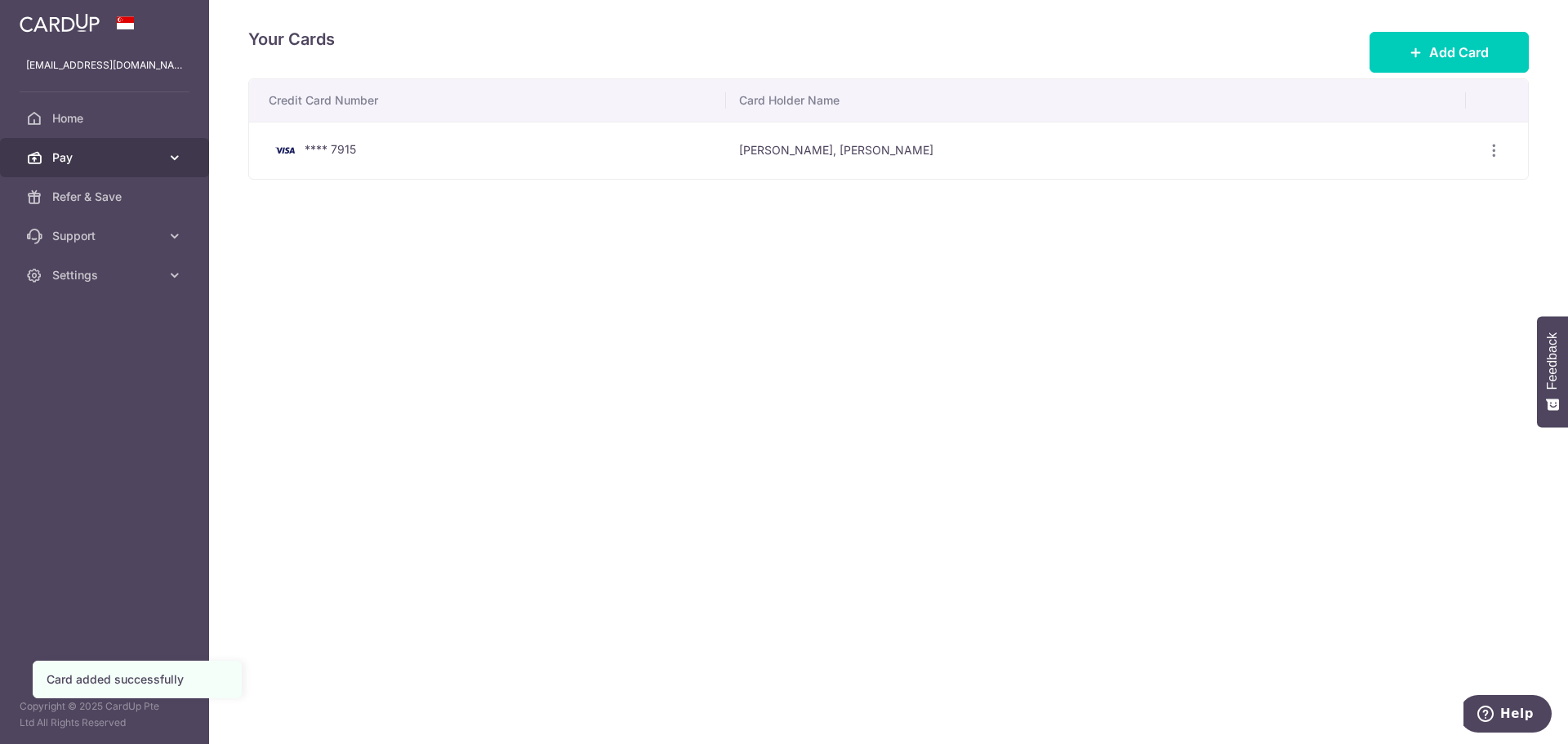
click at [134, 164] on span "Pay" at bounding box center [106, 158] width 107 height 17
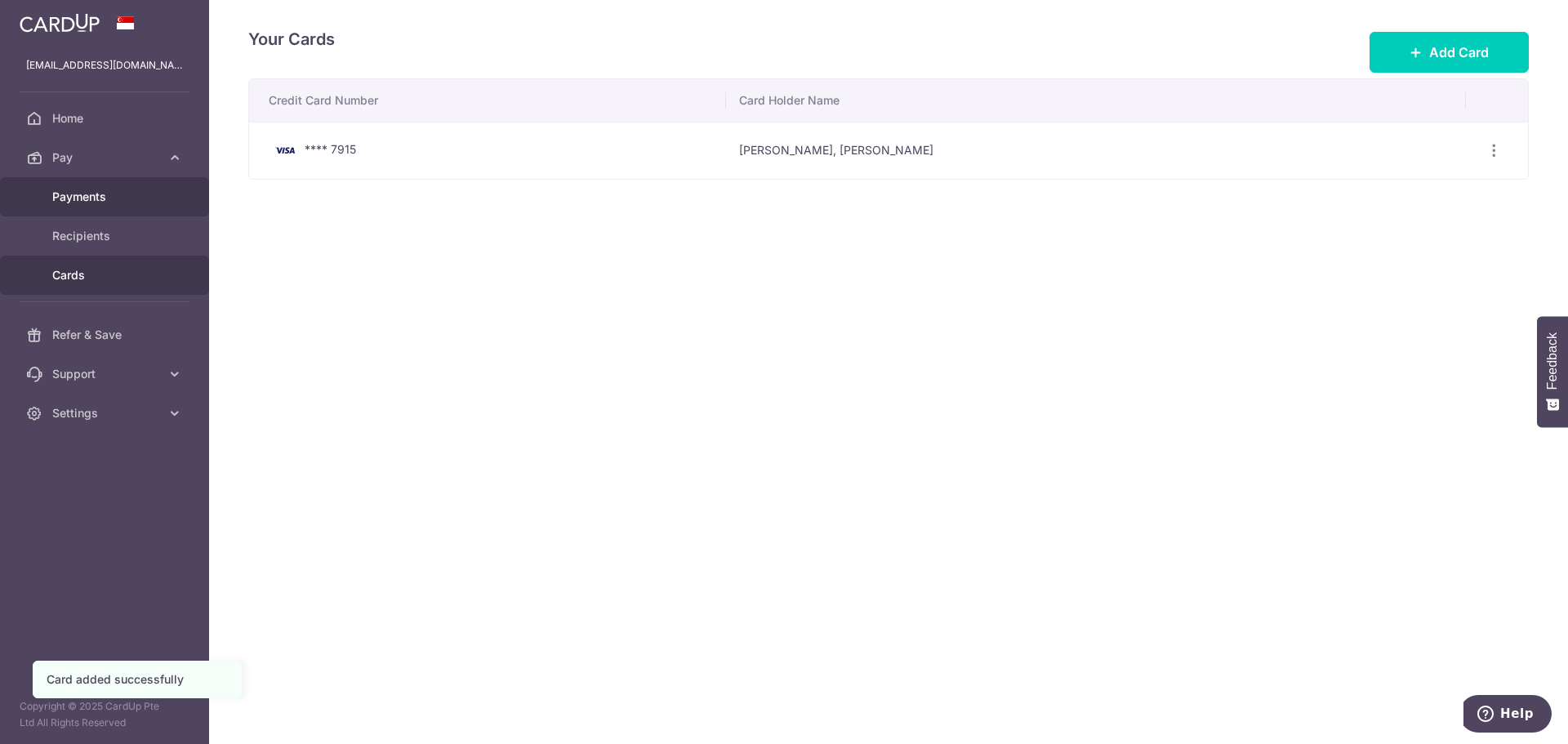
click at [90, 203] on span "Payments" at bounding box center [106, 197] width 107 height 17
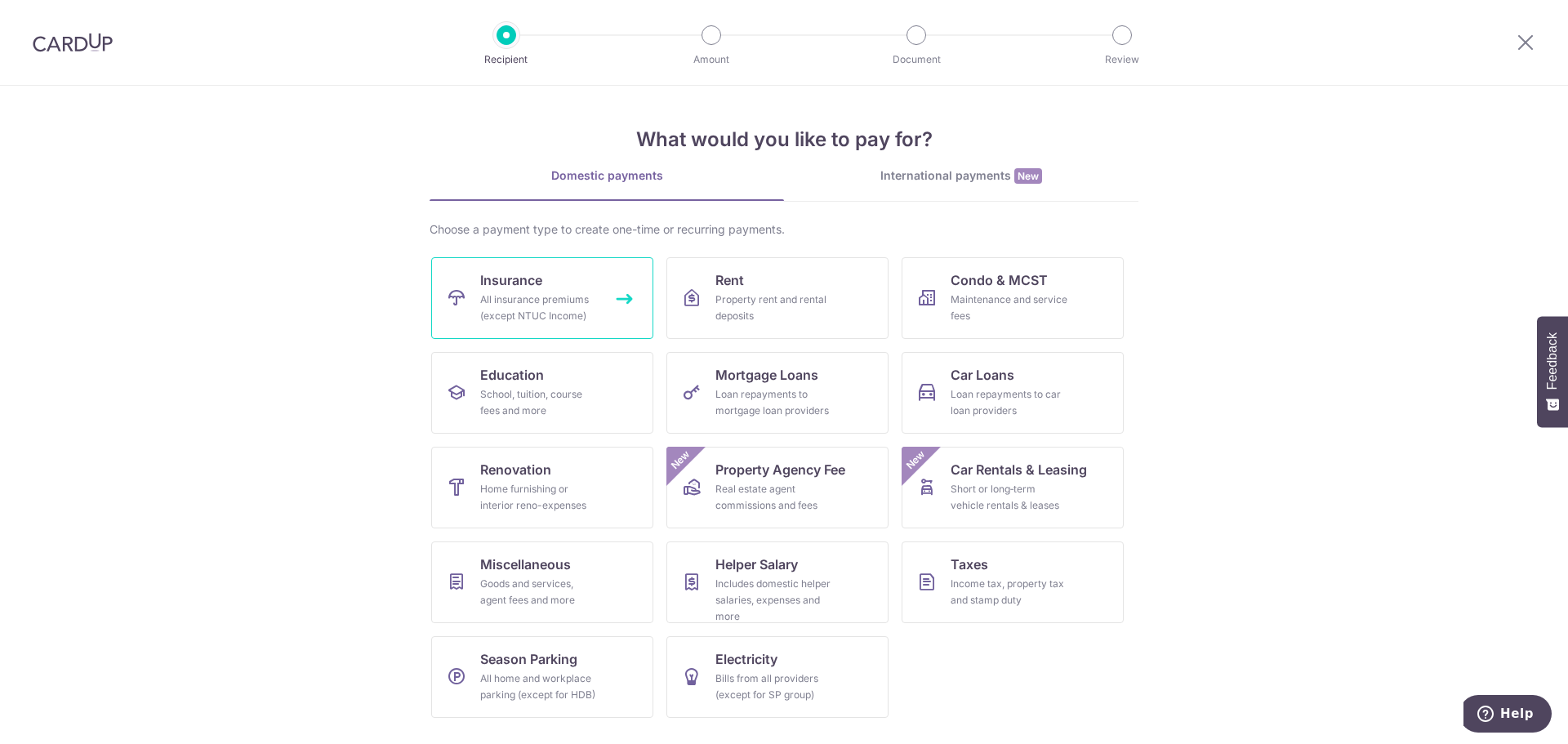
click at [531, 316] on div "All insurance premiums (except NTUC Income)" at bounding box center [538, 308] width 118 height 32
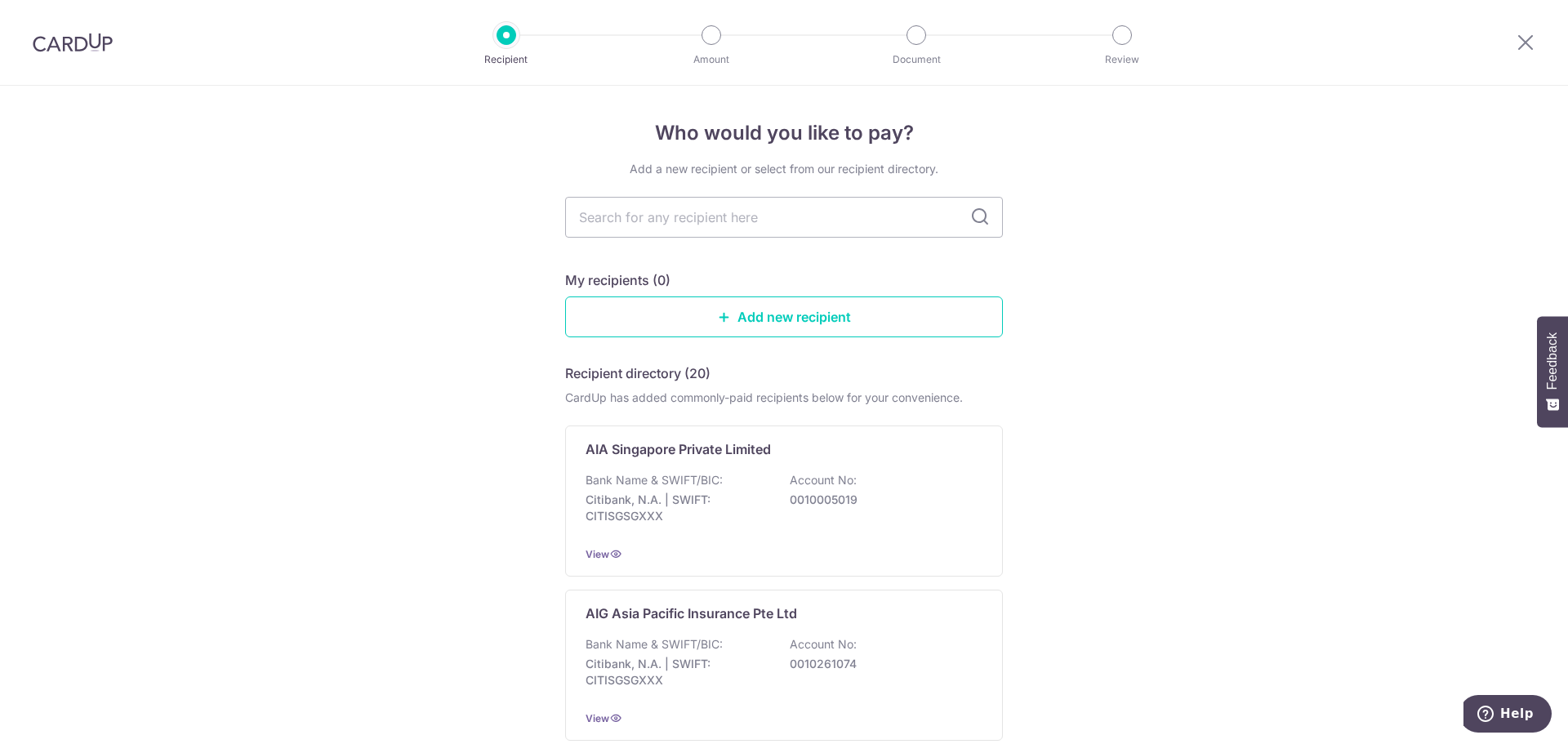
click at [689, 231] on input "text" at bounding box center [784, 217] width 437 height 41
type input "msig"
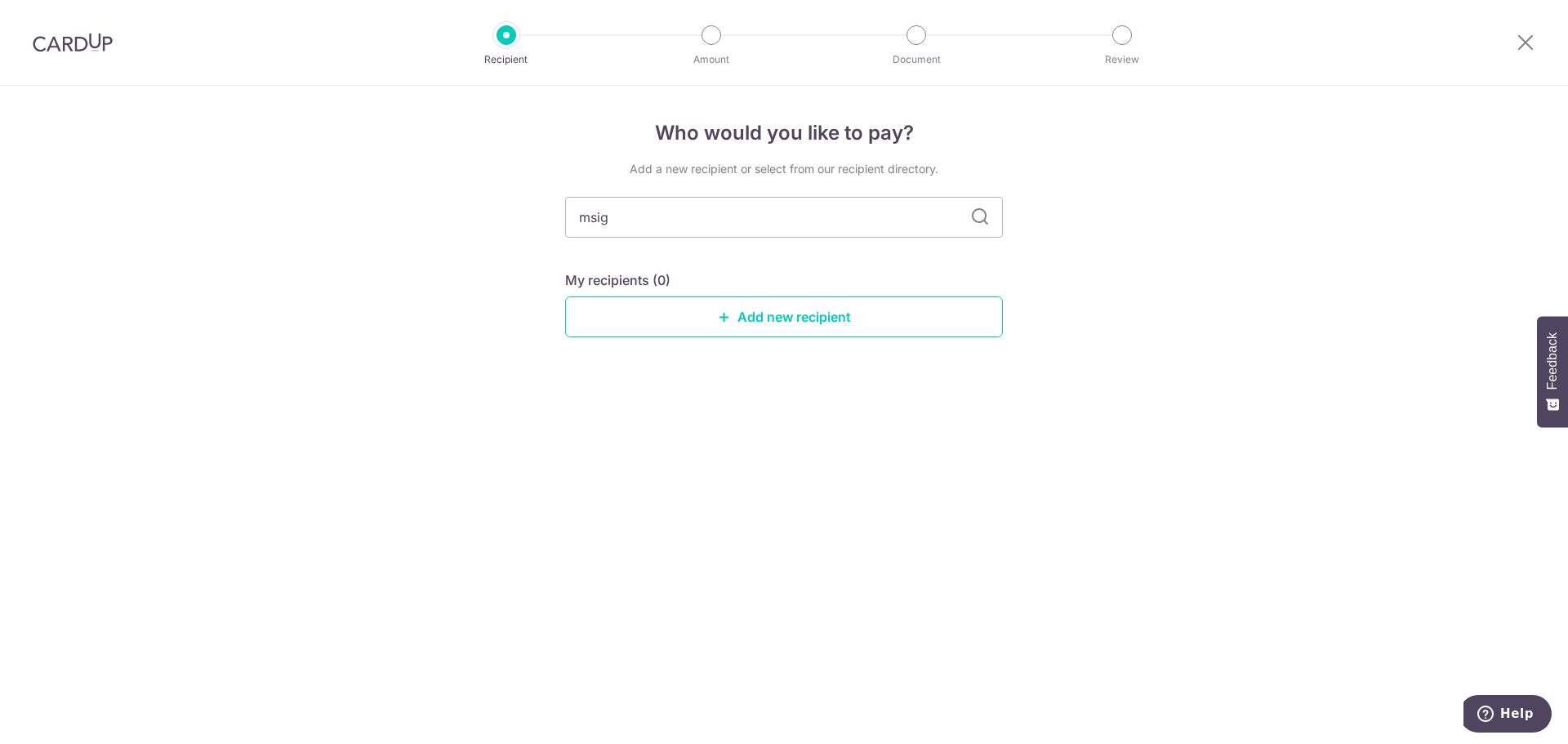
click at [988, 223] on icon at bounding box center [980, 217] width 19 height 19
click at [975, 216] on icon at bounding box center [980, 217] width 19 height 19
drag, startPoint x: 704, startPoint y: 217, endPoint x: 442, endPoint y: 212, distance: 262.0
click at [442, 212] on div "Who would you like to pay? Add a new recipient or select from our recipient dir…" at bounding box center [784, 415] width 1568 height 658
type input "m"
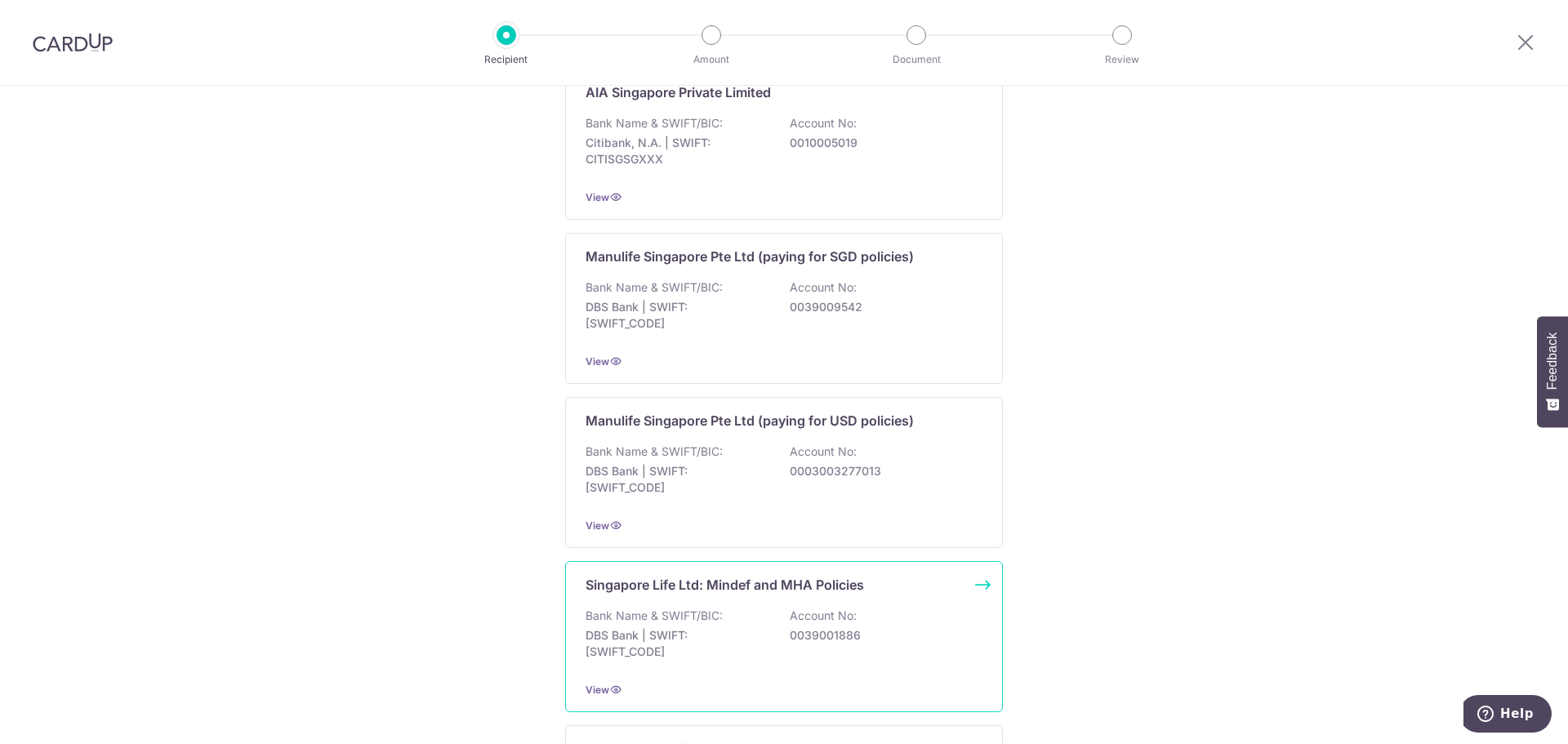
scroll to position [631, 0]
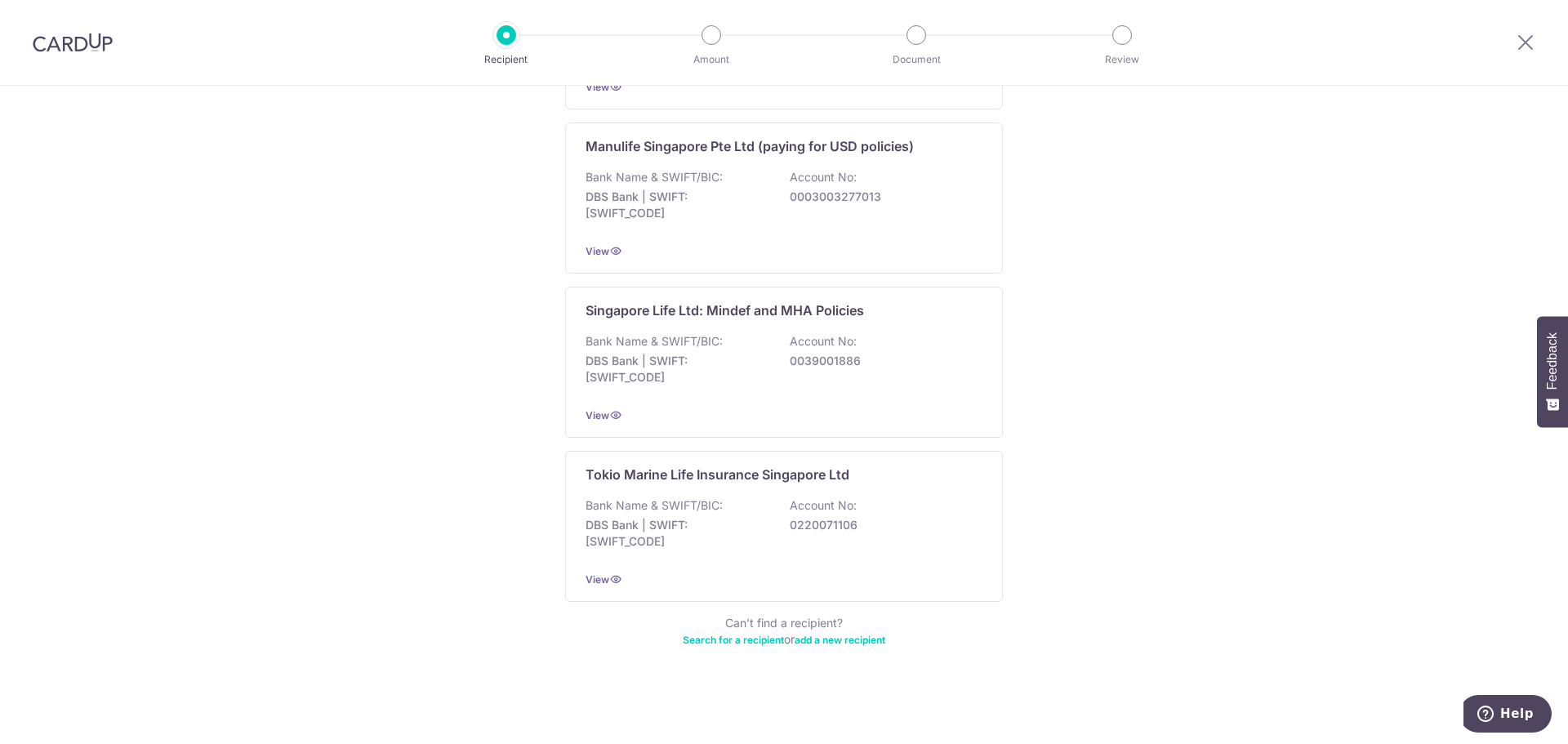
click at [753, 638] on link "Search for a recipient" at bounding box center [733, 639] width 101 height 12
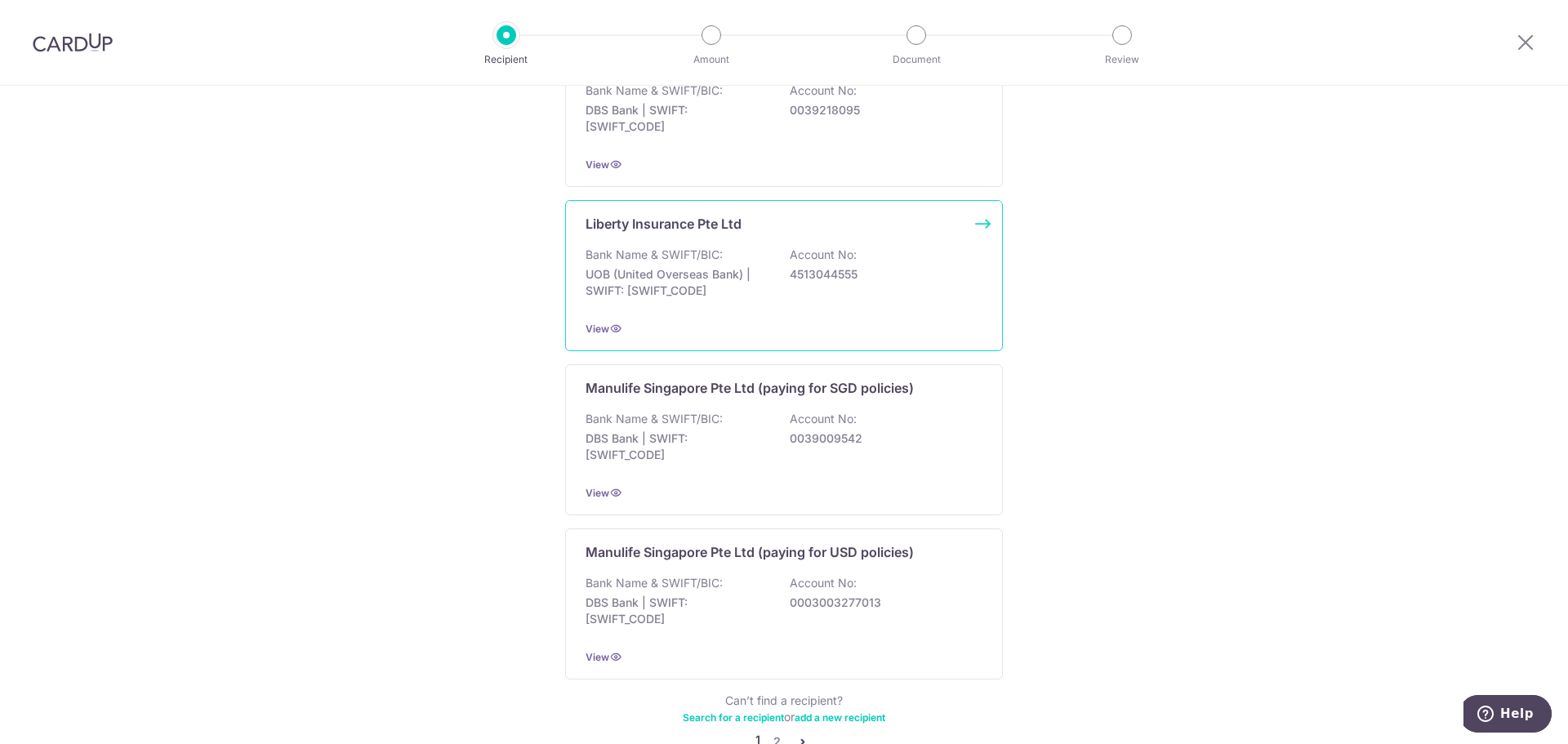
scroll to position [1486, 0]
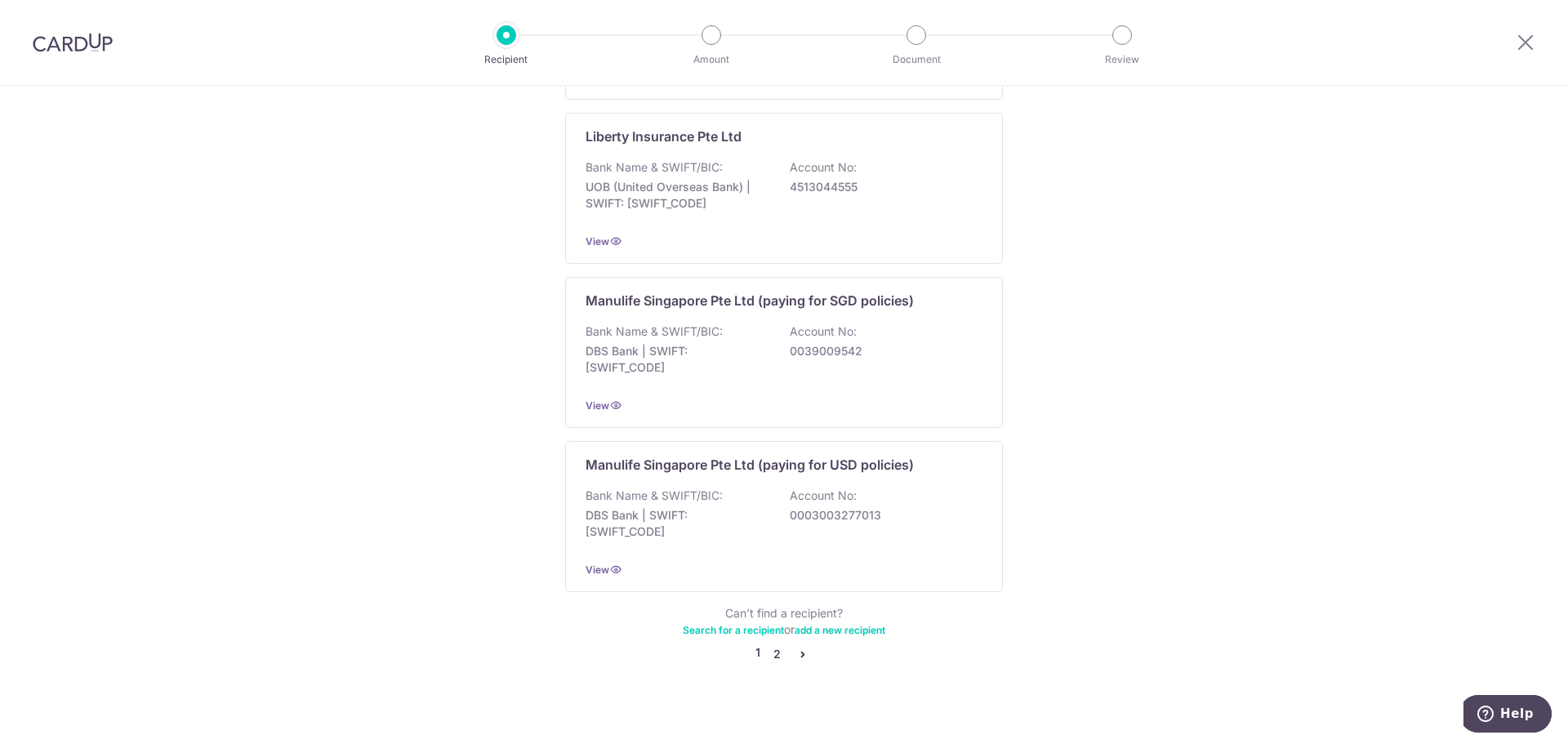
click at [769, 644] on link "2" at bounding box center [776, 653] width 19 height 19
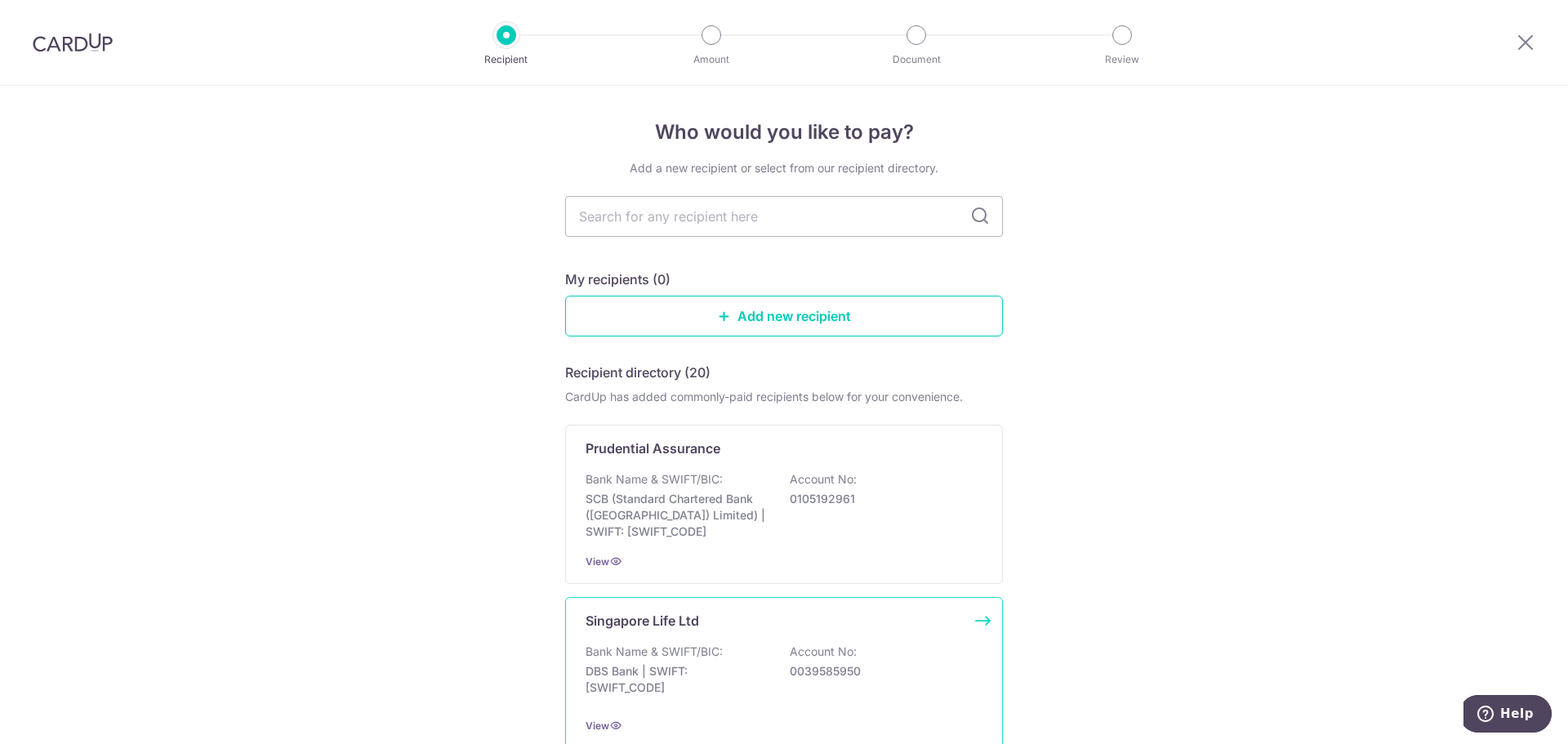
scroll to position [0, 0]
click at [511, 43] on div at bounding box center [506, 34] width 19 height 19
click at [94, 41] on img at bounding box center [72, 42] width 80 height 19
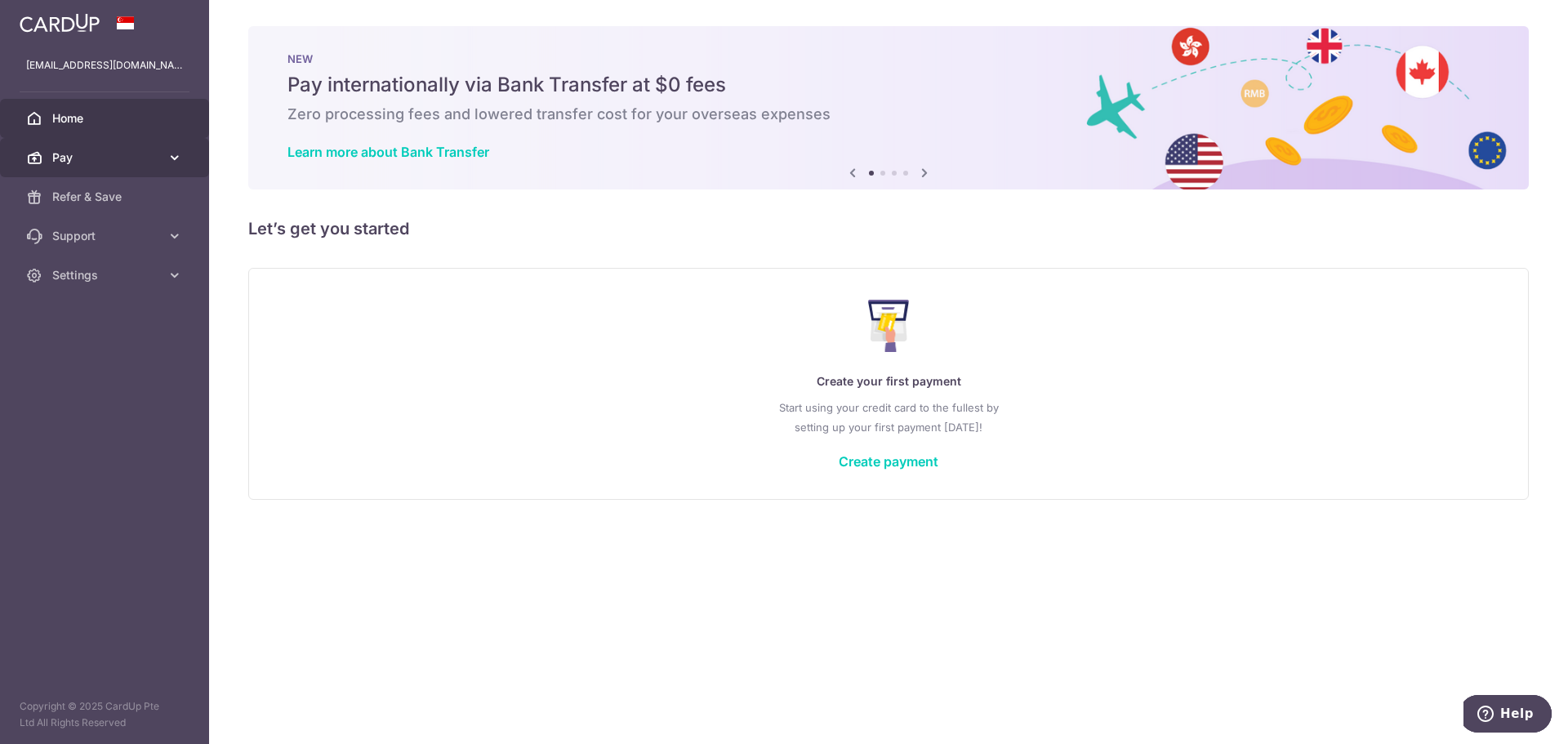
click at [58, 169] on link "Pay" at bounding box center [105, 158] width 209 height 39
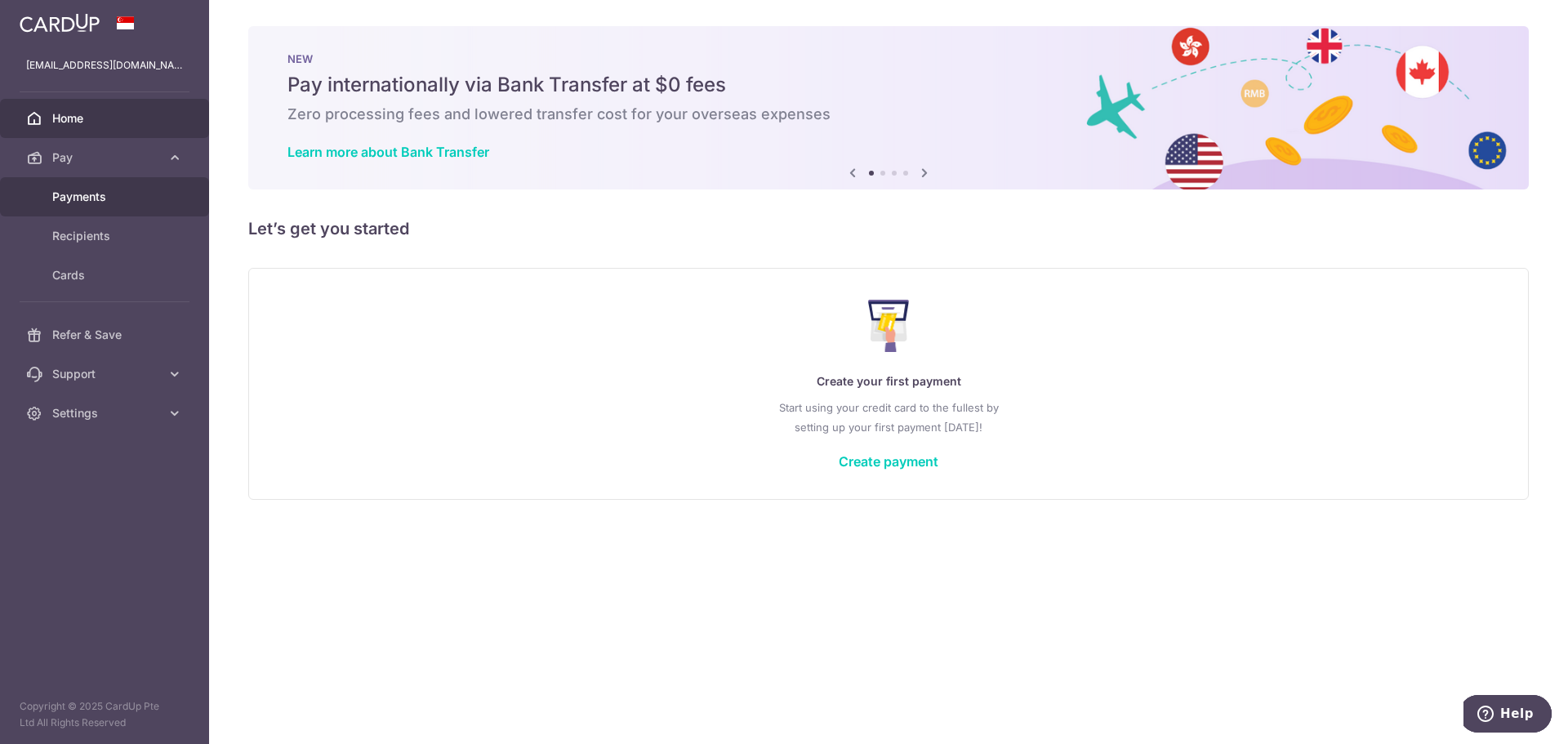
click at [102, 213] on link "Payments" at bounding box center [105, 196] width 209 height 39
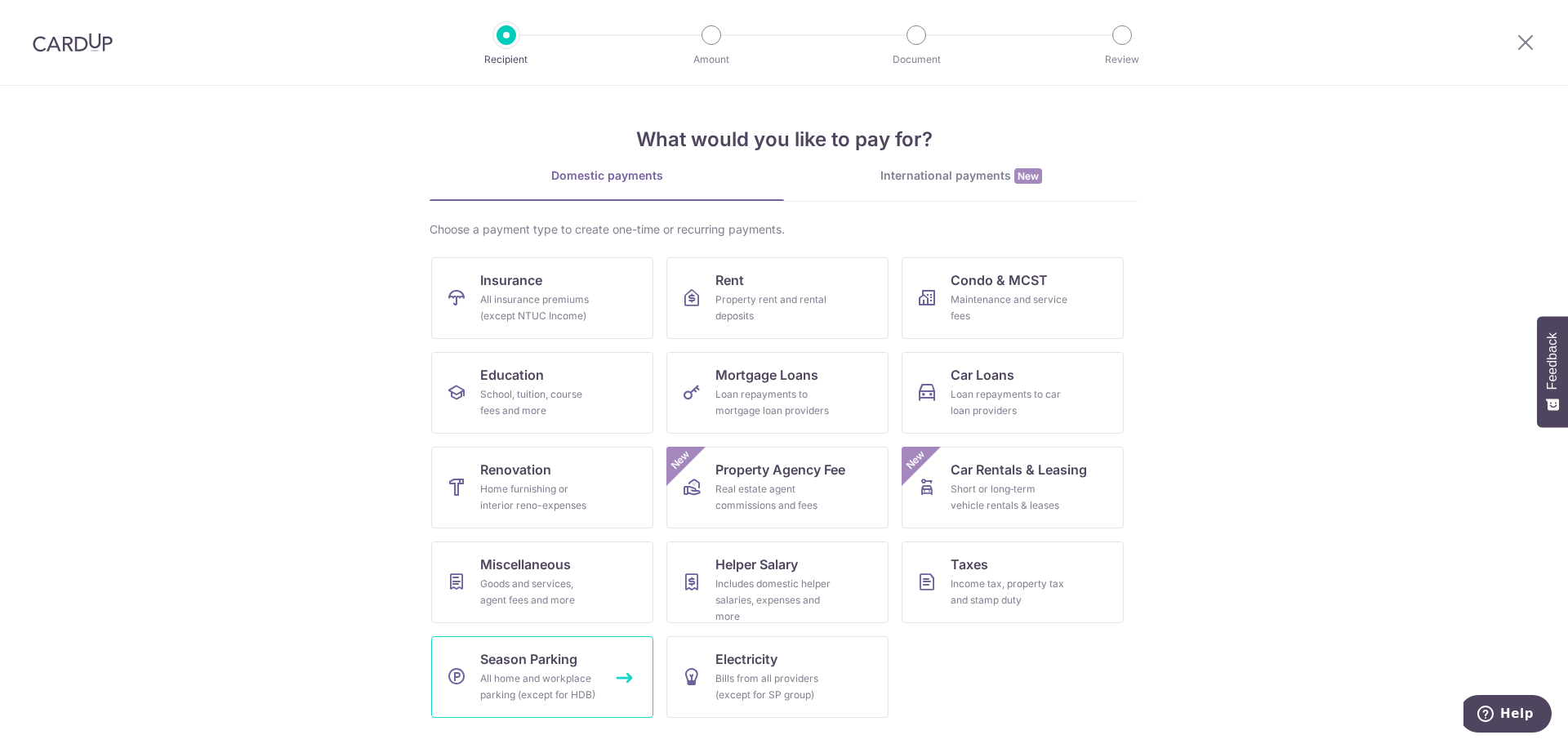
click at [552, 675] on div "All home and workplace parking (except for HDB)" at bounding box center [538, 686] width 118 height 32
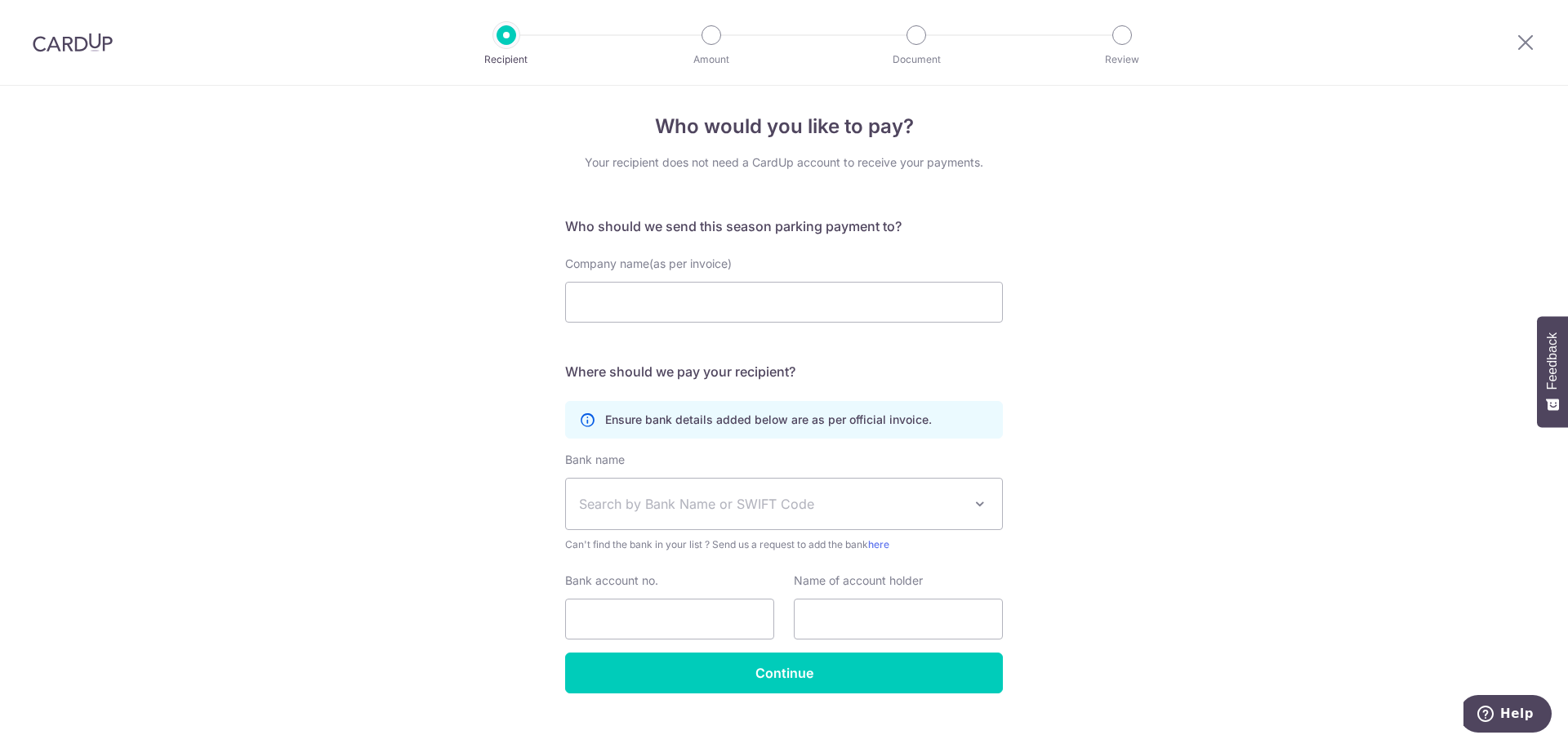
scroll to position [7, 0]
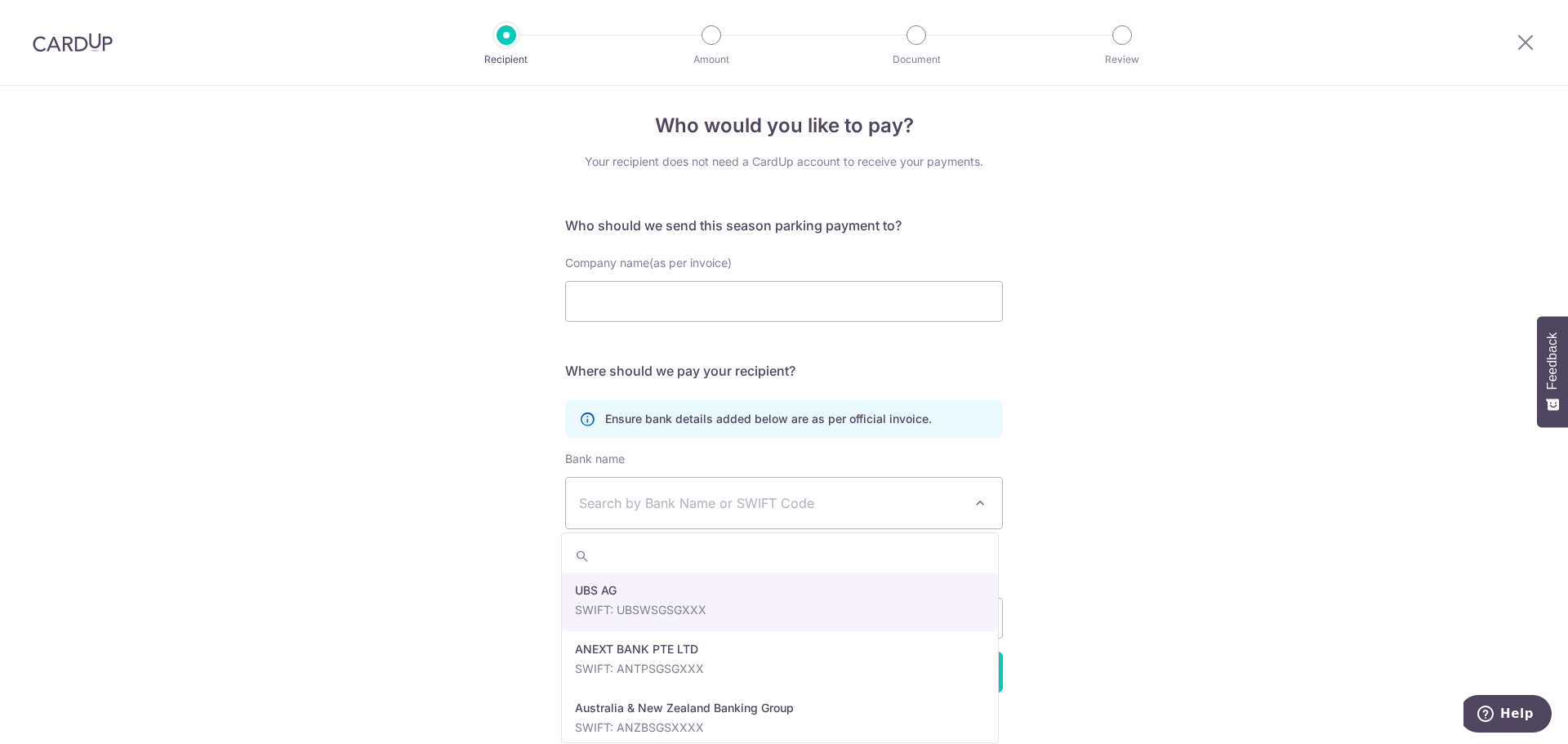
click at [734, 511] on span "Search by Bank Name or SWIFT Code" at bounding box center [771, 502] width 384 height 19
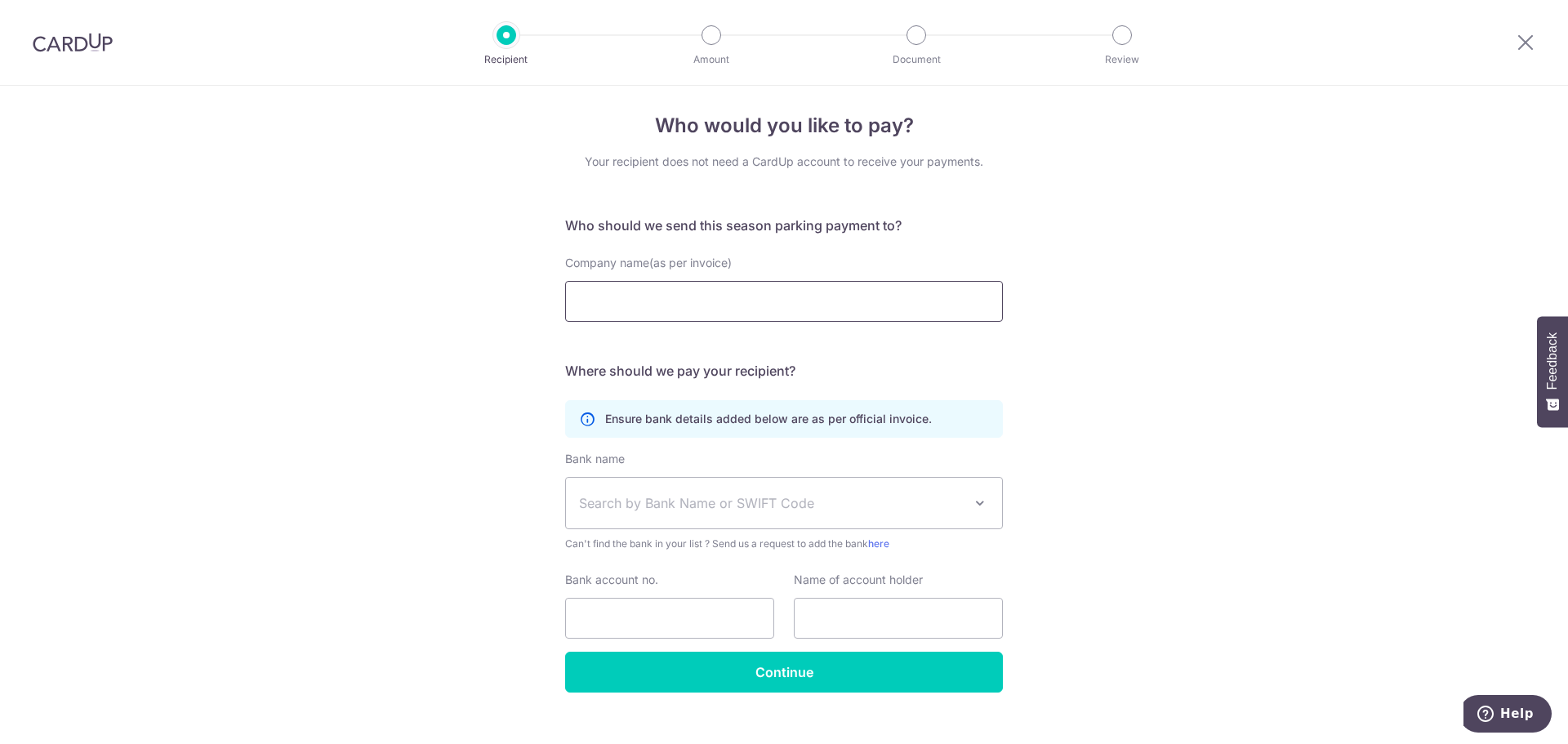
click at [722, 315] on input "Company name(as per invoice)" at bounding box center [784, 301] width 437 height 41
click at [75, 65] on div at bounding box center [72, 43] width 145 height 85
click at [72, 46] on img at bounding box center [72, 42] width 80 height 19
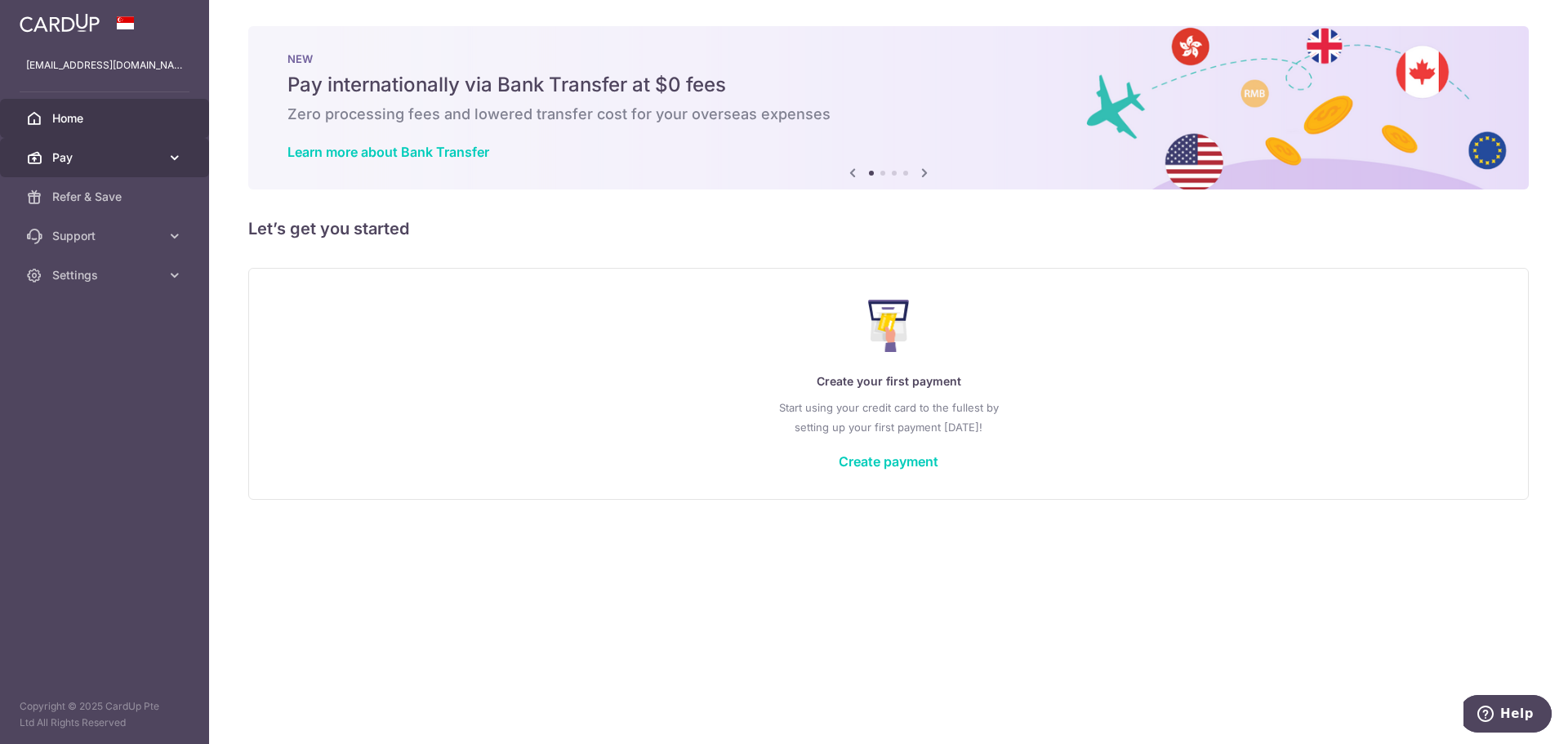
click at [83, 160] on span "Pay" at bounding box center [106, 158] width 107 height 17
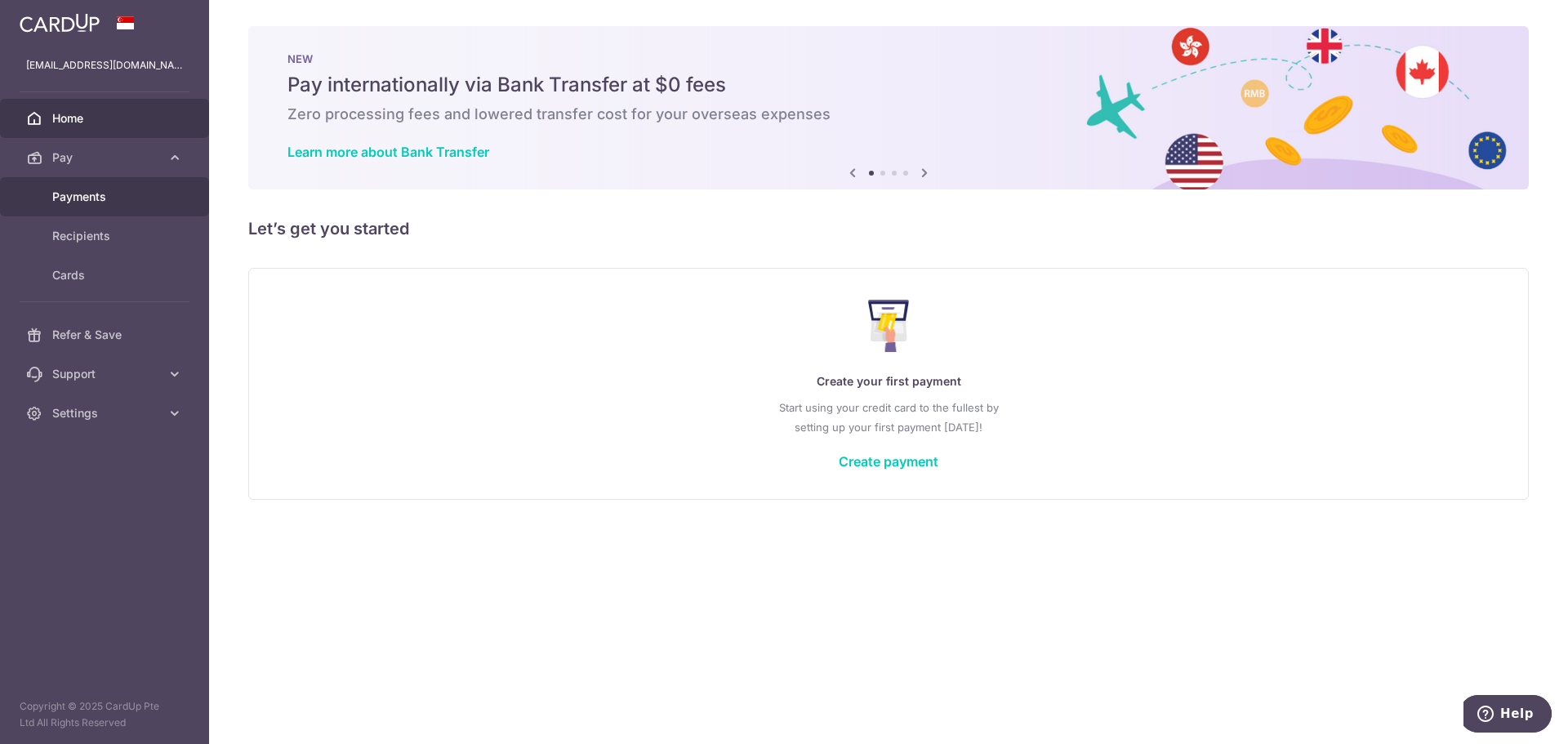
click at [94, 203] on span "Payments" at bounding box center [106, 197] width 107 height 17
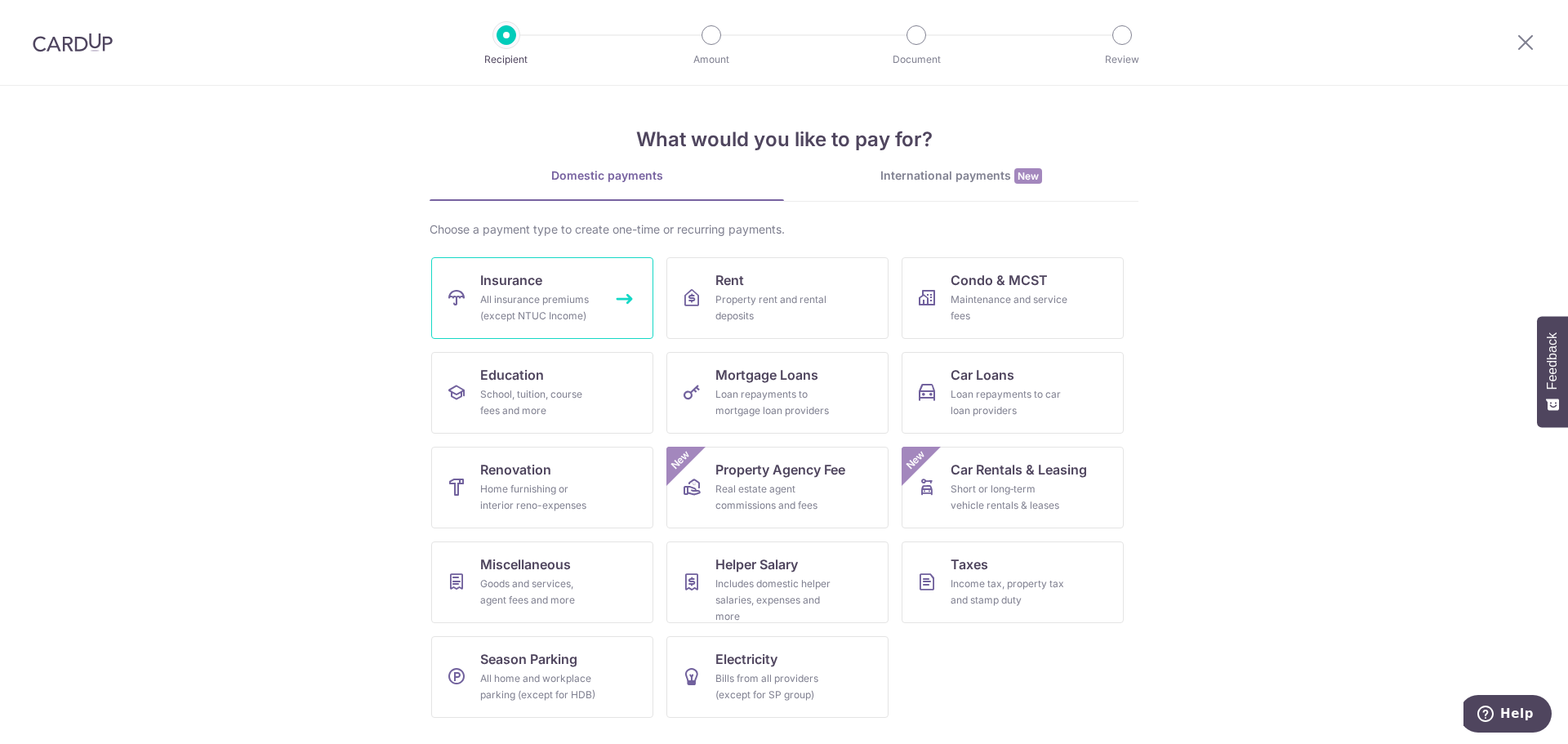
click at [635, 300] on link "Insurance All insurance premiums (except NTUC Income)" at bounding box center [542, 298] width 222 height 82
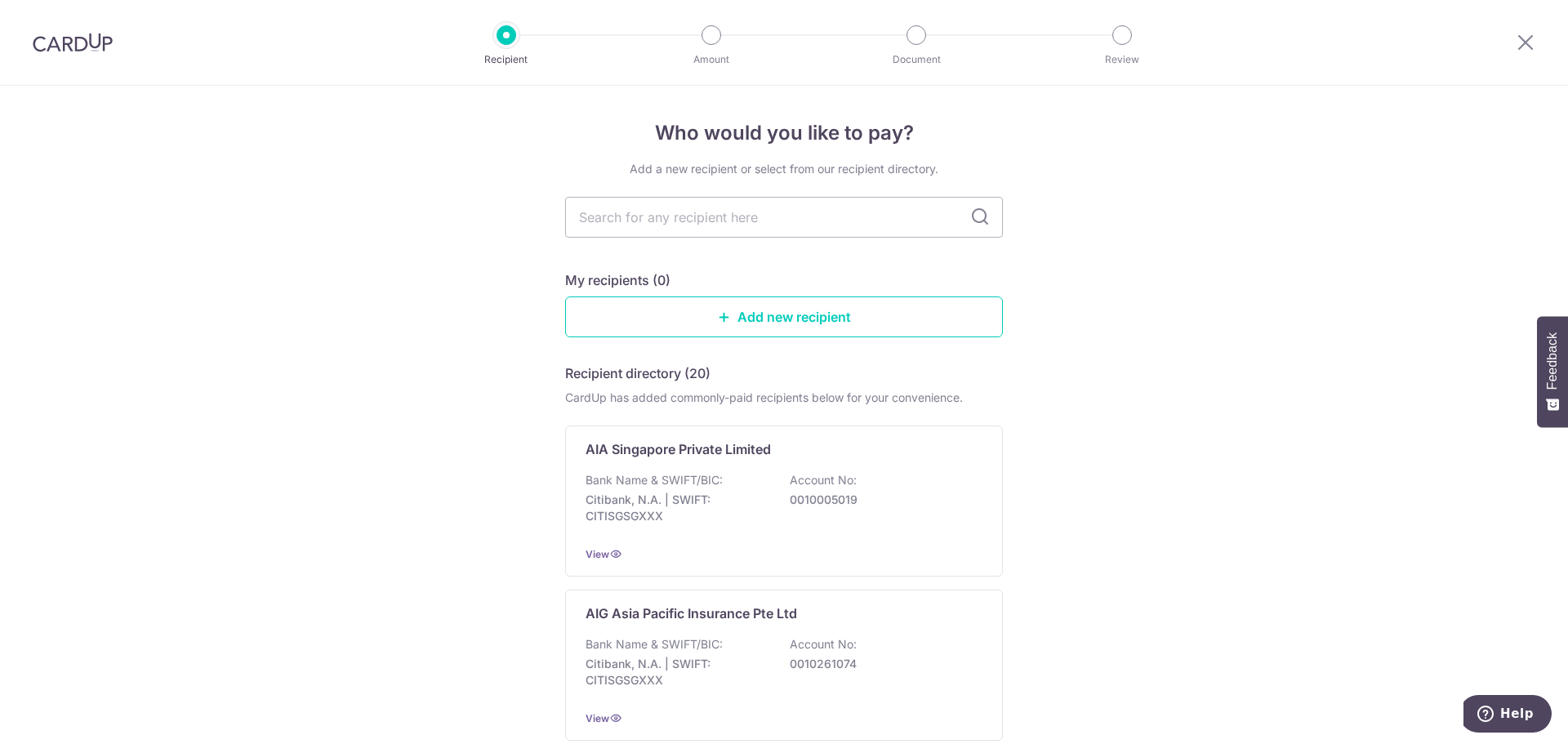
click at [759, 521] on p "Citibank, N.A. | SWIFT: CITISGSGXXX" at bounding box center [677, 507] width 183 height 32
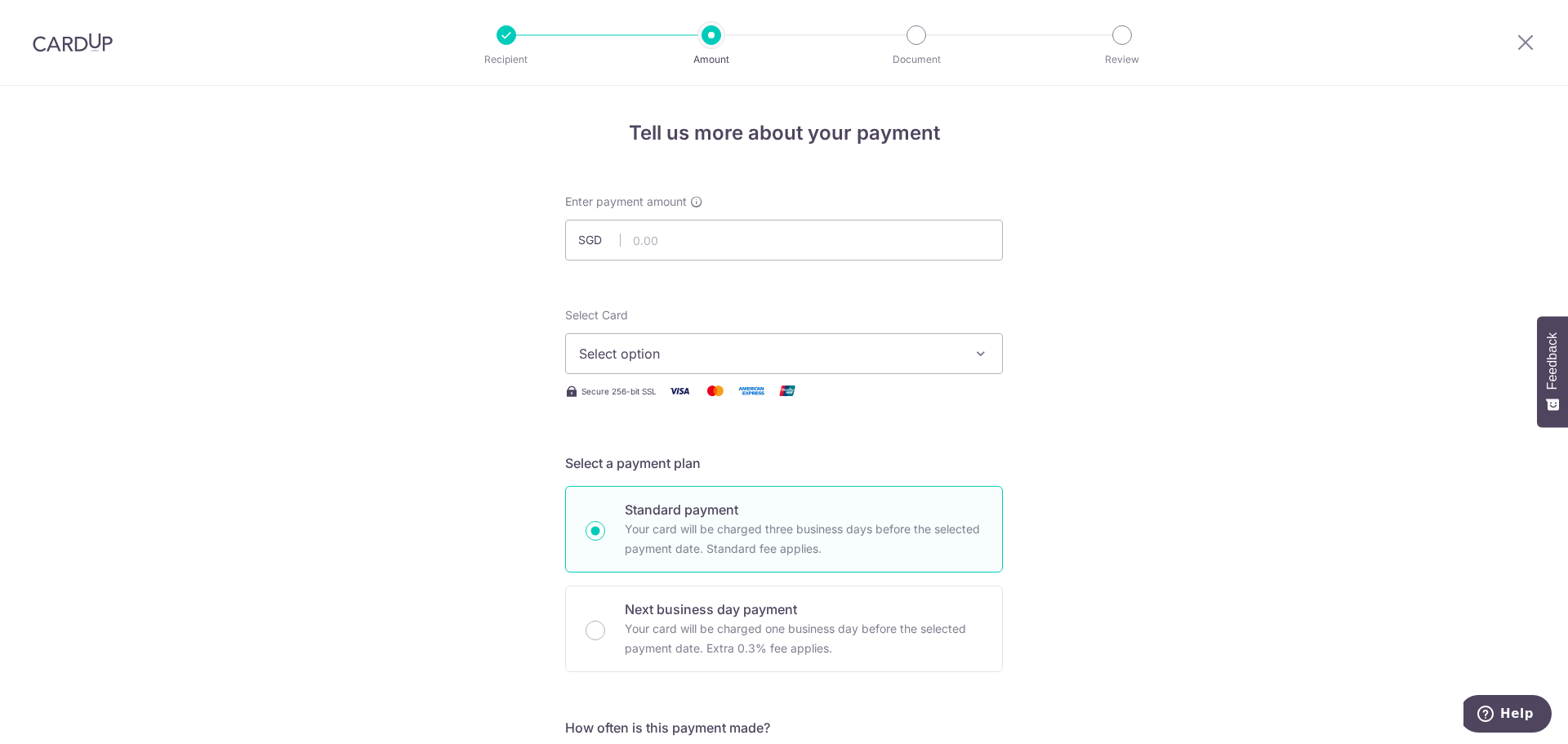
click at [693, 366] on button "Select option" at bounding box center [784, 353] width 437 height 41
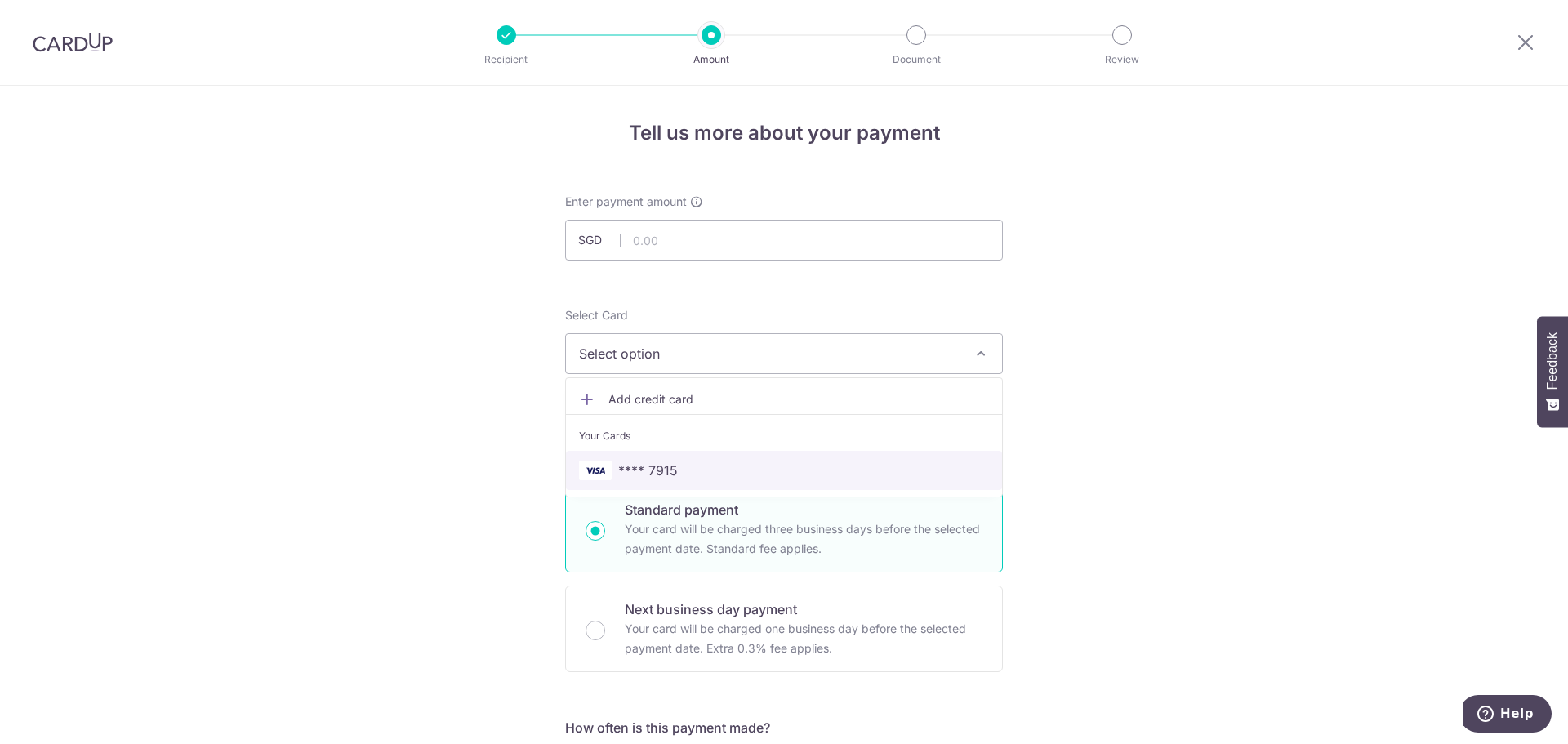
click at [644, 474] on span "**** 7915" at bounding box center [648, 470] width 59 height 19
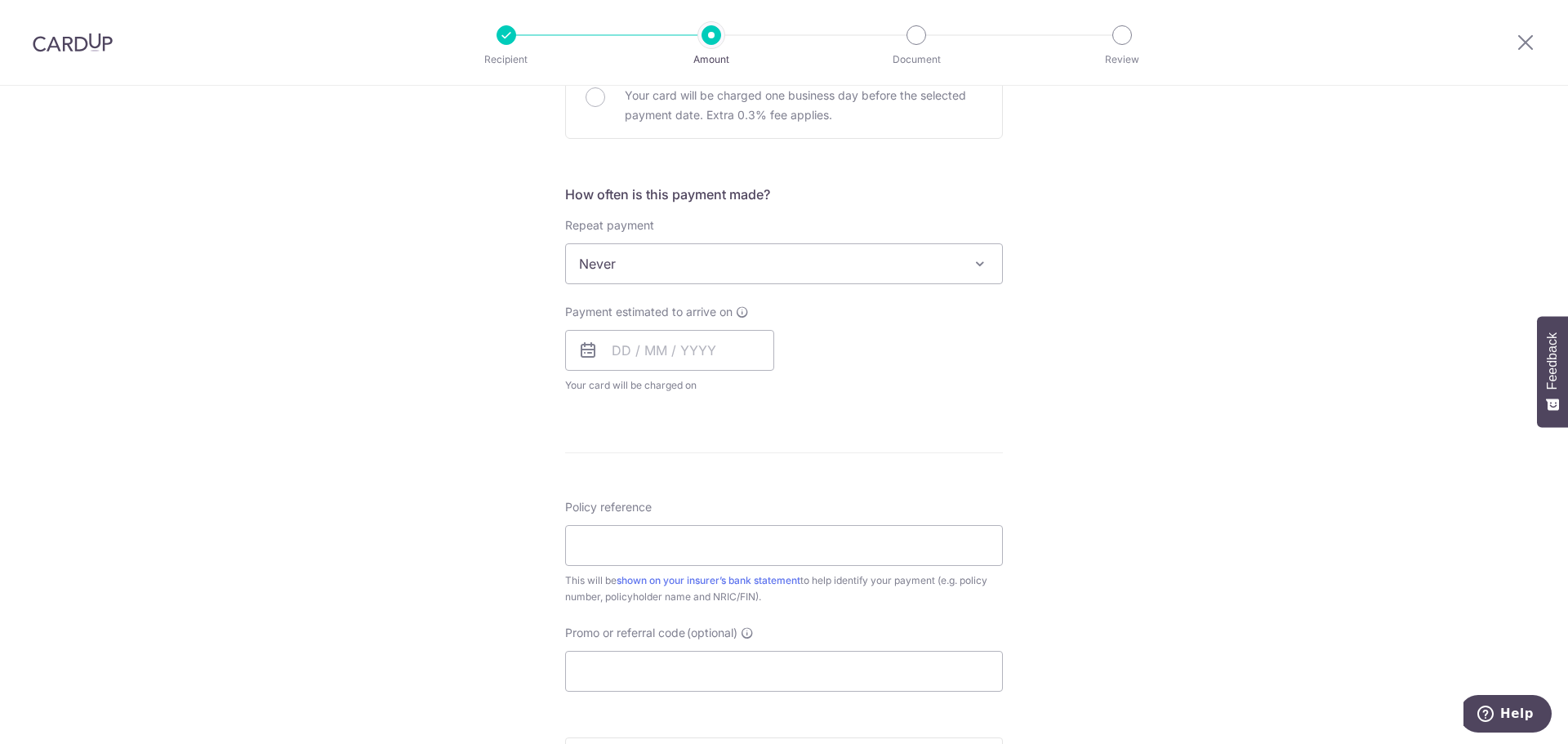
scroll to position [534, 0]
click at [658, 268] on span "Never" at bounding box center [784, 263] width 436 height 39
click at [479, 475] on div "Tell us more about your payment Enter payment amount SGD Select Card **** 7915 …" at bounding box center [784, 290] width 1568 height 1477
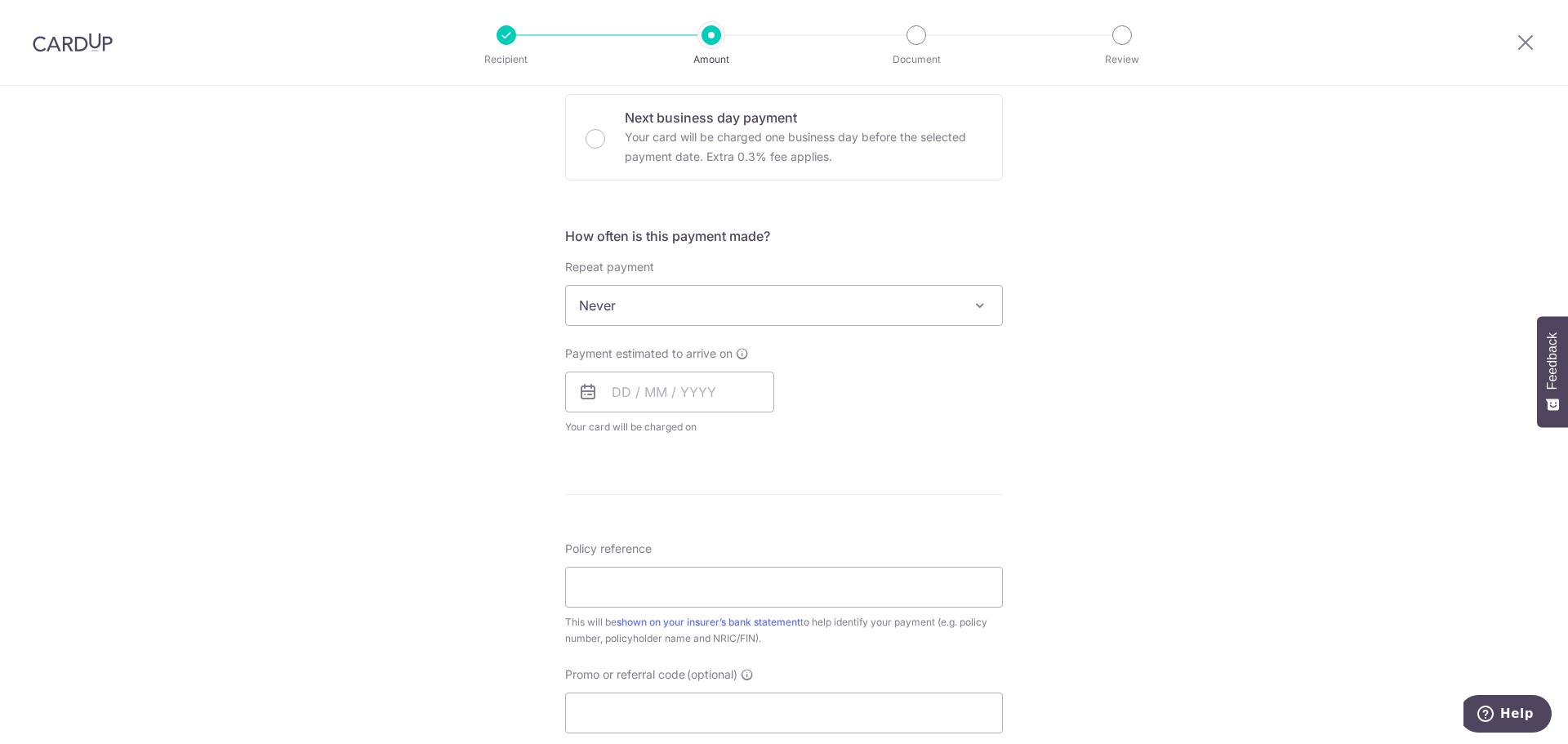
scroll to position [0, 0]
